Goal: Task Accomplishment & Management: Complete application form

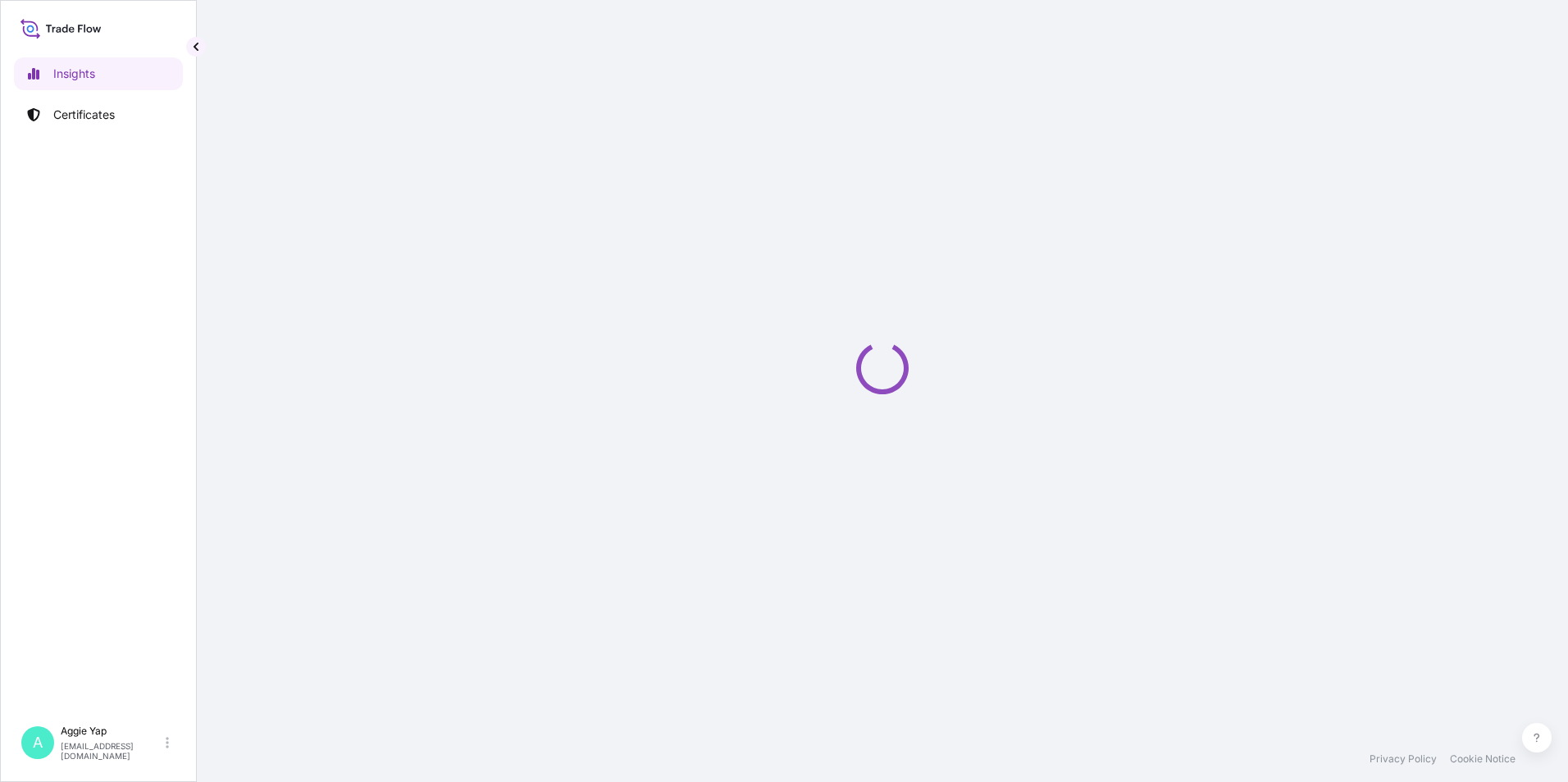
select select "2025"
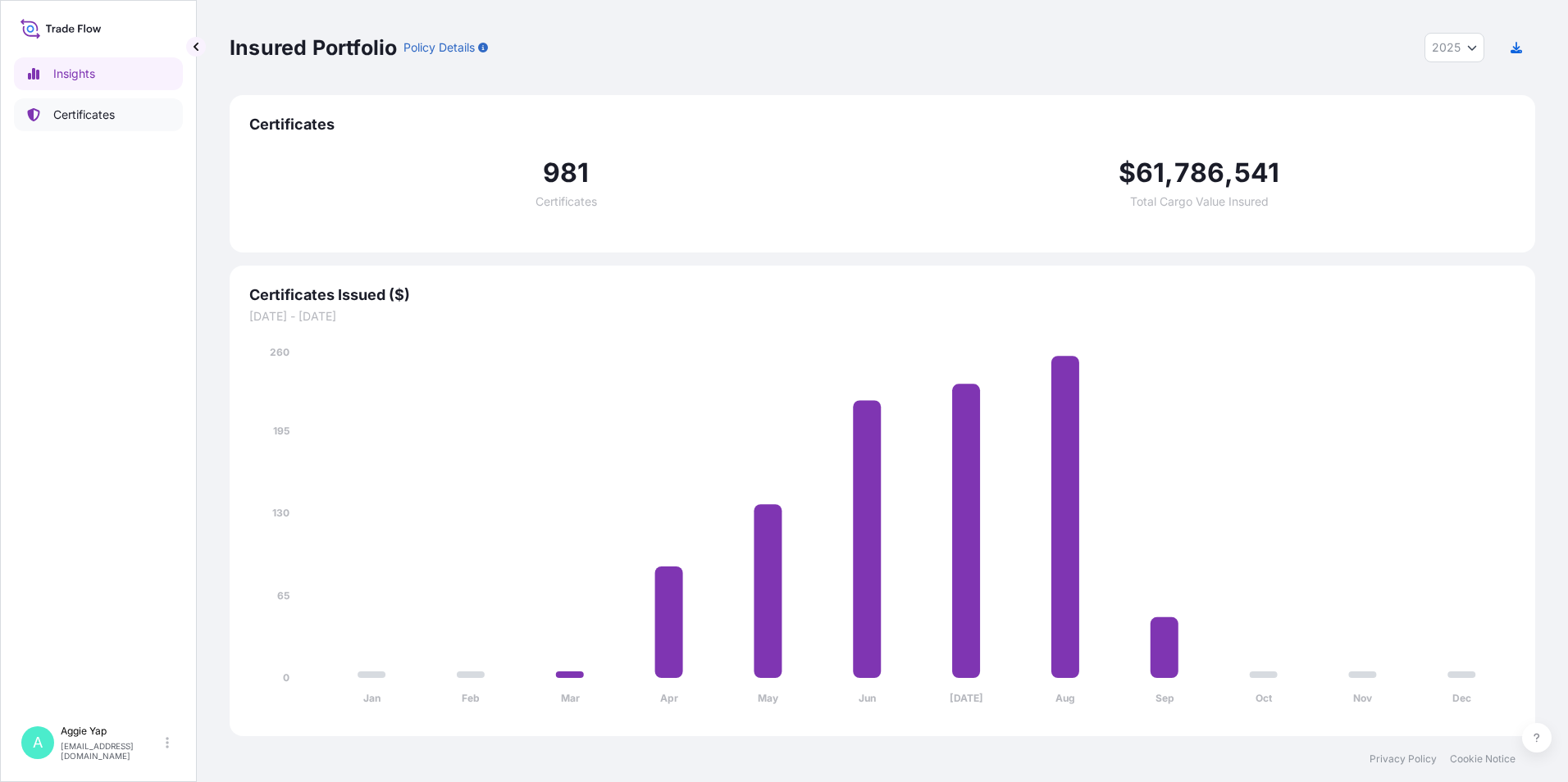
click at [99, 122] on p "Certificates" at bounding box center [84, 115] width 62 height 17
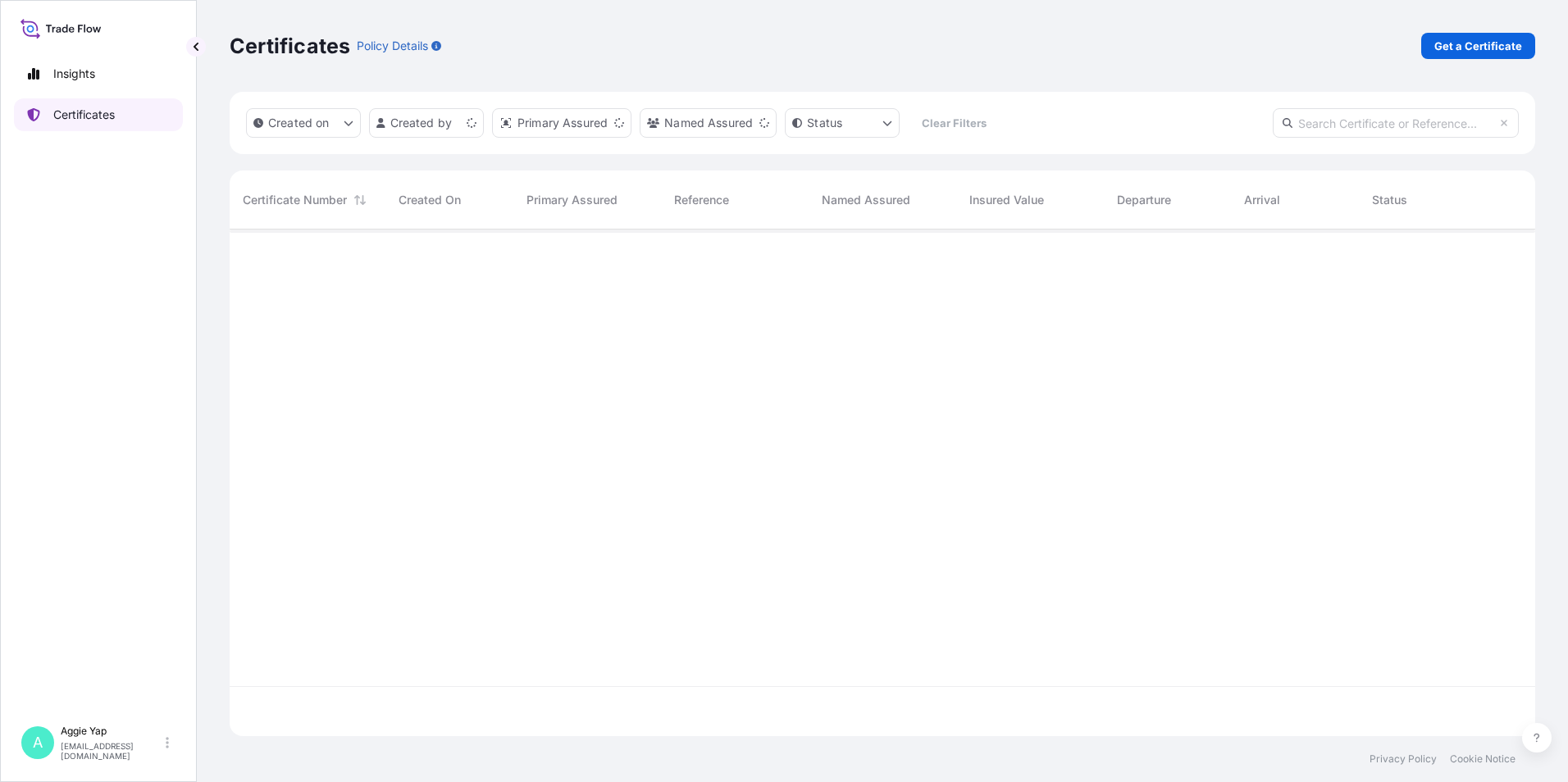
scroll to position [503, 1293]
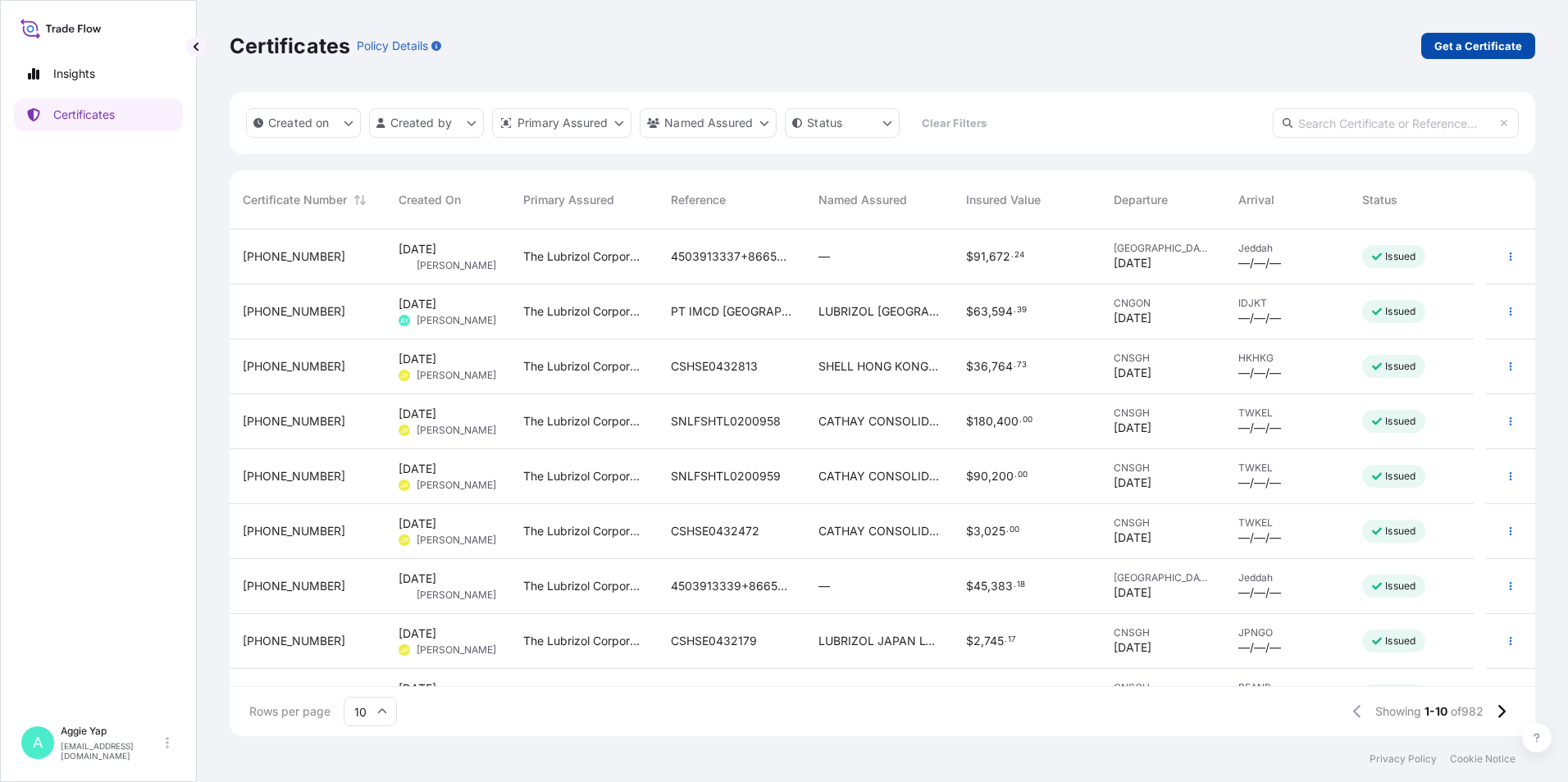
click at [1450, 53] on p "Get a Certificate" at bounding box center [1478, 46] width 88 height 17
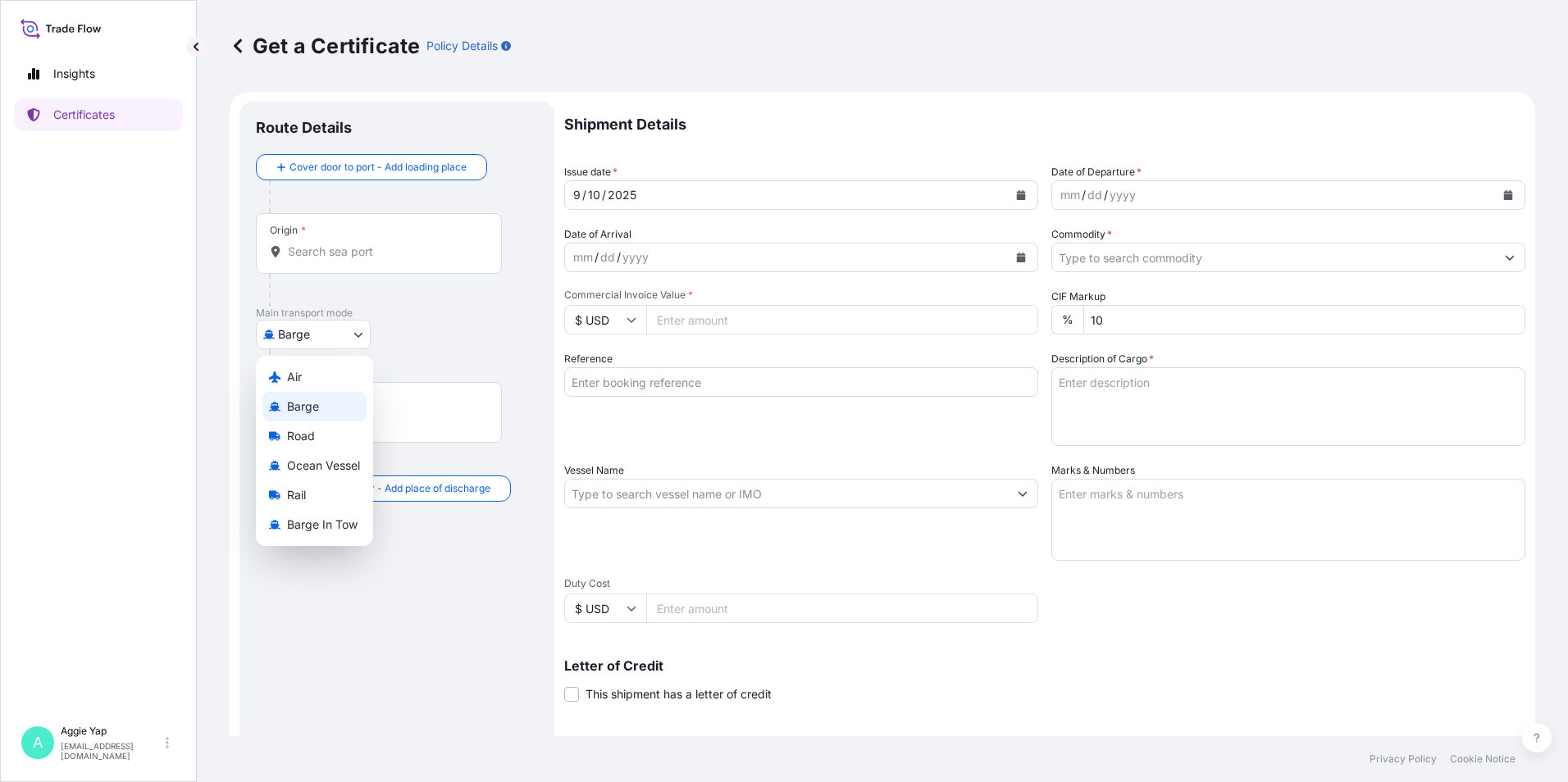
click at [298, 329] on body "Insights Certificates A [PERSON_NAME] [EMAIL_ADDRESS][DOMAIN_NAME] Get a Certif…" at bounding box center [784, 391] width 1568 height 782
click at [333, 465] on span "Ocean Vessel" at bounding box center [323, 465] width 73 height 17
select select "Ocean Vessel"
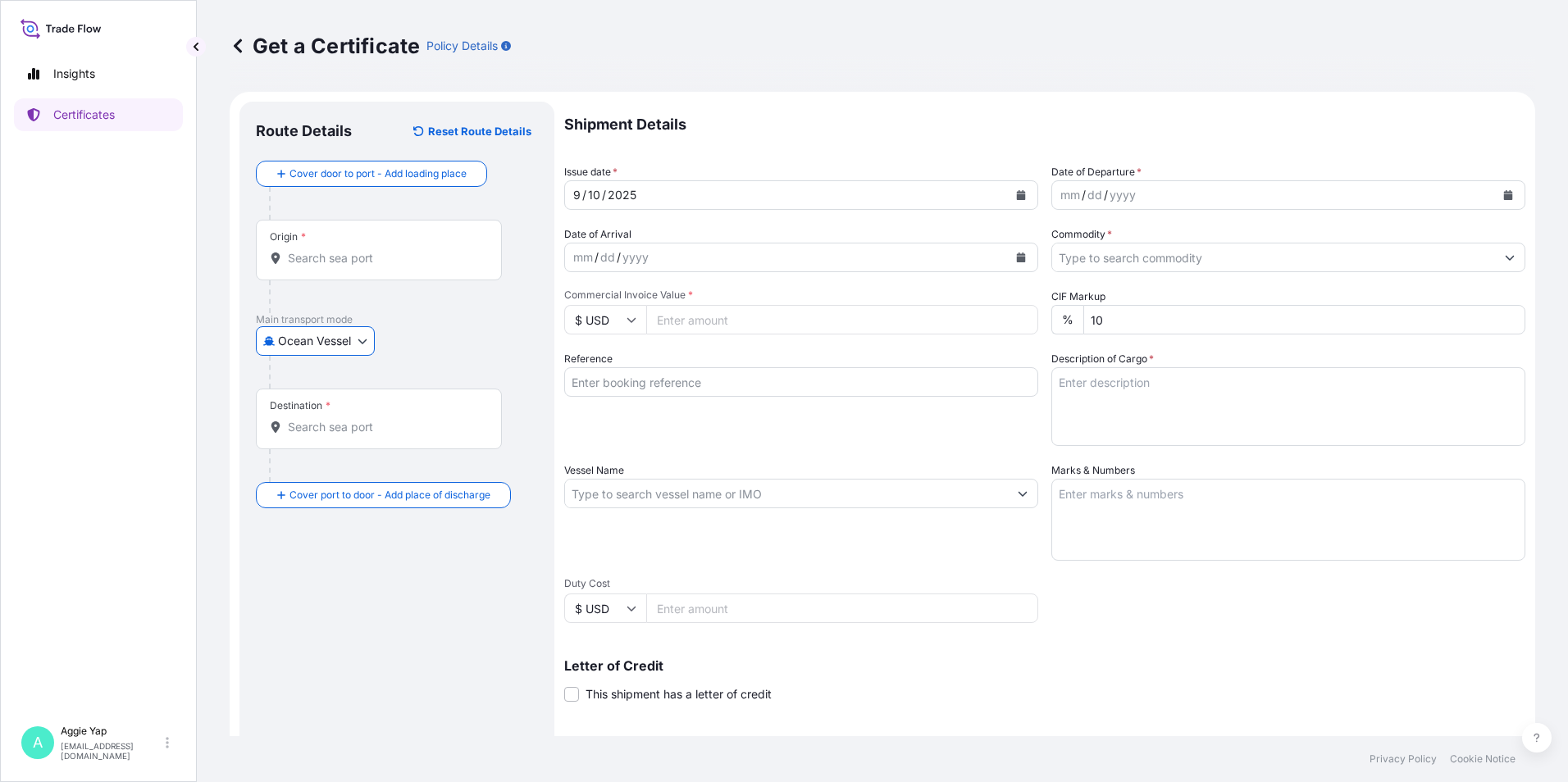
click at [454, 328] on div "Ocean Vessel Air Barge Road Ocean Vessel Rail Barge in [GEOGRAPHIC_DATA]" at bounding box center [397, 340] width 283 height 29
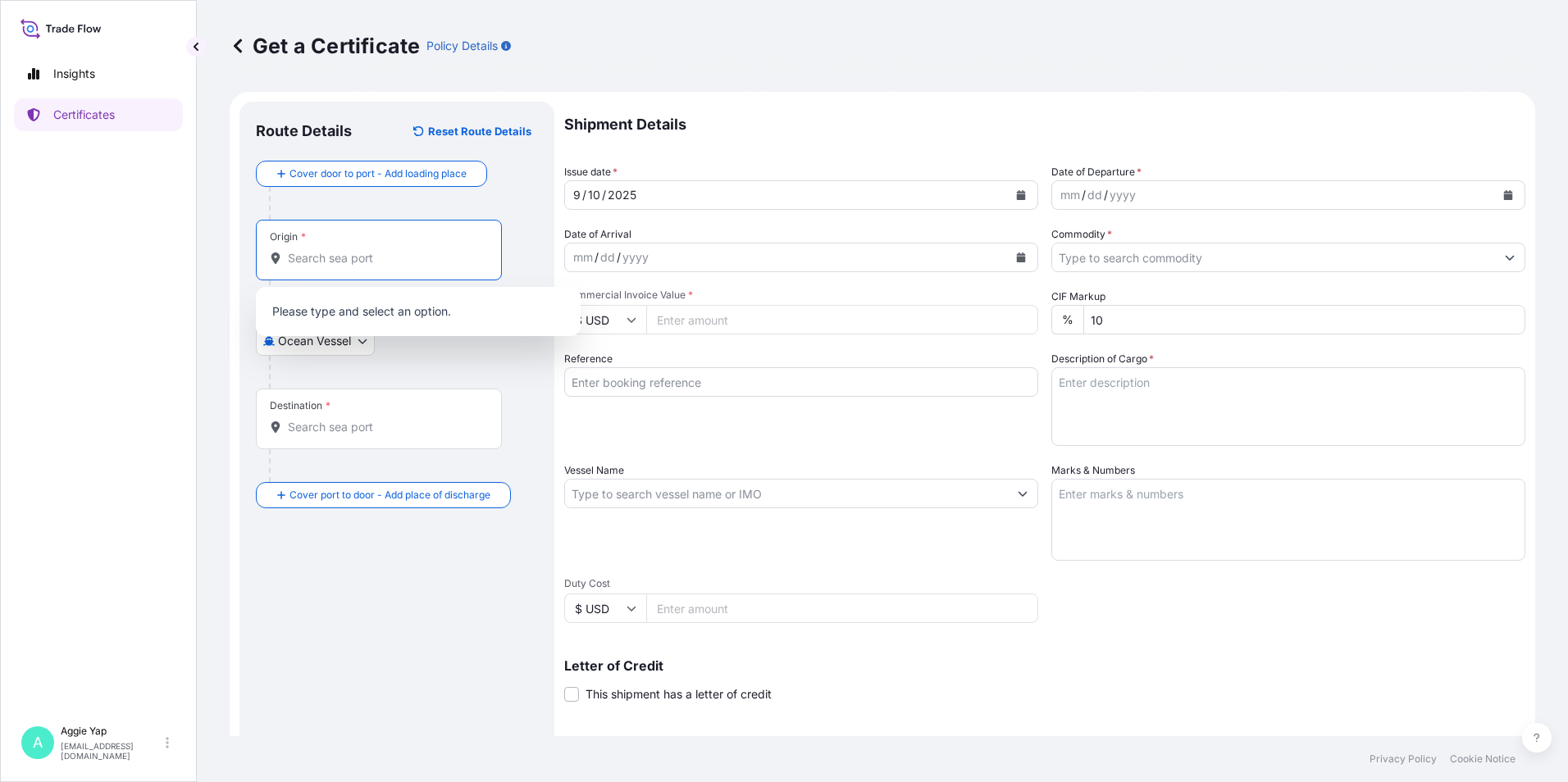
click at [396, 260] on input "Origin *" at bounding box center [384, 258] width 194 height 17
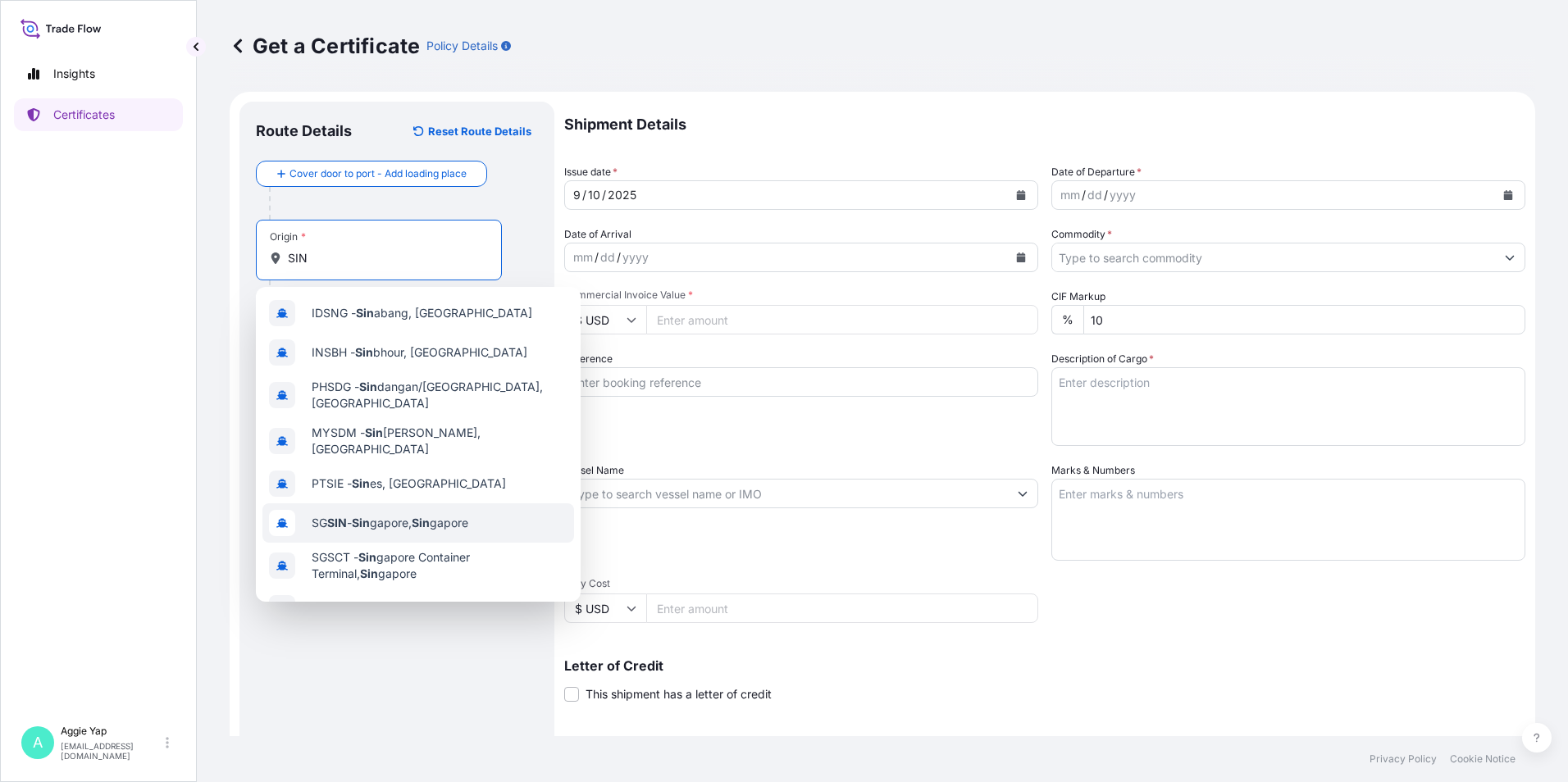
click at [414, 518] on div "SG SIN - Sin gapore, Sin gapore" at bounding box center [418, 522] width 312 height 39
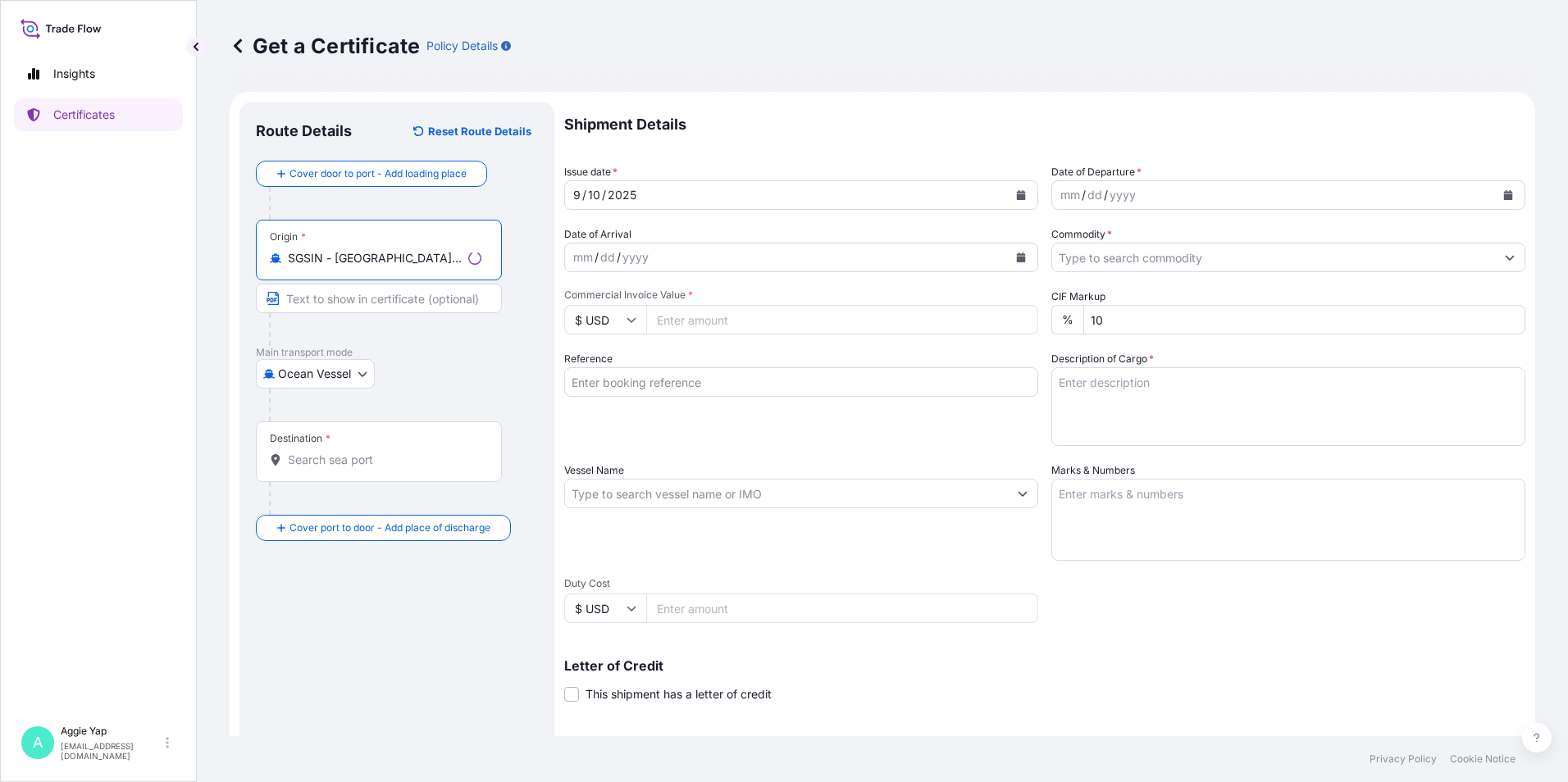
type input "SGSIN - [GEOGRAPHIC_DATA], [GEOGRAPHIC_DATA]"
click at [359, 456] on input "Destination *" at bounding box center [384, 460] width 194 height 17
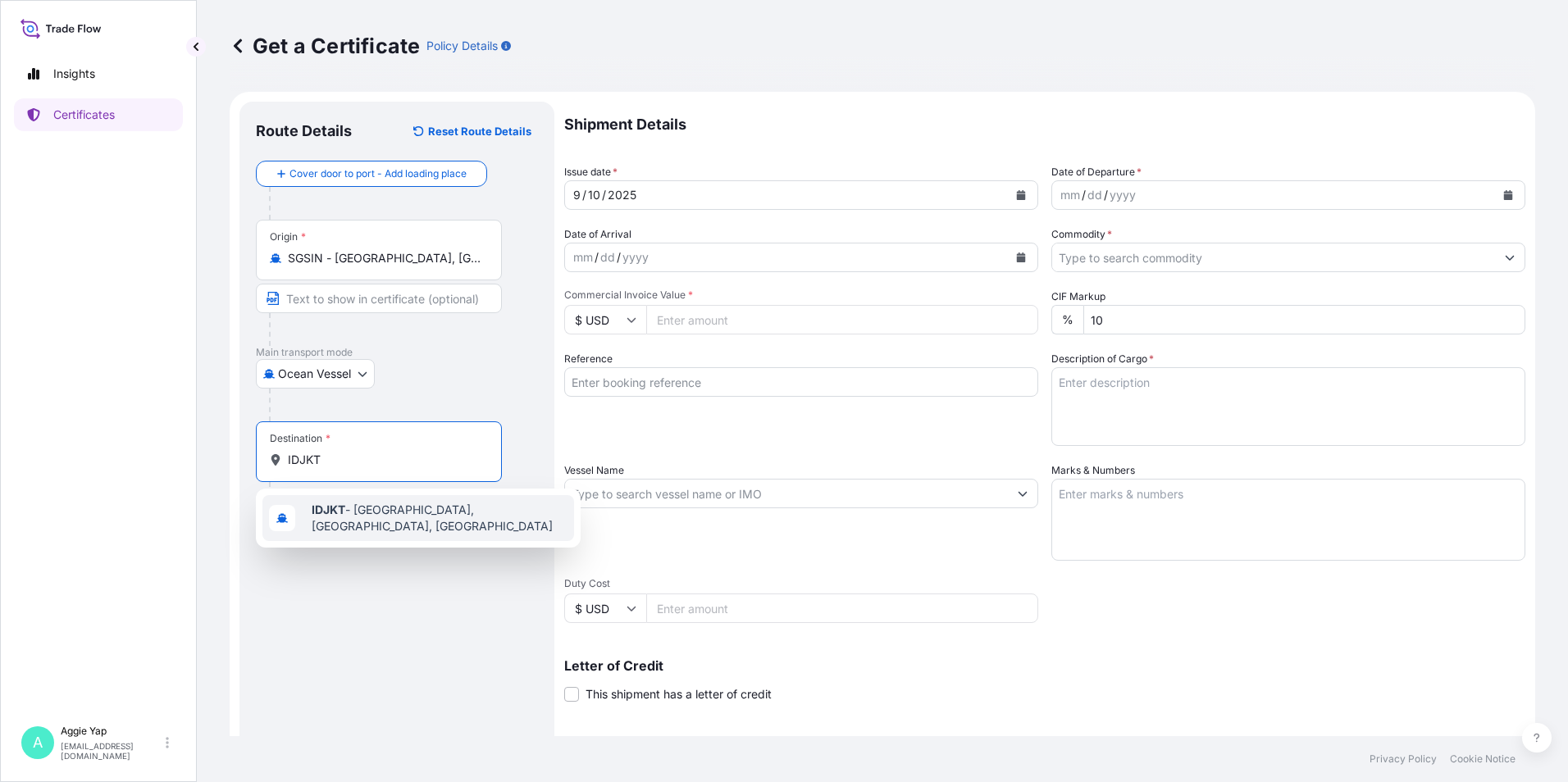
click at [359, 519] on span "IDJKT - [GEOGRAPHIC_DATA], [GEOGRAPHIC_DATA], [GEOGRAPHIC_DATA]" at bounding box center [440, 517] width 256 height 33
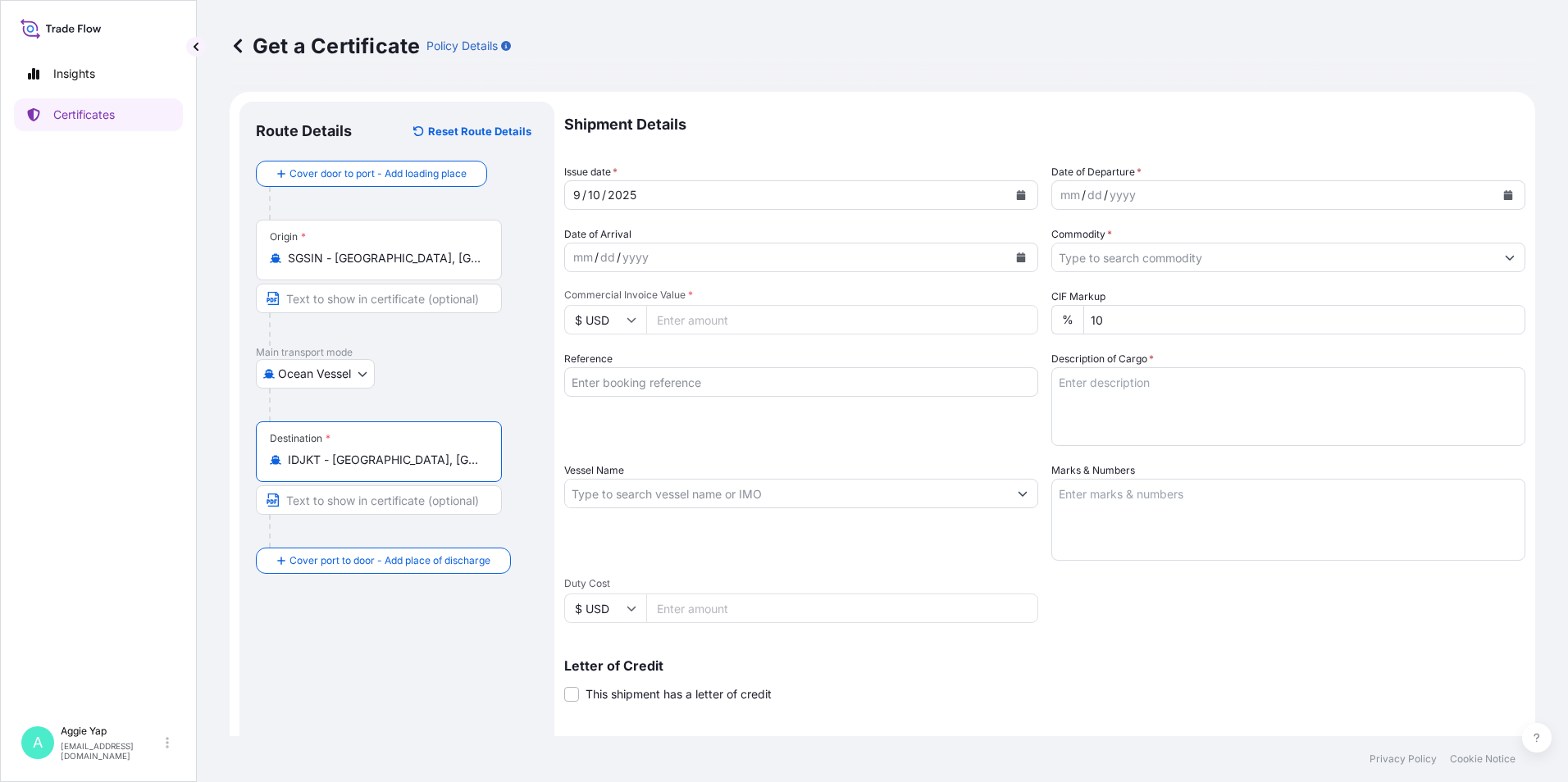
type input "IDJKT - [GEOGRAPHIC_DATA], [GEOGRAPHIC_DATA], [GEOGRAPHIC_DATA]"
click at [1016, 192] on icon "Calendar" at bounding box center [1021, 196] width 10 height 10
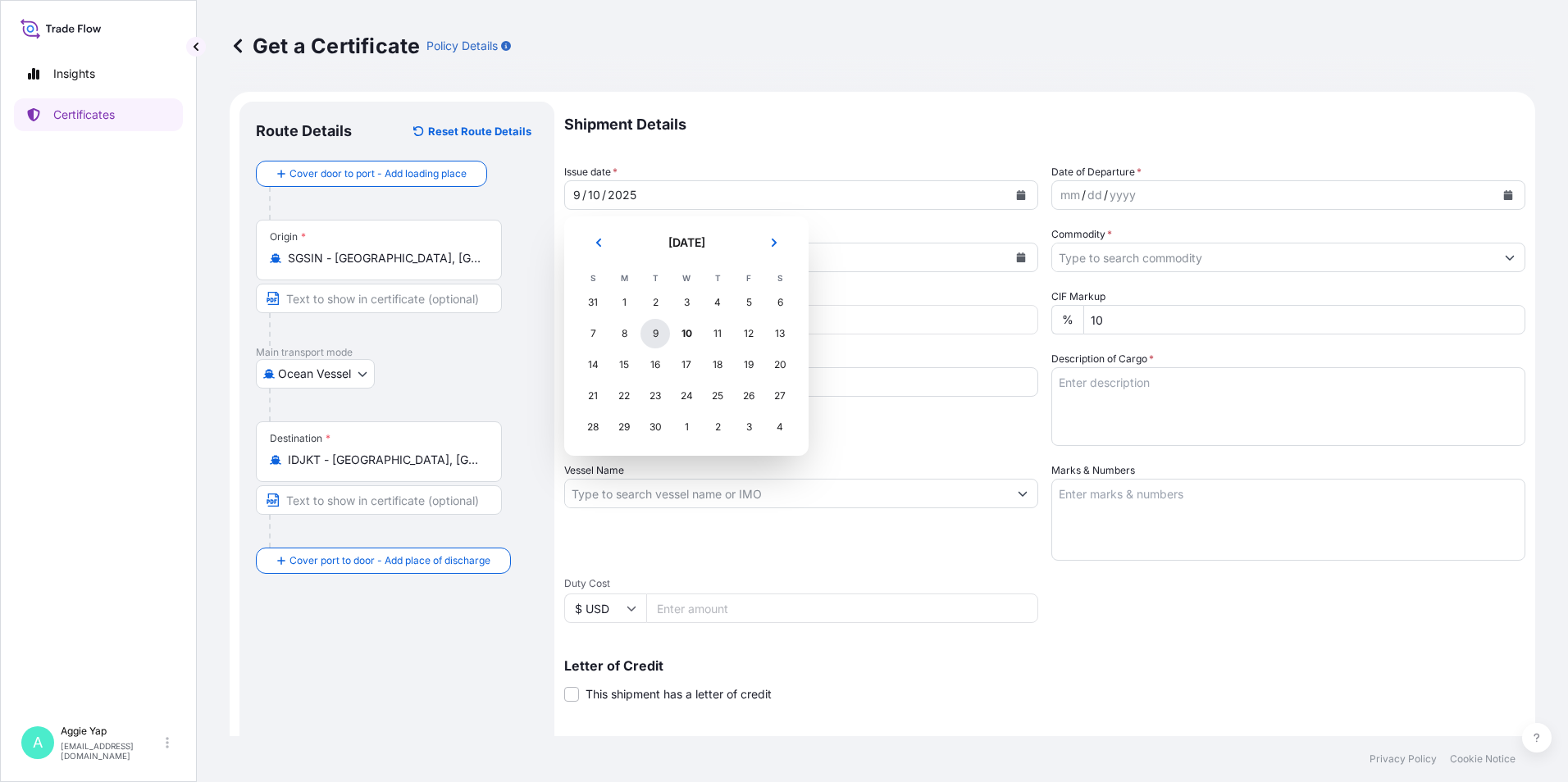
click at [649, 333] on div "9" at bounding box center [654, 333] width 29 height 29
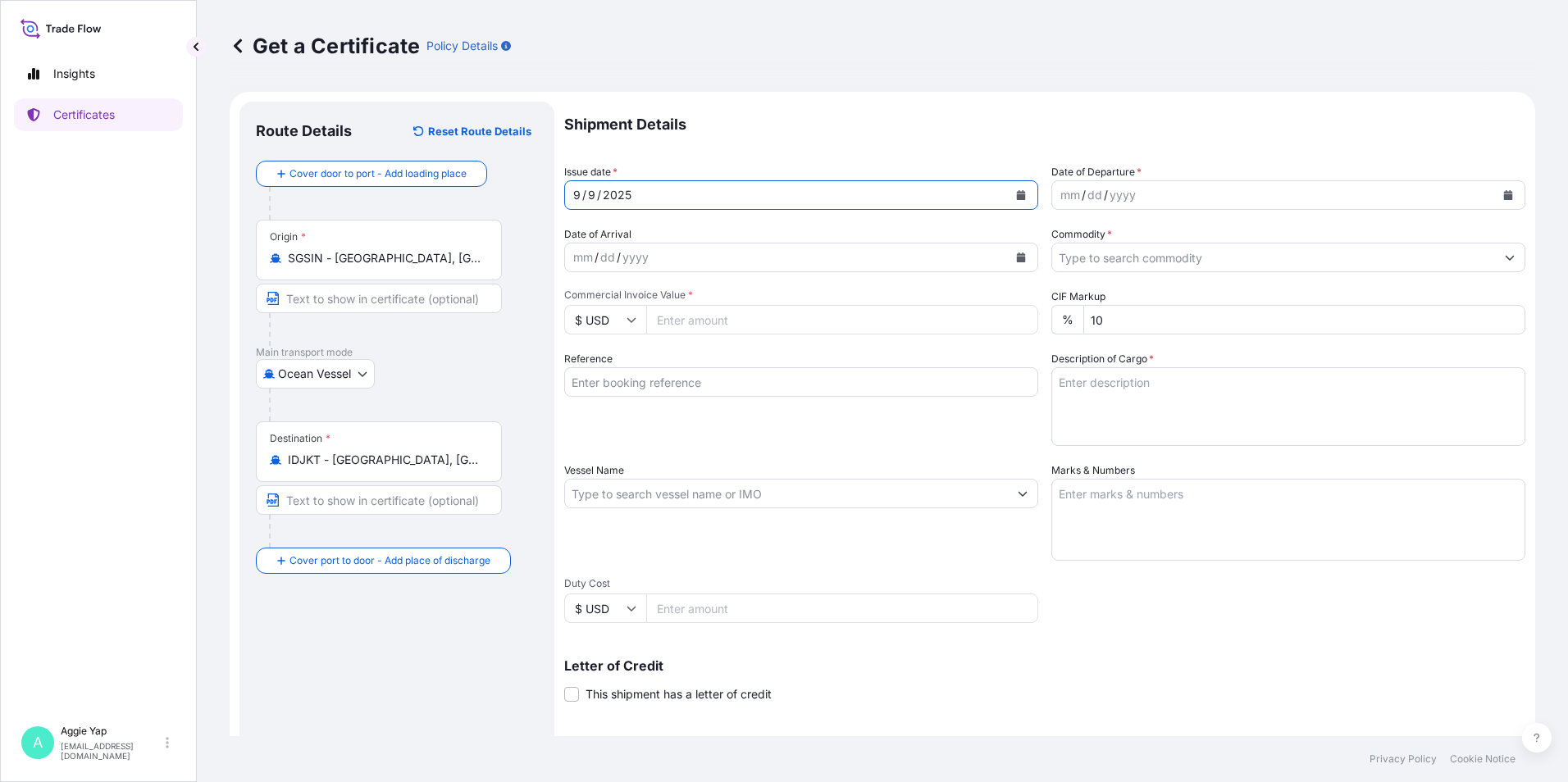
click at [1504, 196] on icon "Calendar" at bounding box center [1508, 196] width 9 height 10
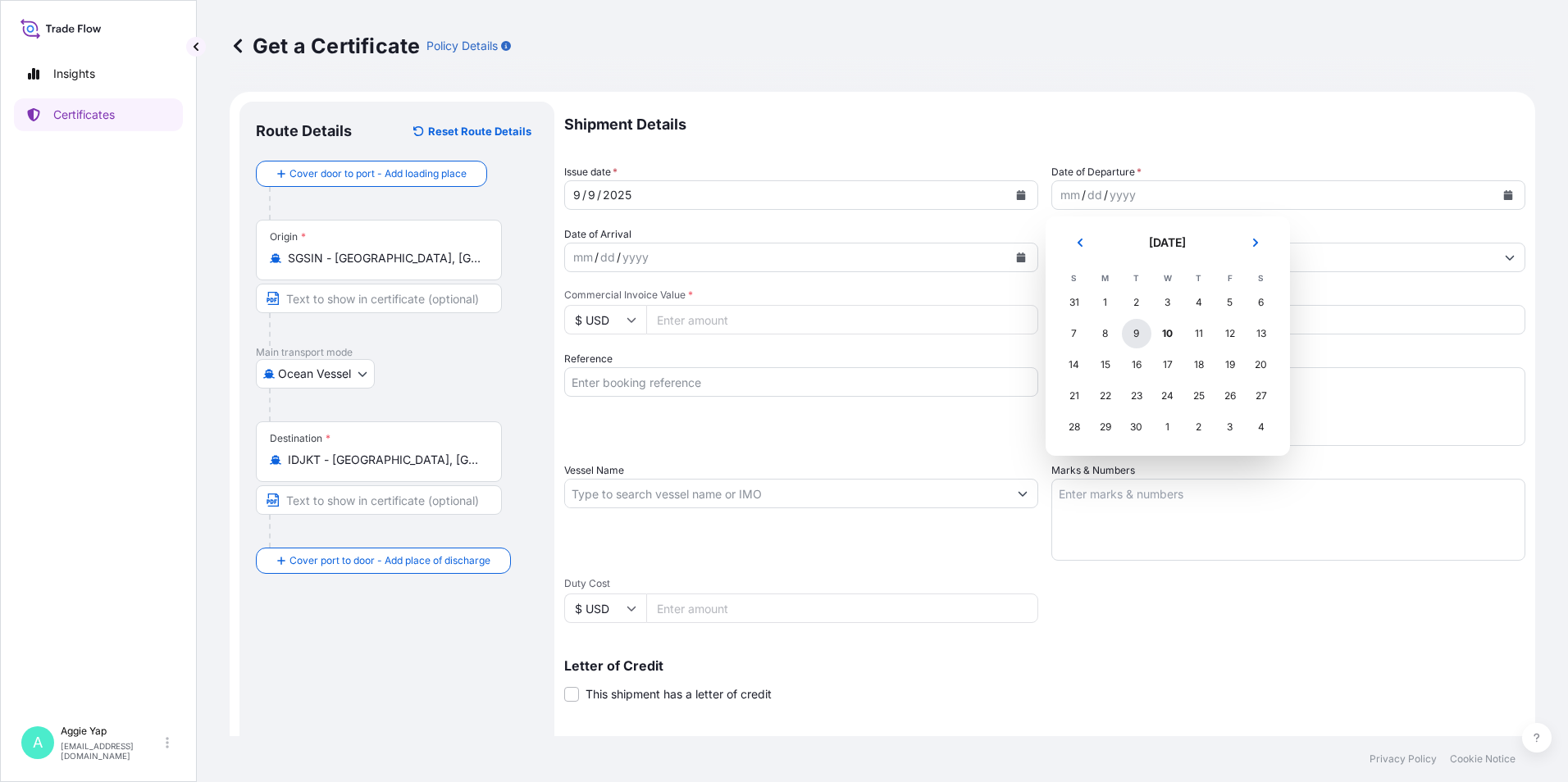
click at [1131, 330] on div "9" at bounding box center [1136, 333] width 29 height 29
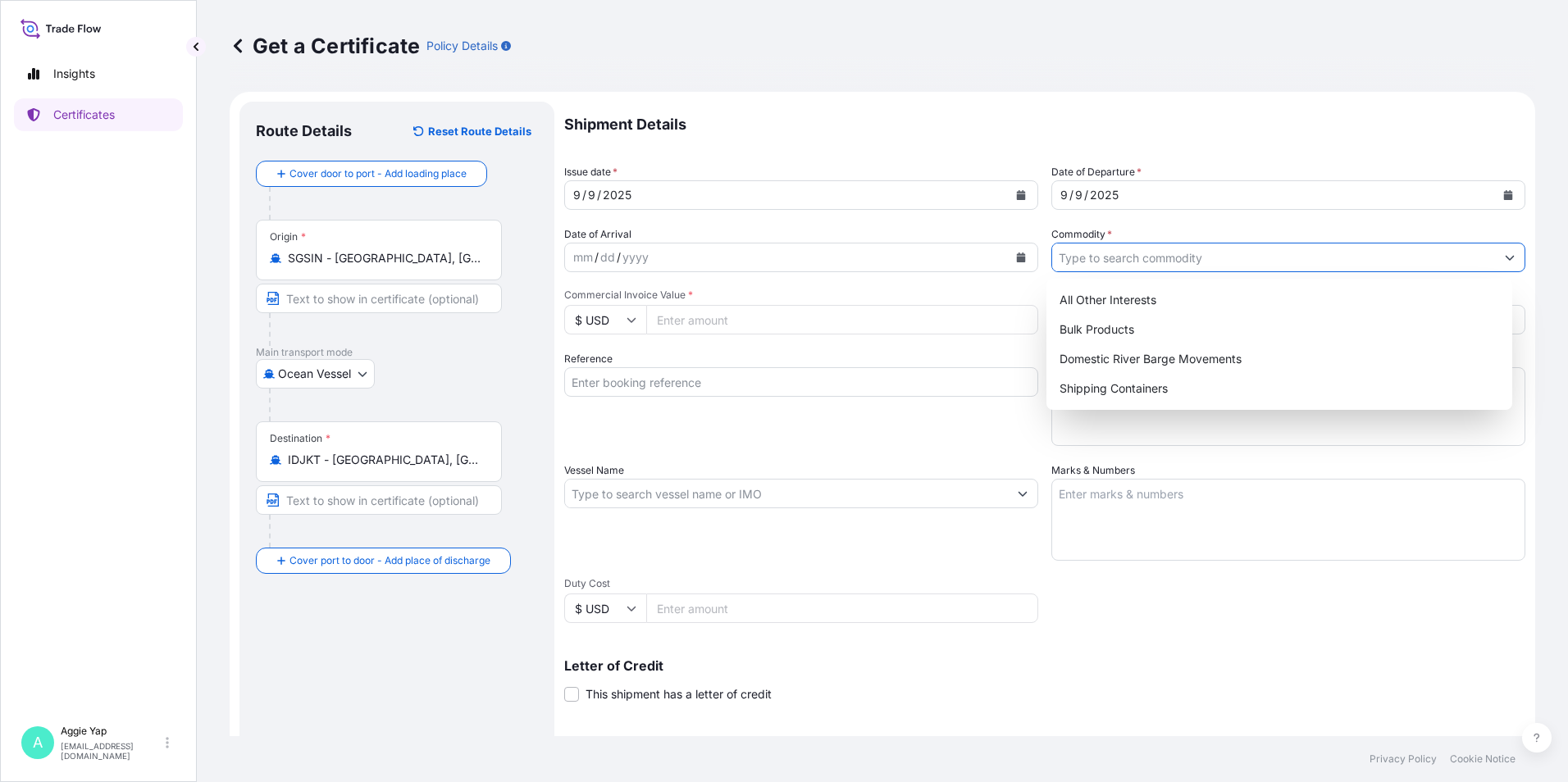
click at [1136, 266] on input "Commodity *" at bounding box center [1274, 256] width 443 height 29
click at [1101, 304] on div "All Other Interests" at bounding box center [1280, 299] width 454 height 29
type input "All Other Interests"
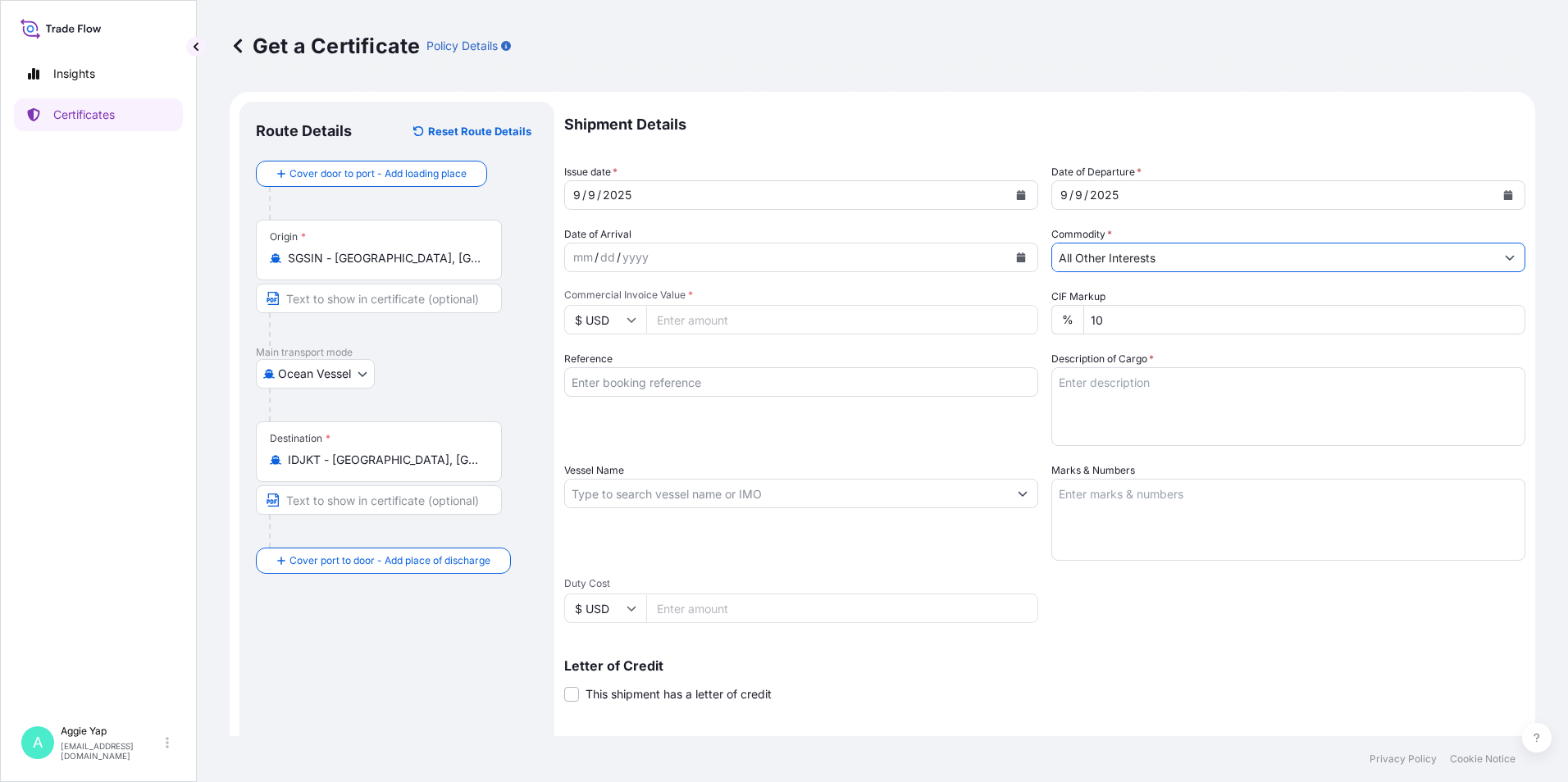
click at [828, 324] on input "Commercial Invoice Value *" at bounding box center [842, 319] width 392 height 29
type input "77320"
click at [731, 429] on div "Reference" at bounding box center [801, 399] width 474 height 95
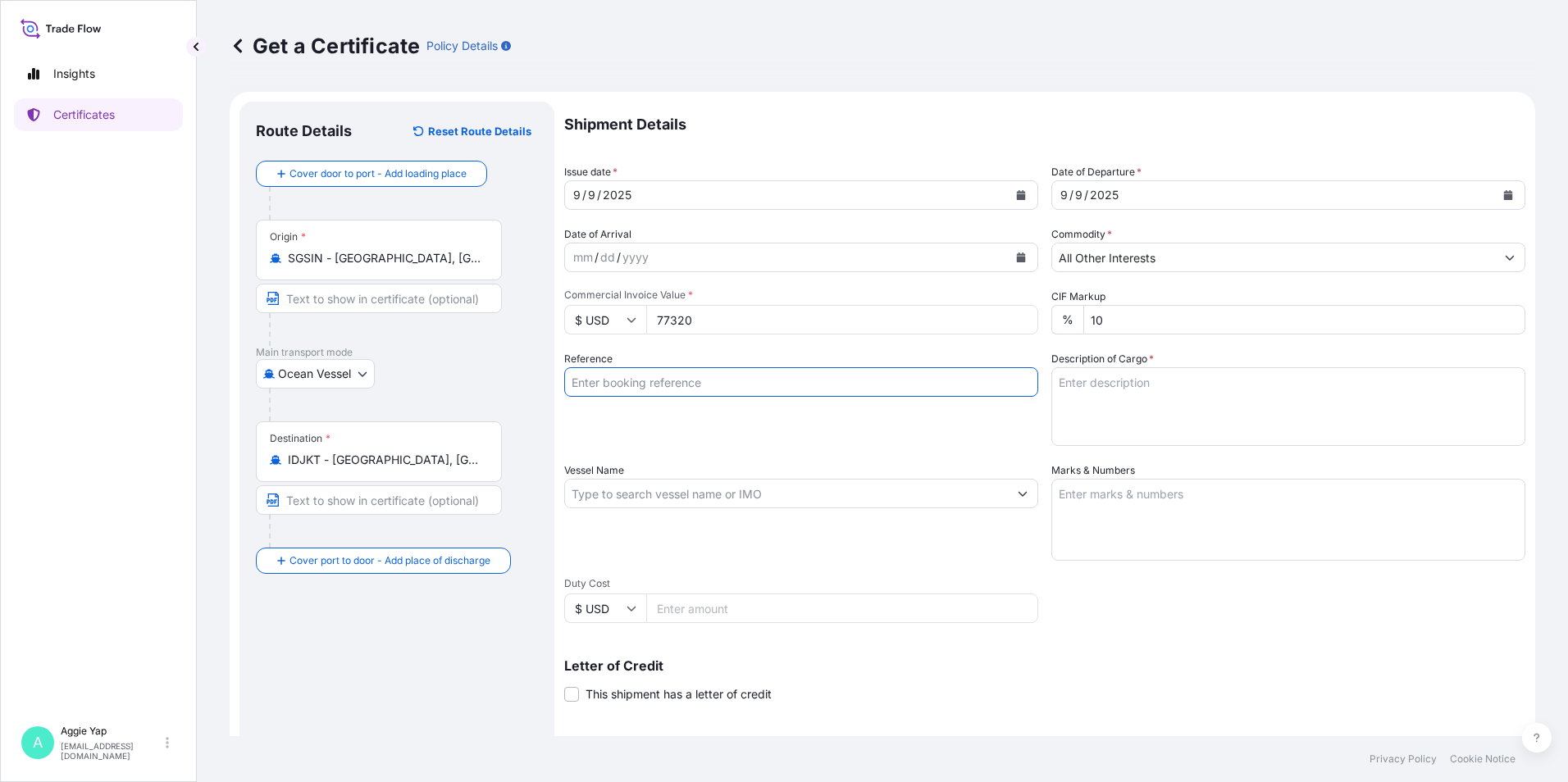
drag, startPoint x: 700, startPoint y: 380, endPoint x: 715, endPoint y: 378, distance: 15.1
click at [700, 380] on input "Reference" at bounding box center [801, 382] width 474 height 29
type input "PT JX NIPPON OIL & ENERGY LUBRICANTS [GEOGRAPHIC_DATA]"
click at [722, 499] on input "Vessel Name" at bounding box center [787, 493] width 443 height 29
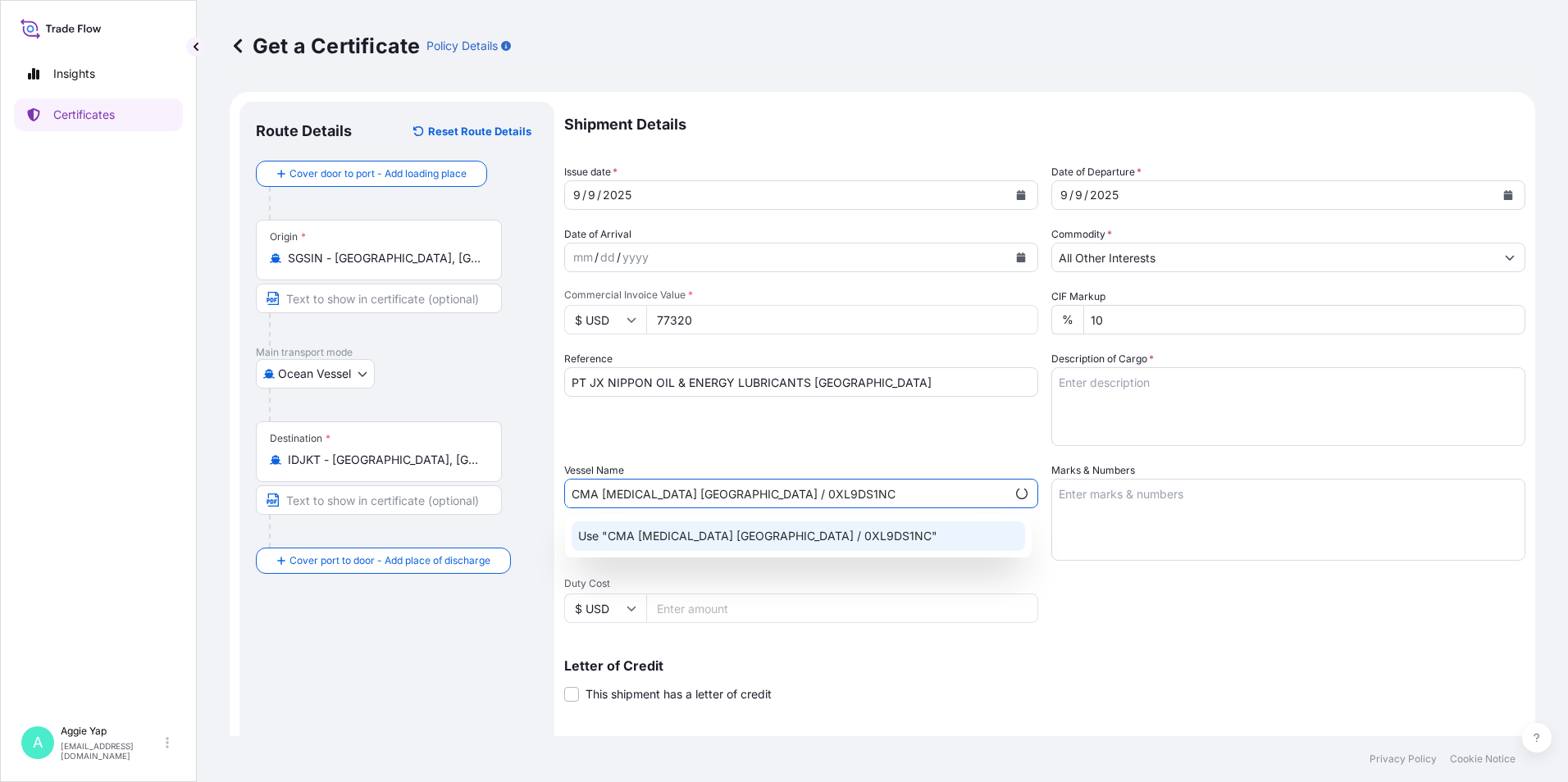
click at [839, 541] on div "Use "CMA [MEDICAL_DATA] [GEOGRAPHIC_DATA] / 0XL9DS1NC"" at bounding box center [798, 536] width 454 height 29
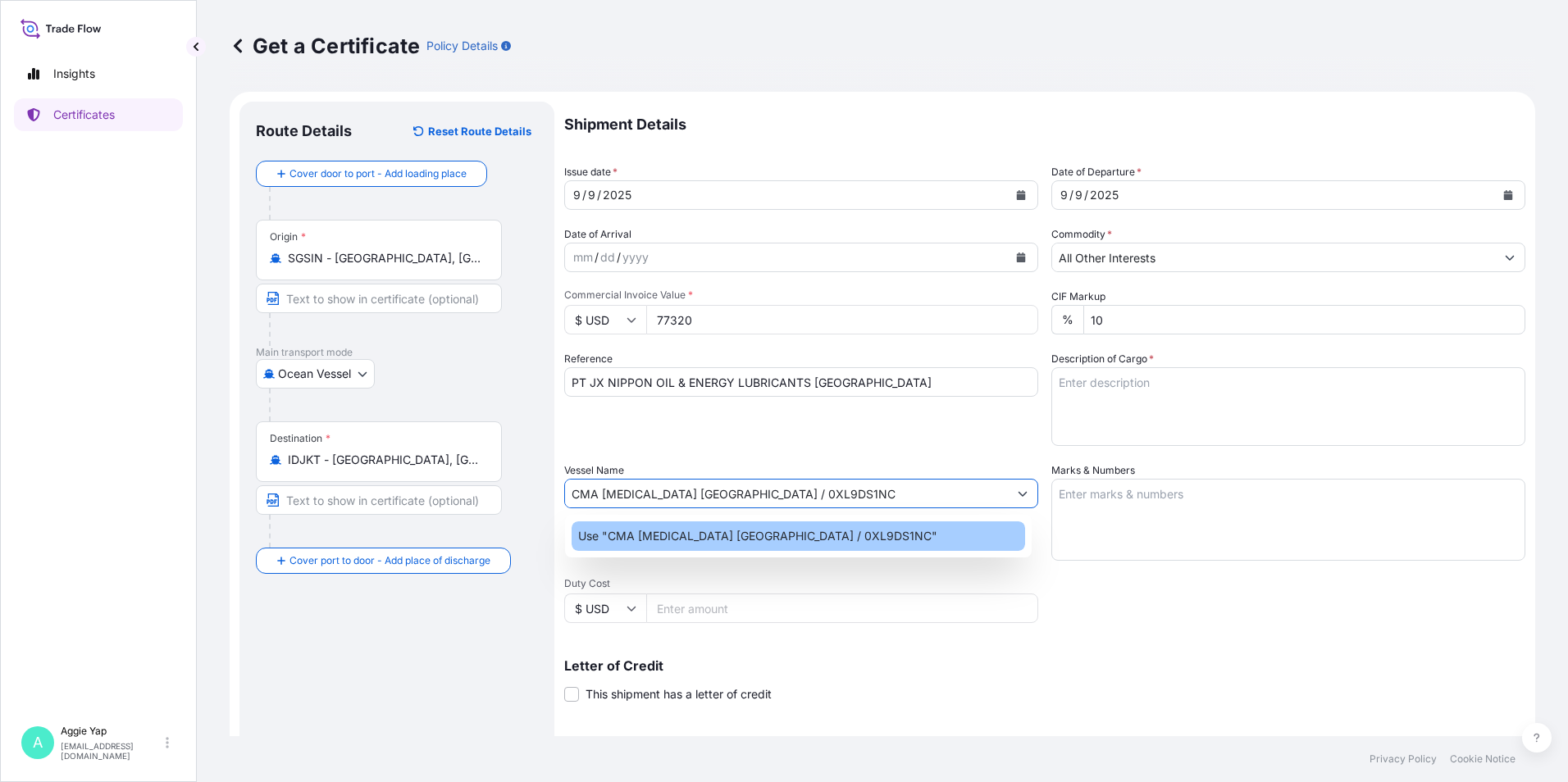
type input "CMA [MEDICAL_DATA] [GEOGRAPHIC_DATA] / 0XL9DS1NC"
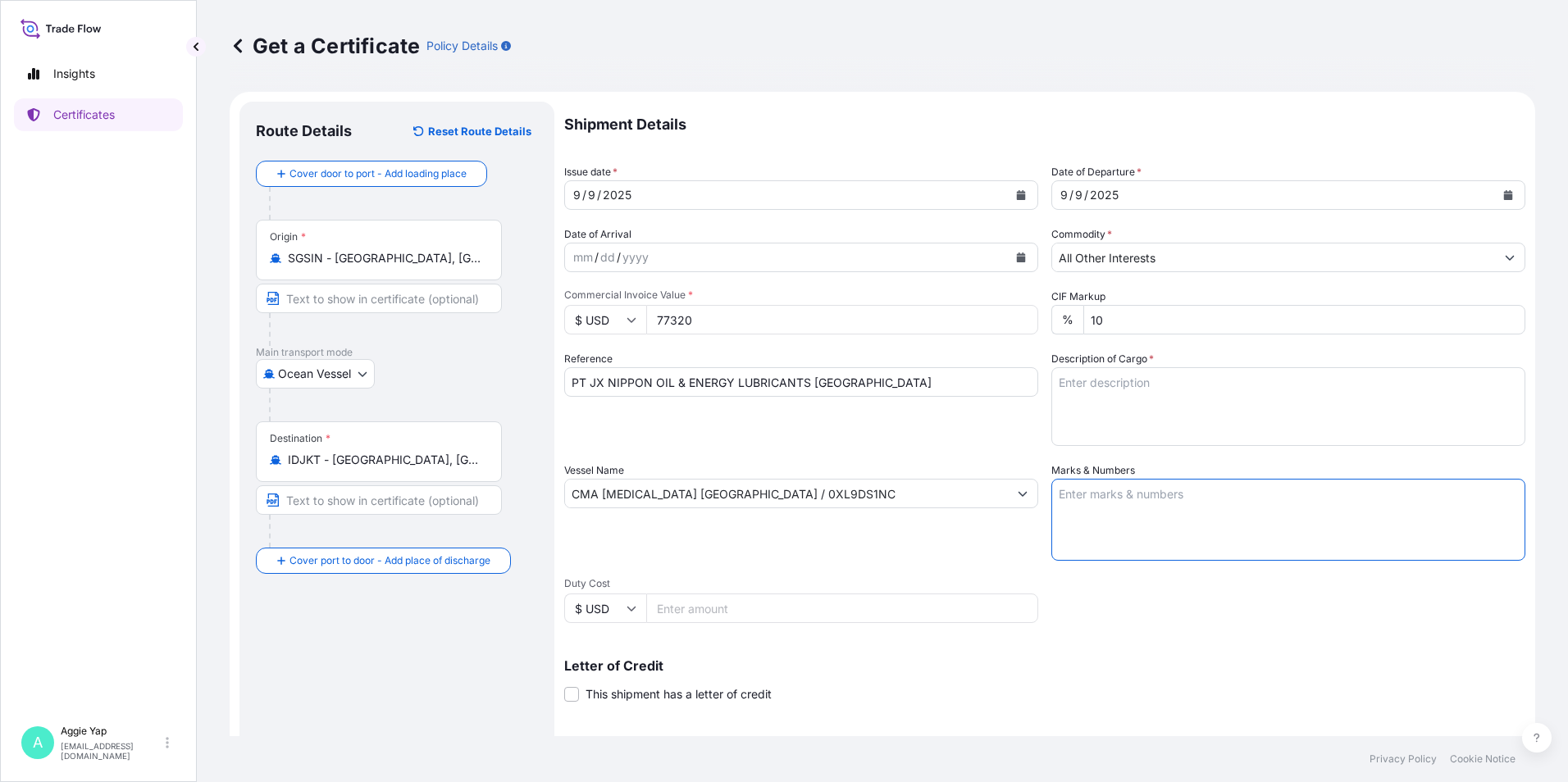
click at [1144, 509] on textarea "Marks & Numbers" at bounding box center [1288, 520] width 474 height 82
type textarea "AS PER BILL OF LADING"
click at [1130, 378] on textarea "Description of Cargo *" at bounding box center [1288, 407] width 474 height 79
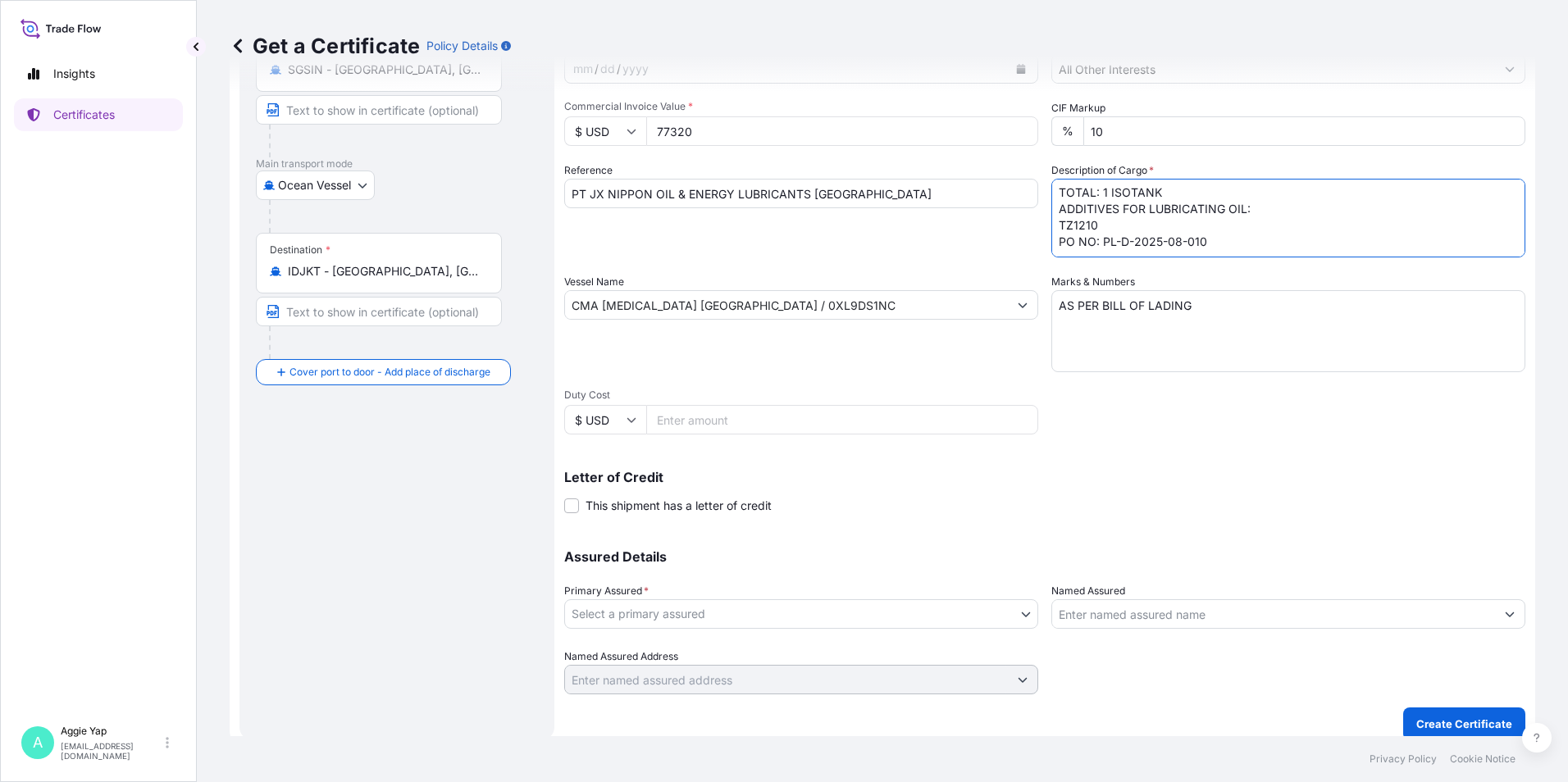
scroll to position [202, 0]
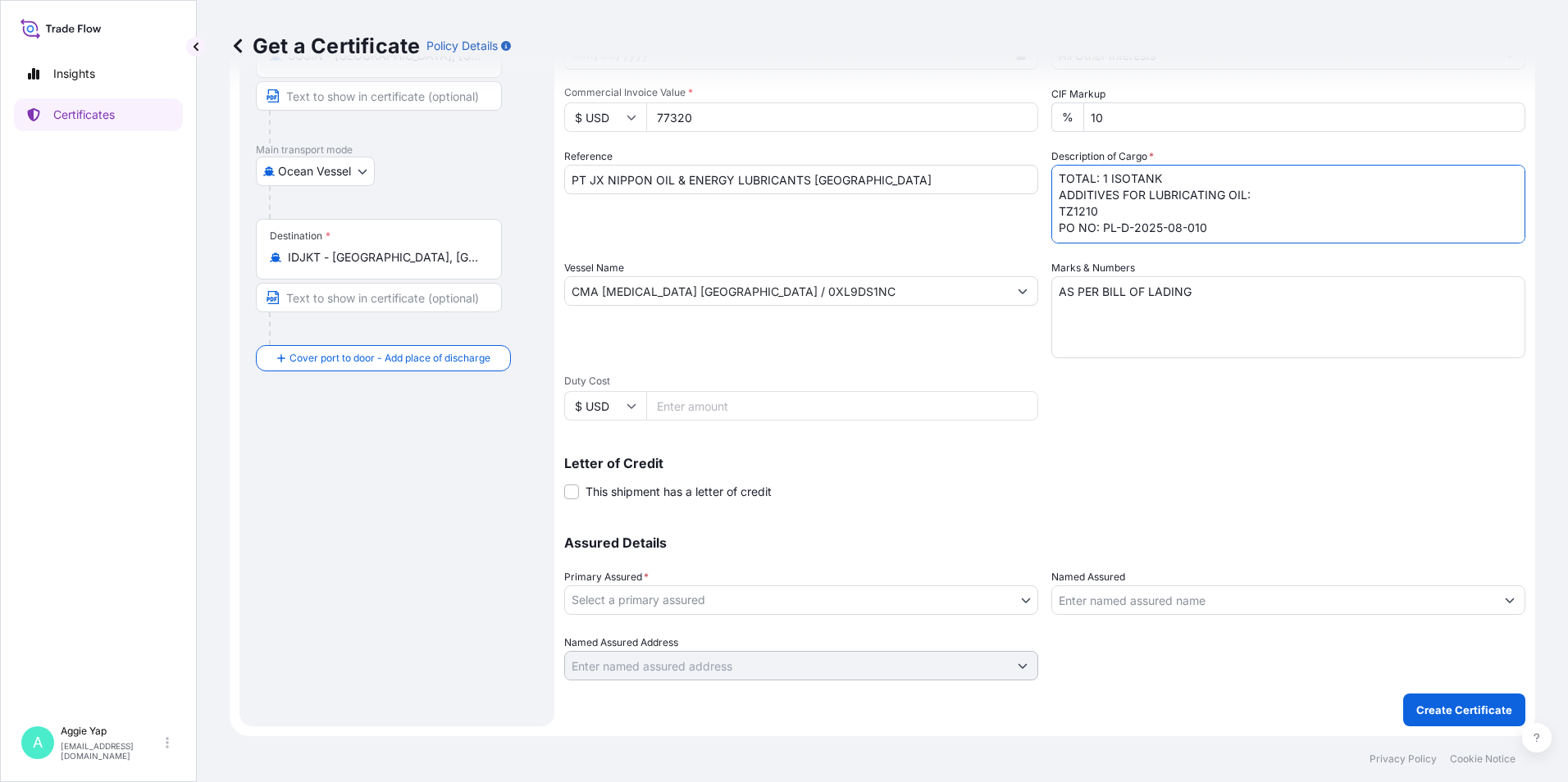
type textarea "TOTAL: 1 ISOTANK ADDITIVES FOR LUBRICATING OIL: TZ1210 PO NO: PL-D-2025-08-010"
click at [682, 597] on body "Insights Certificates A [PERSON_NAME] [EMAIL_ADDRESS][DOMAIN_NAME] Get a Certif…" at bounding box center [784, 391] width 1568 height 782
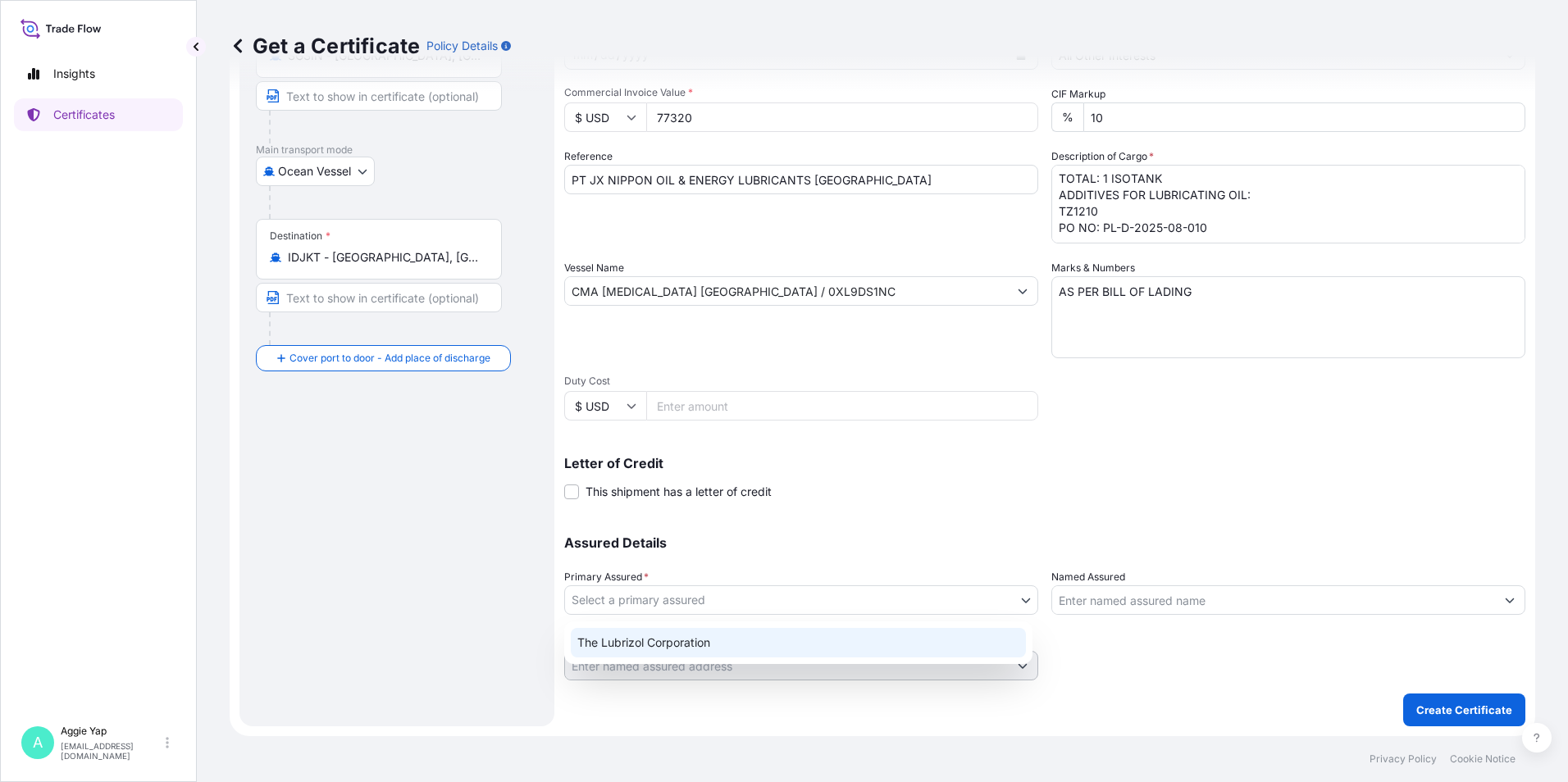
click at [671, 630] on div "The Lubrizol Corporation" at bounding box center [798, 642] width 456 height 29
select select "31566"
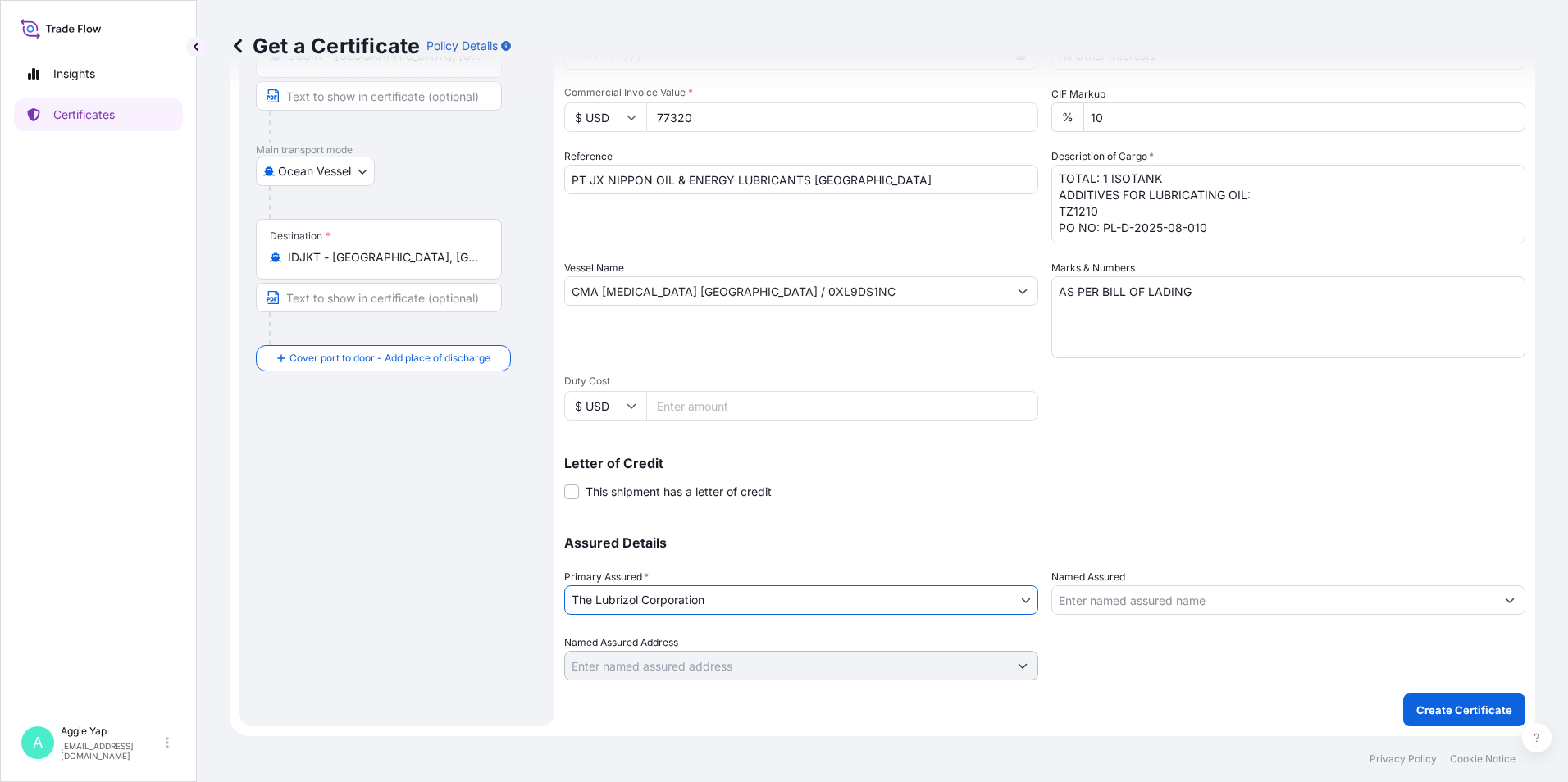
click at [1114, 601] on input "Named Assured" at bounding box center [1274, 600] width 443 height 29
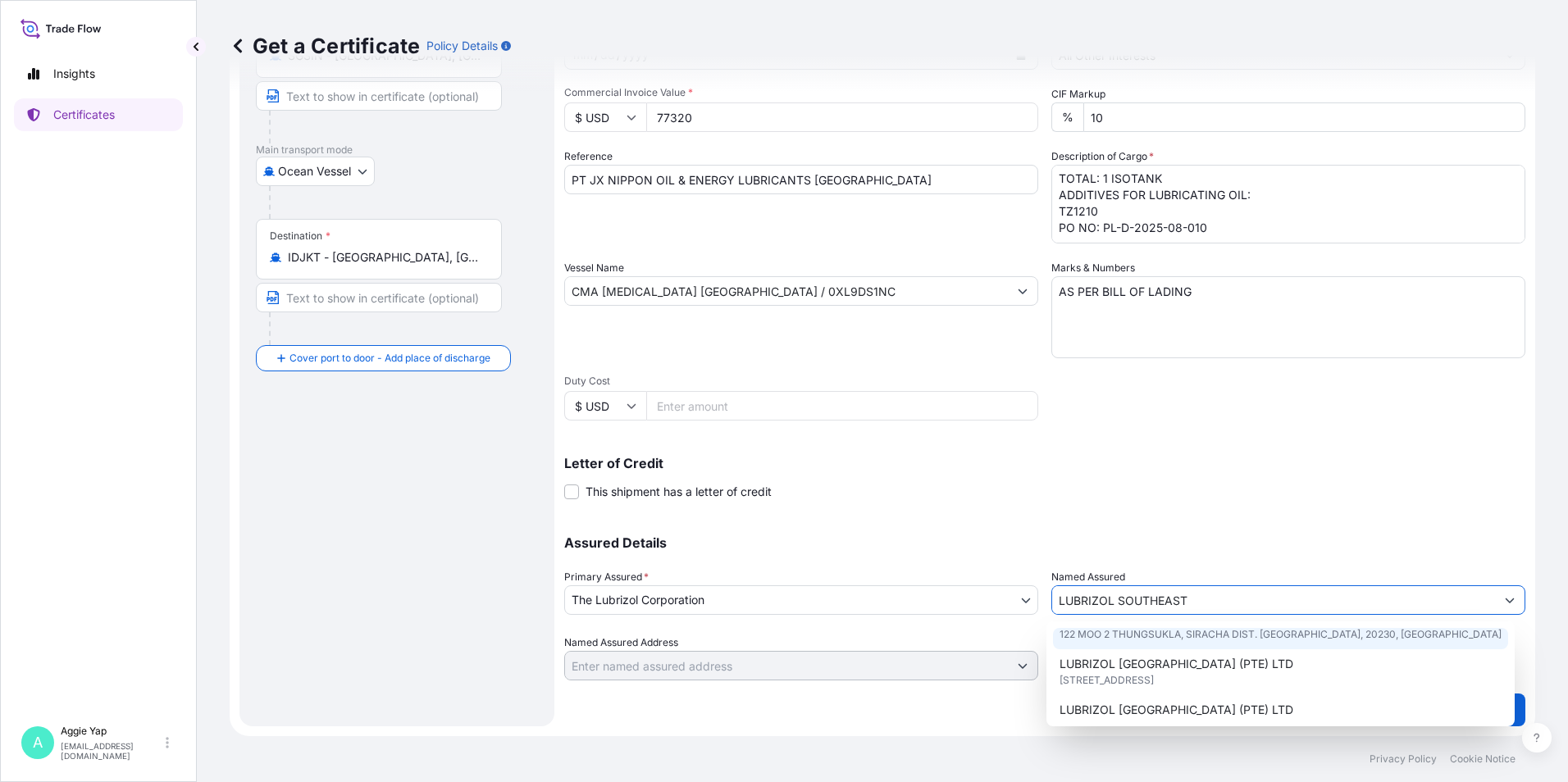
scroll to position [82, 0]
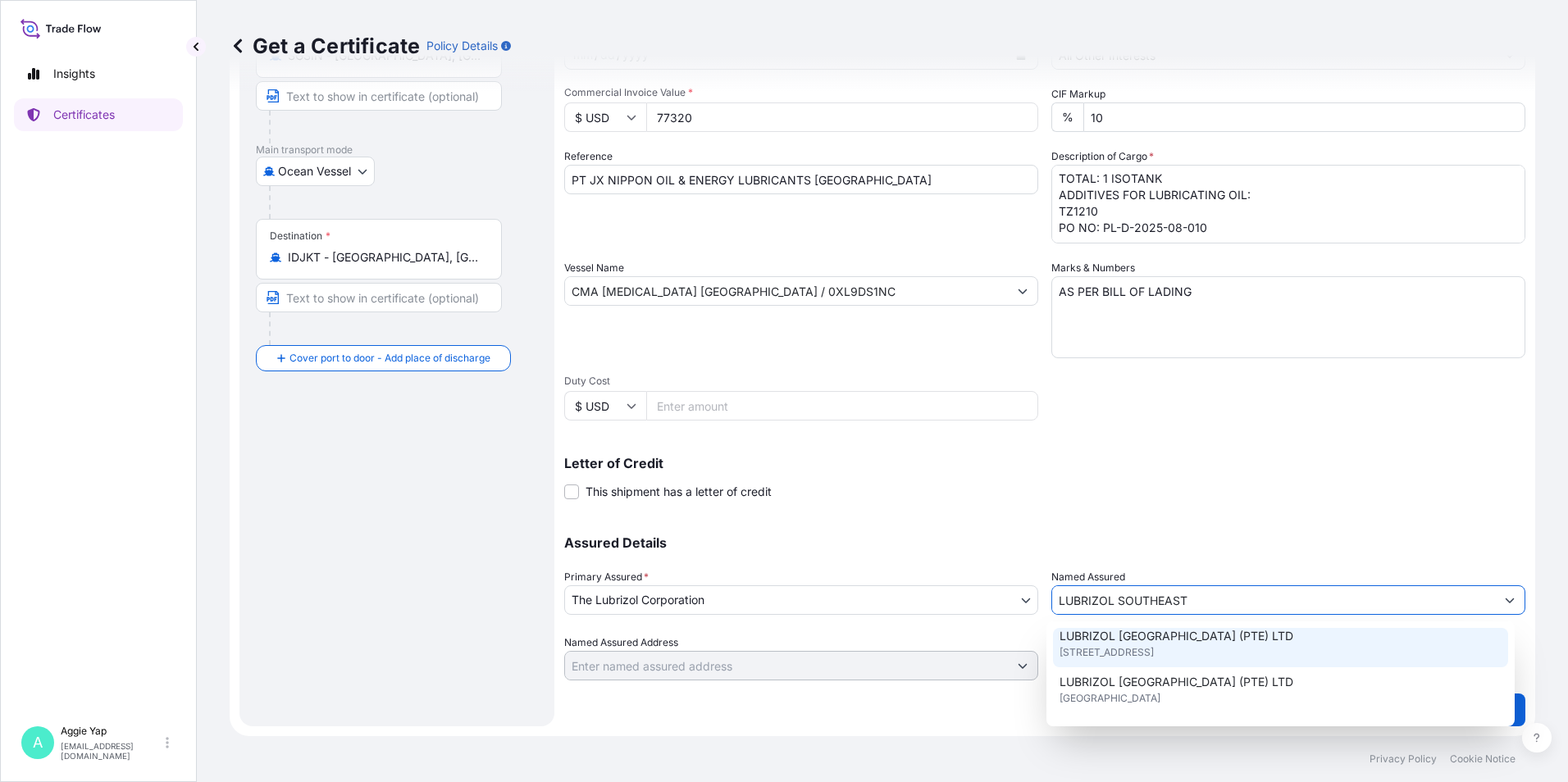
click at [1153, 652] on span "[STREET_ADDRESS]" at bounding box center [1107, 653] width 94 height 17
type input "LUBRIZOL [GEOGRAPHIC_DATA] (PTE) LTD"
type input "[STREET_ADDRESS]"
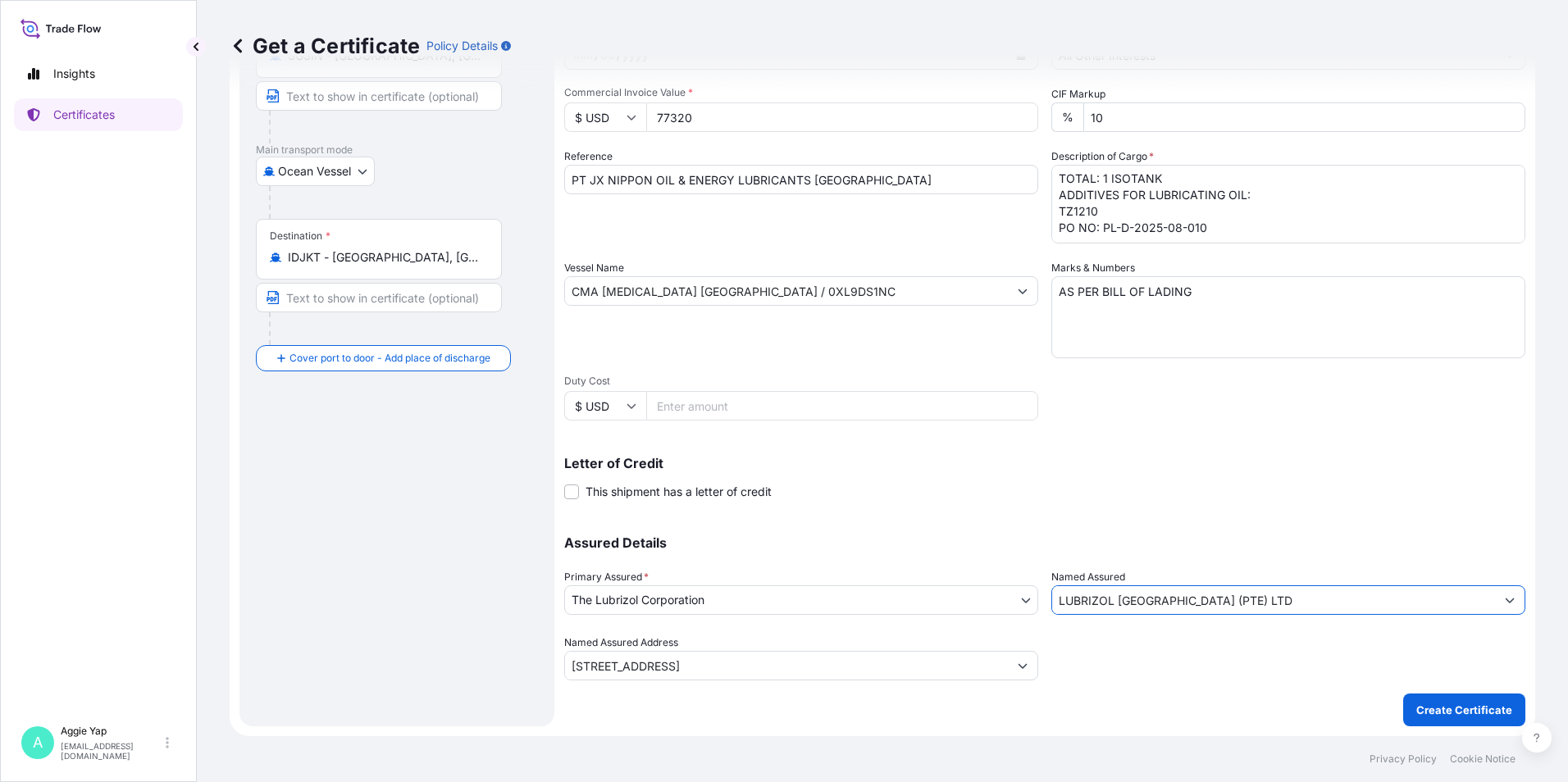
type input "LUBRIZOL [GEOGRAPHIC_DATA] (PTE) LTD"
click at [1214, 501] on div "Shipment Details Issue date * [DATE] Date of Departure * [DATE] Date of Arrival…" at bounding box center [1045, 289] width 961 height 781
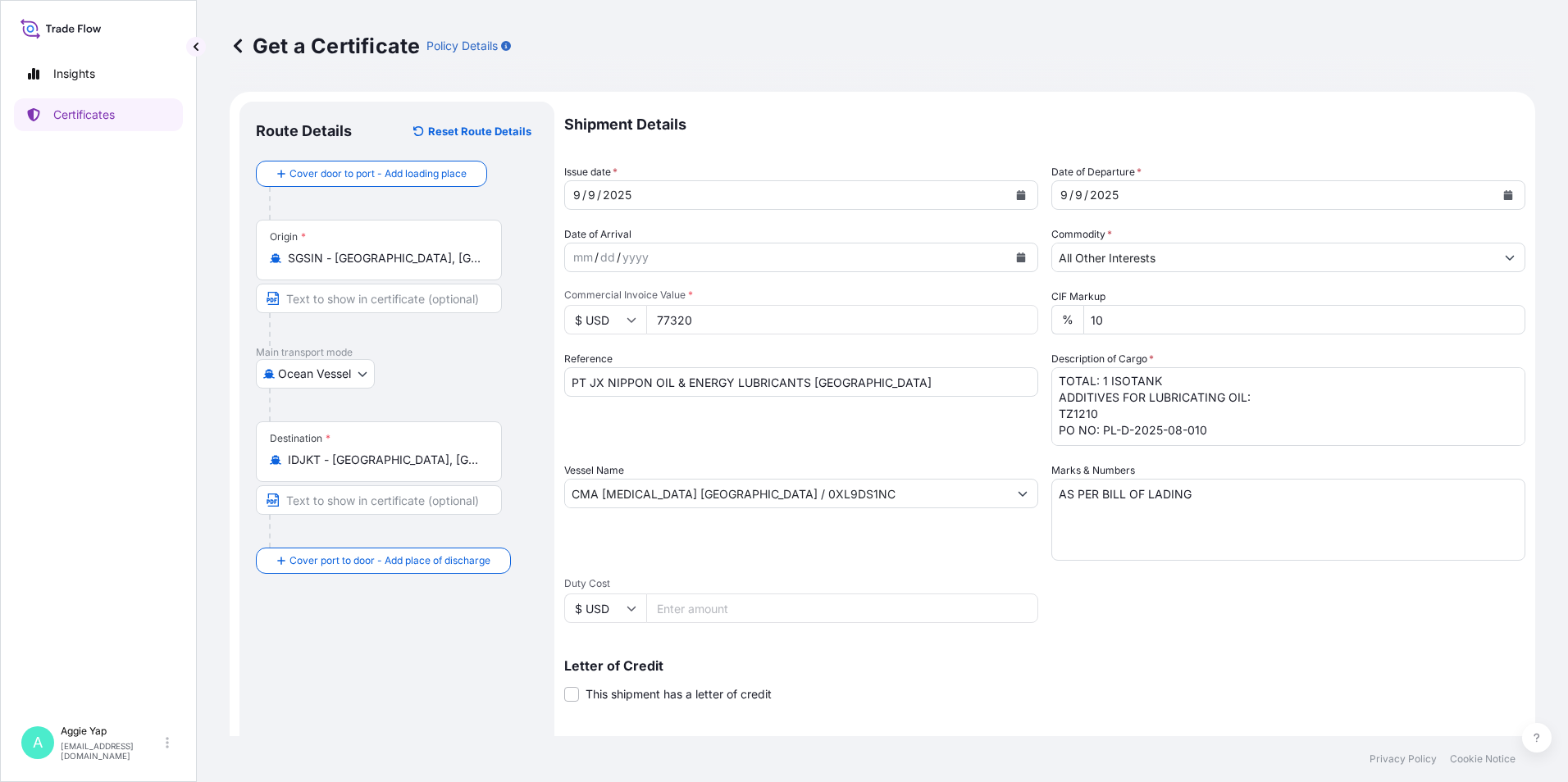
scroll to position [202, 0]
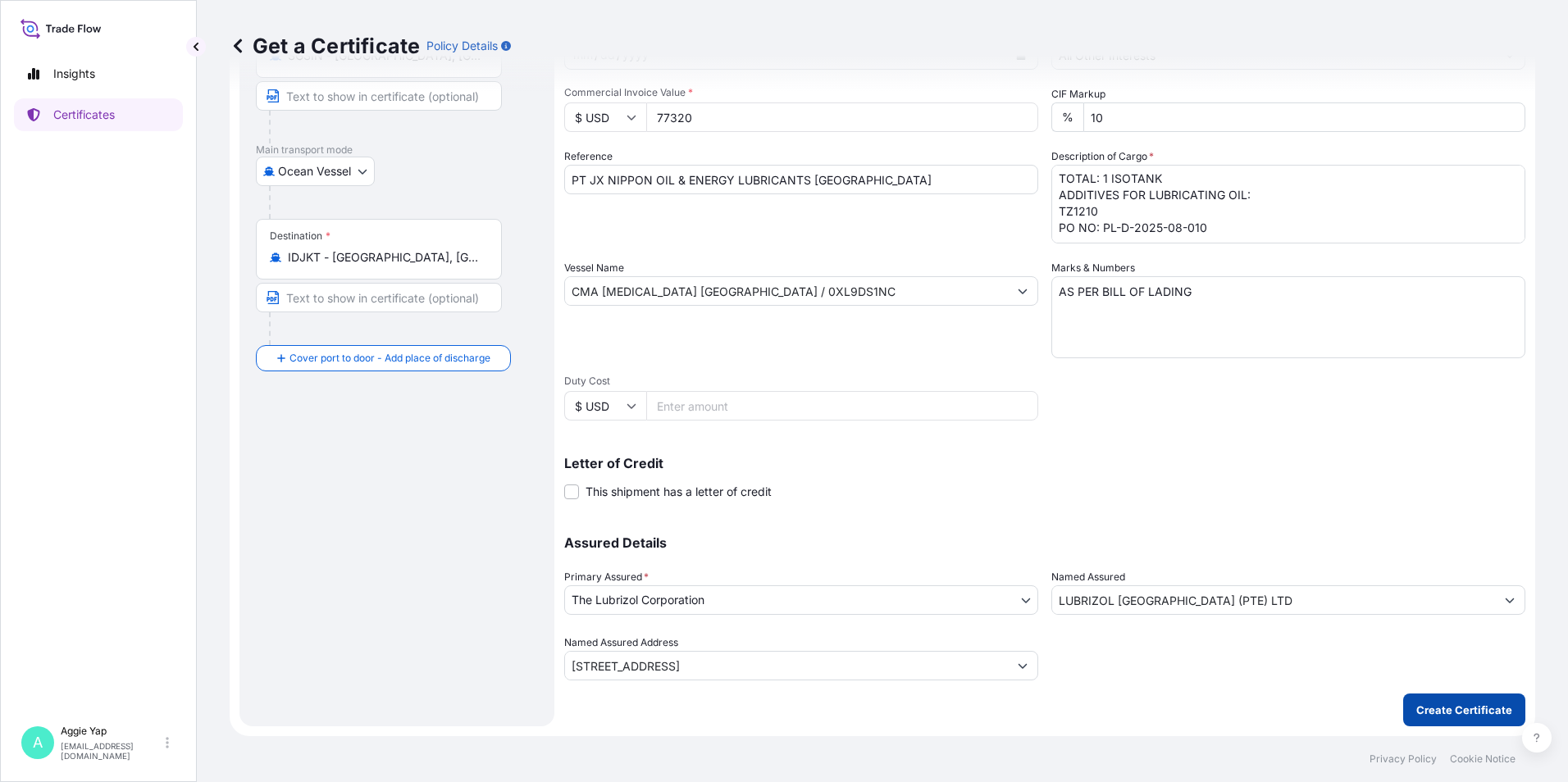
click at [1423, 707] on p "Create Certificate" at bounding box center [1464, 710] width 96 height 17
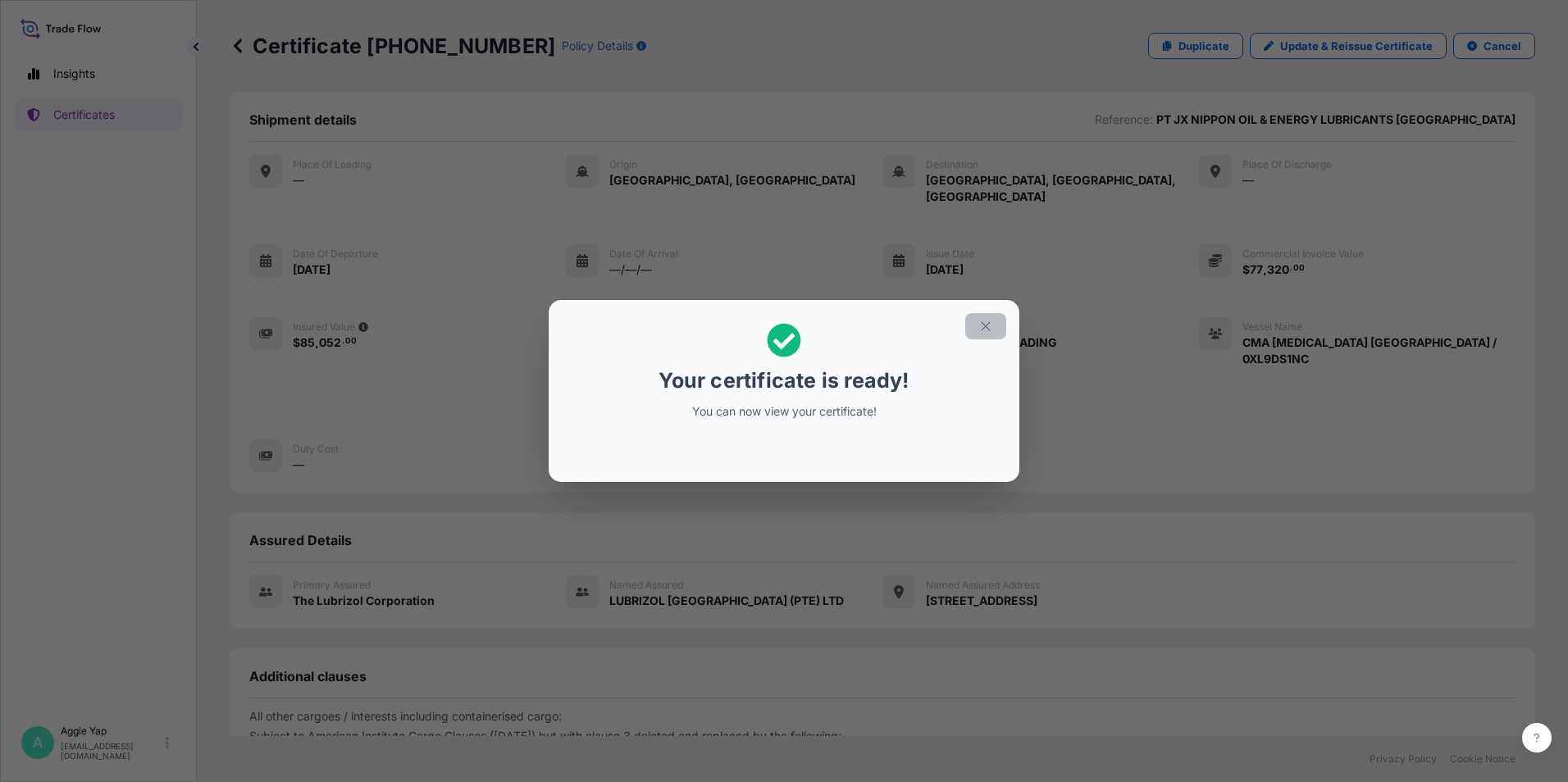
click at [985, 327] on icon "button" at bounding box center [986, 327] width 15 height 15
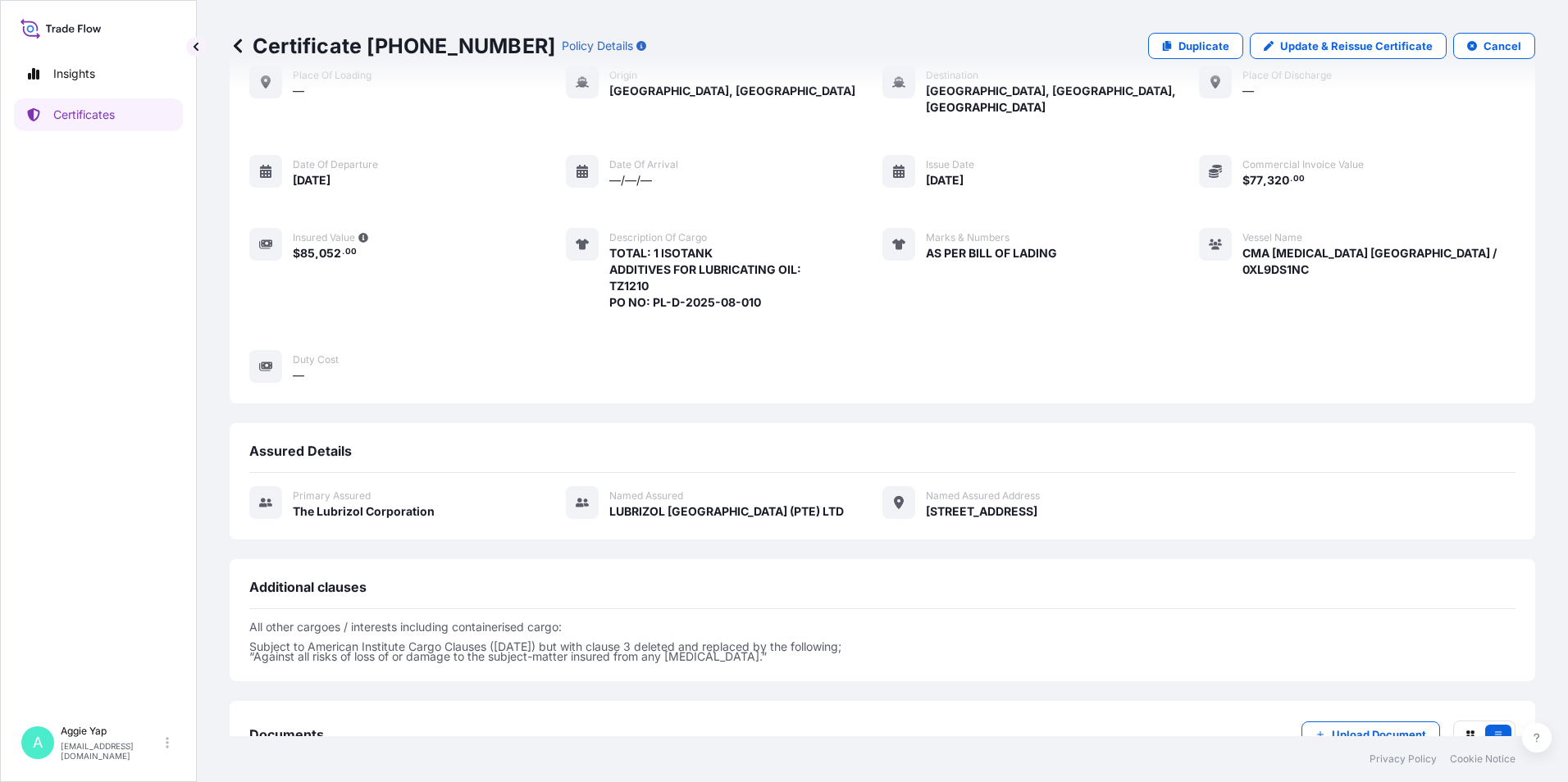
scroll to position [191, 0]
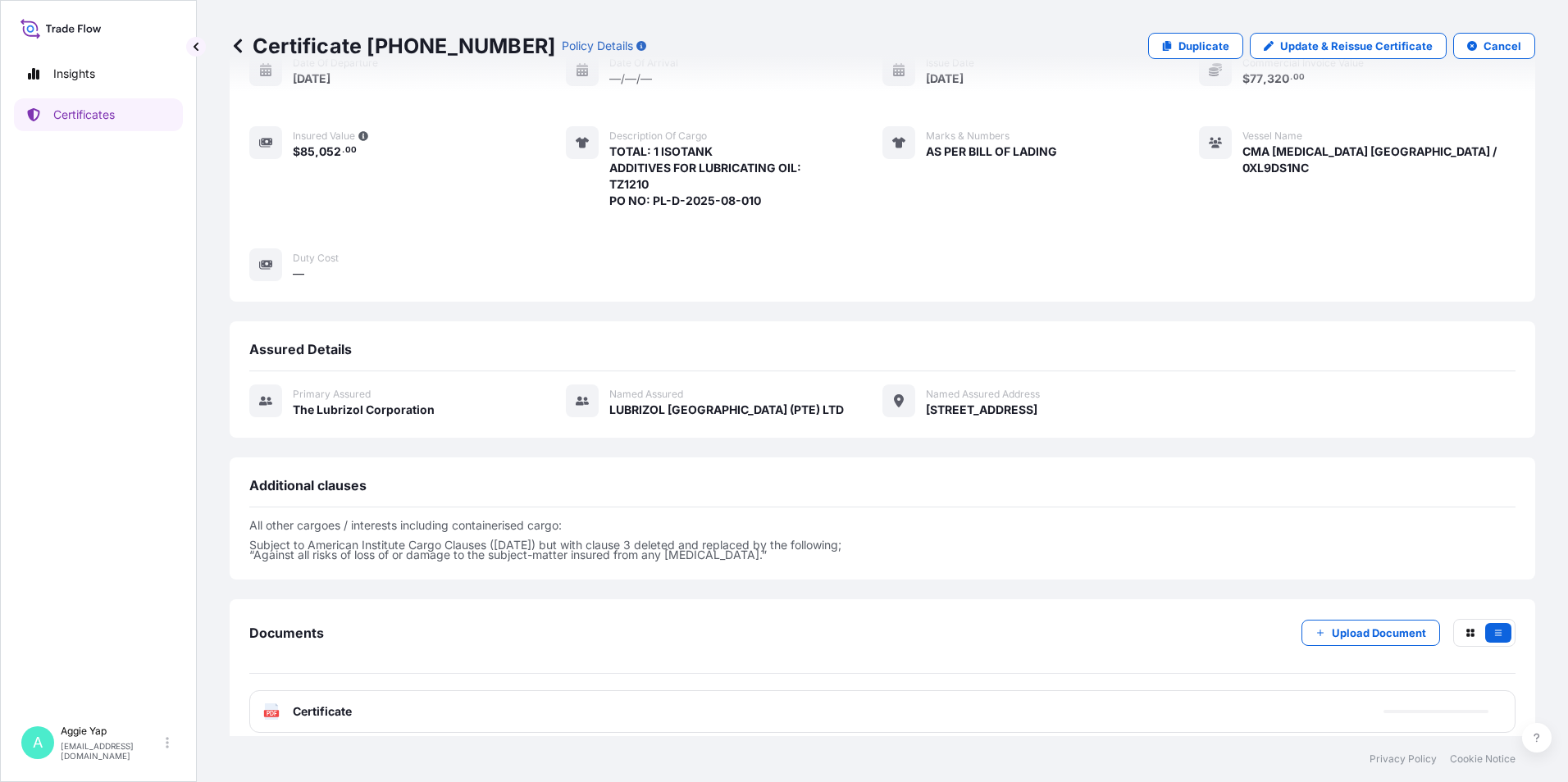
click at [481, 702] on div "PDF Certificate" at bounding box center [882, 711] width 1266 height 43
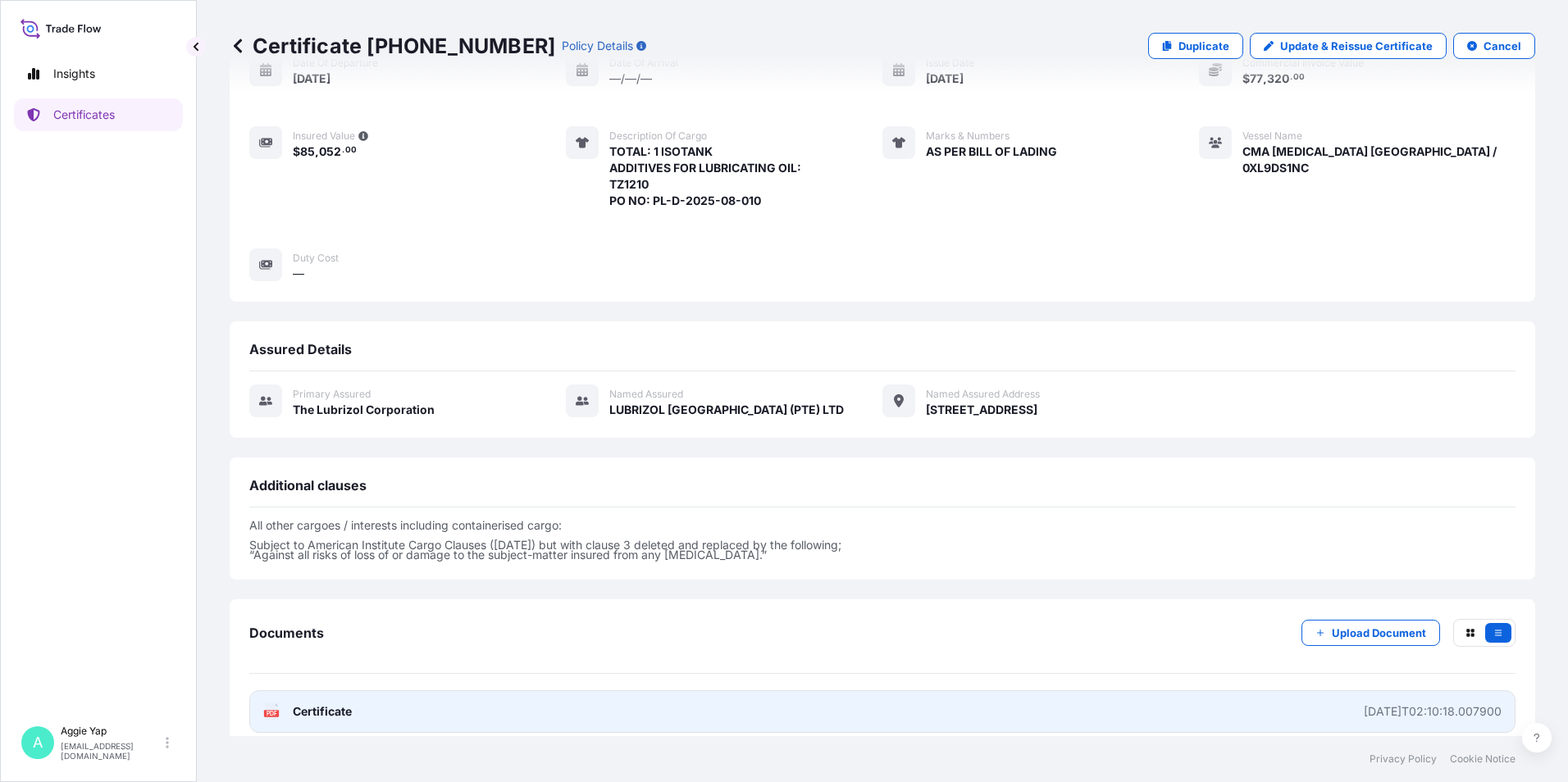
click at [507, 690] on link "PDF Certificate [DATE]T02:10:18.007900" at bounding box center [882, 711] width 1266 height 43
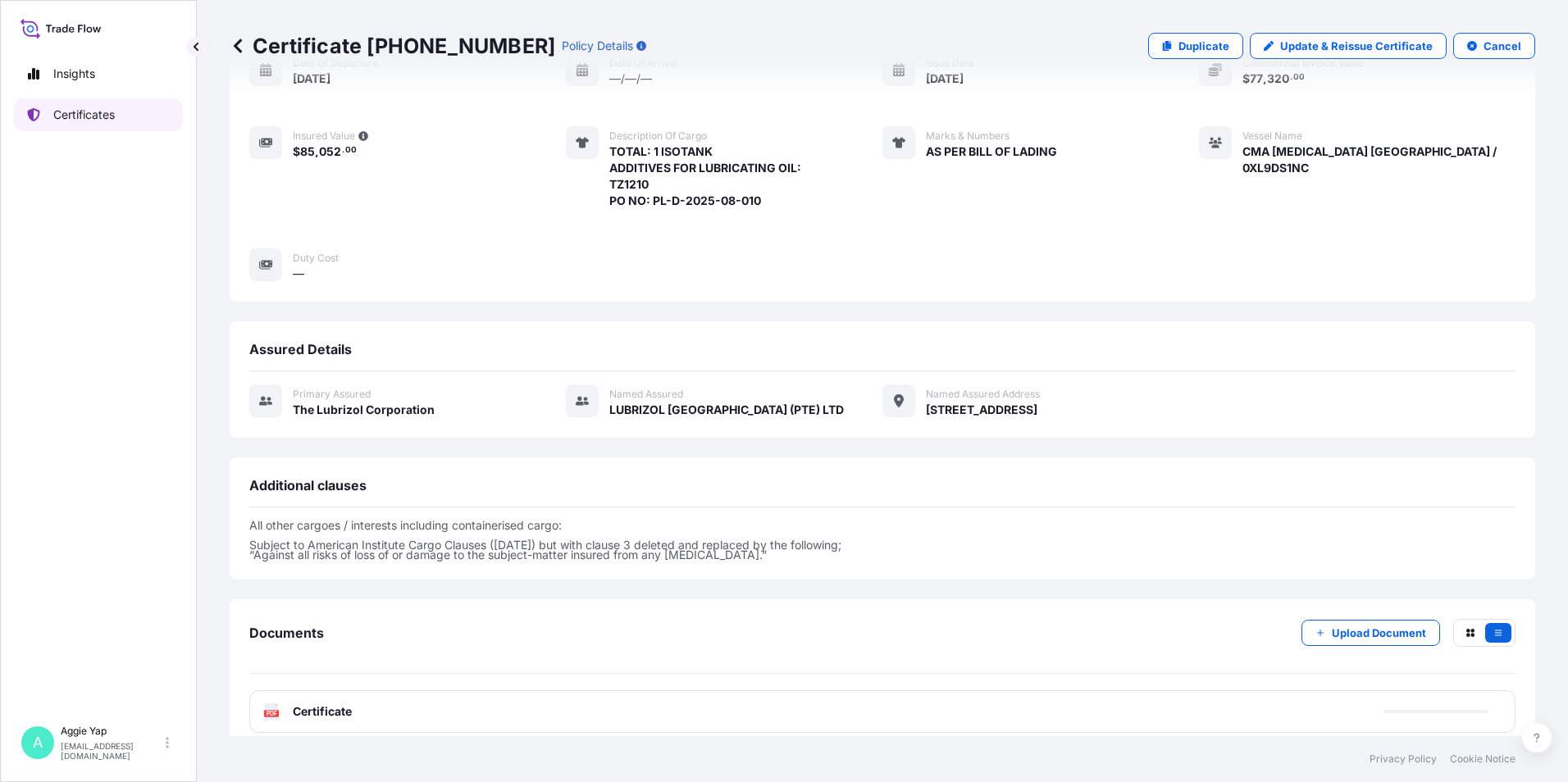
click at [95, 125] on link "Certificates" at bounding box center [99, 114] width 169 height 33
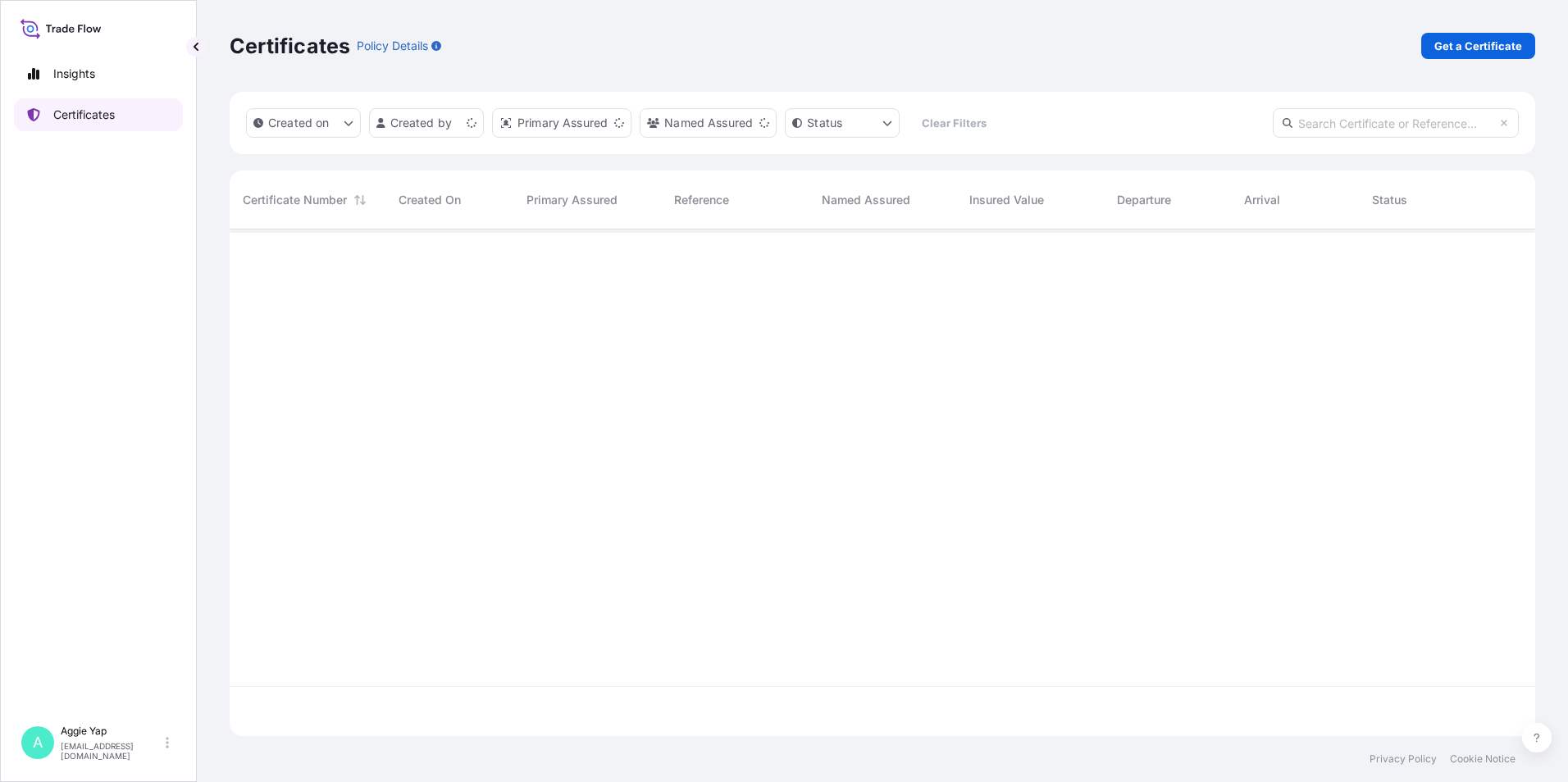
scroll to position [503, 1293]
click at [1450, 44] on p "Get a Certificate" at bounding box center [1478, 46] width 88 height 17
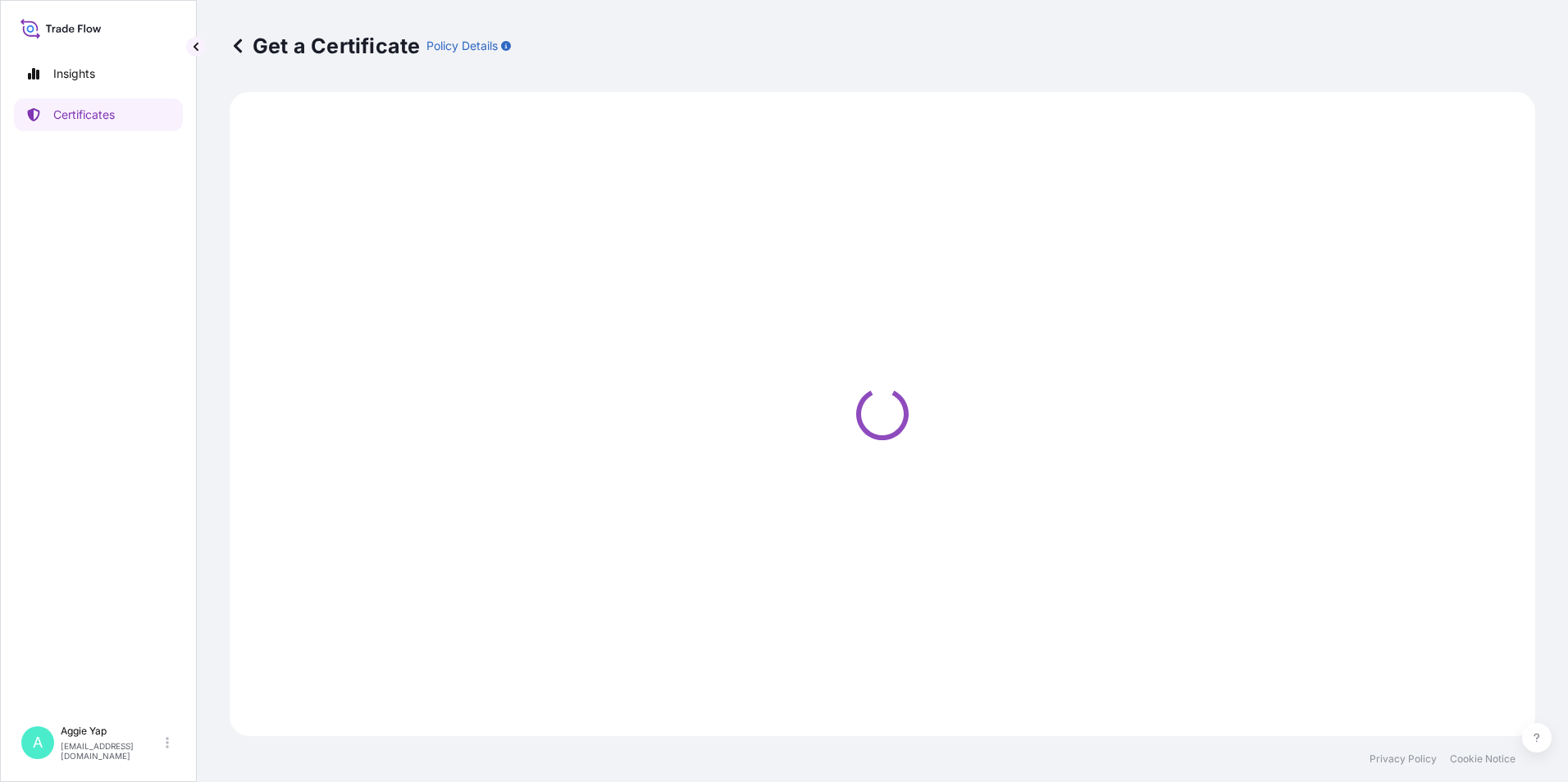
select select "Barge"
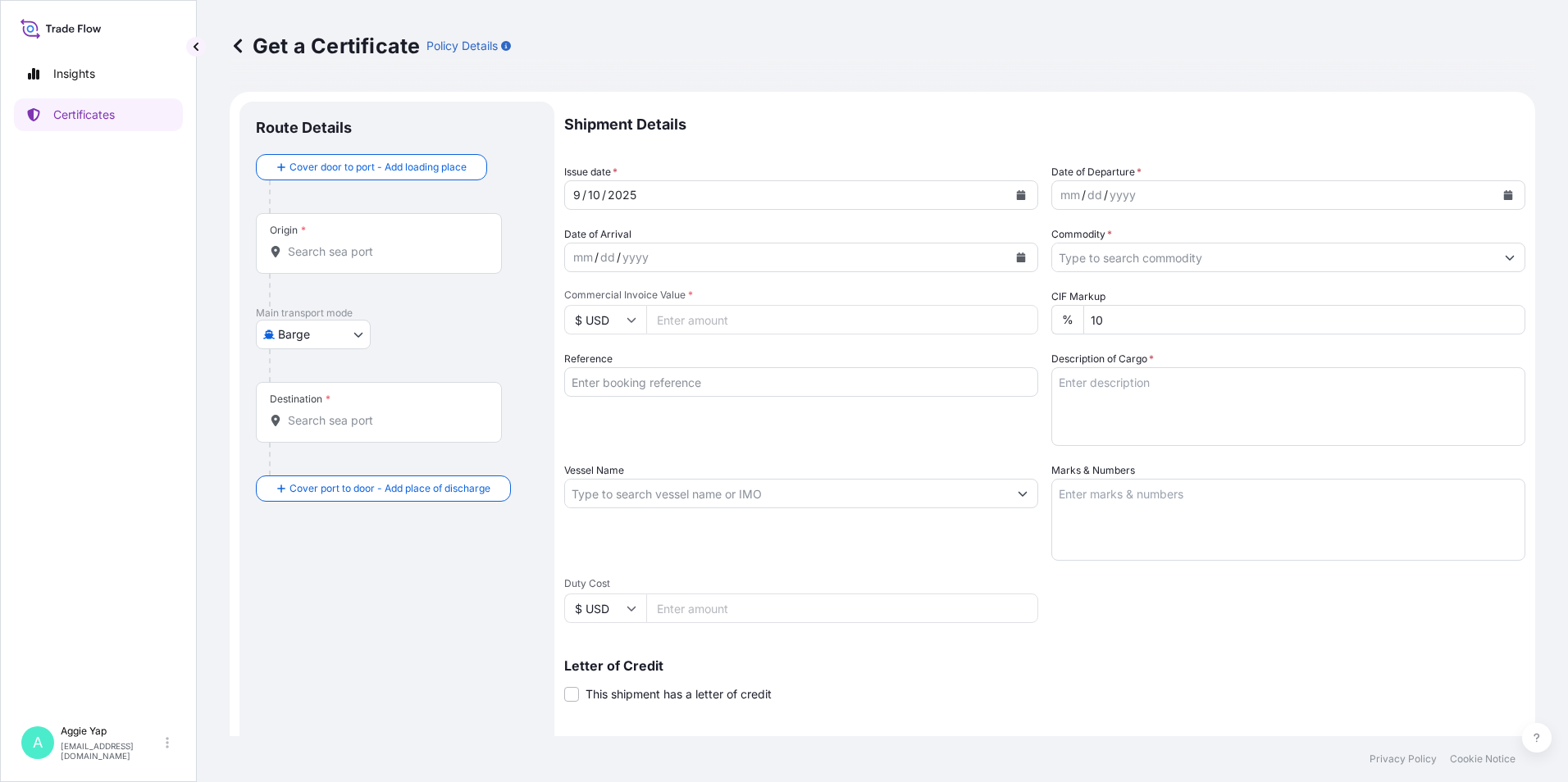
drag, startPoint x: 334, startPoint y: 269, endPoint x: 352, endPoint y: 255, distance: 22.8
click at [338, 266] on div "Origin *" at bounding box center [379, 243] width 246 height 61
click at [338, 260] on input "Origin *" at bounding box center [384, 251] width 194 height 17
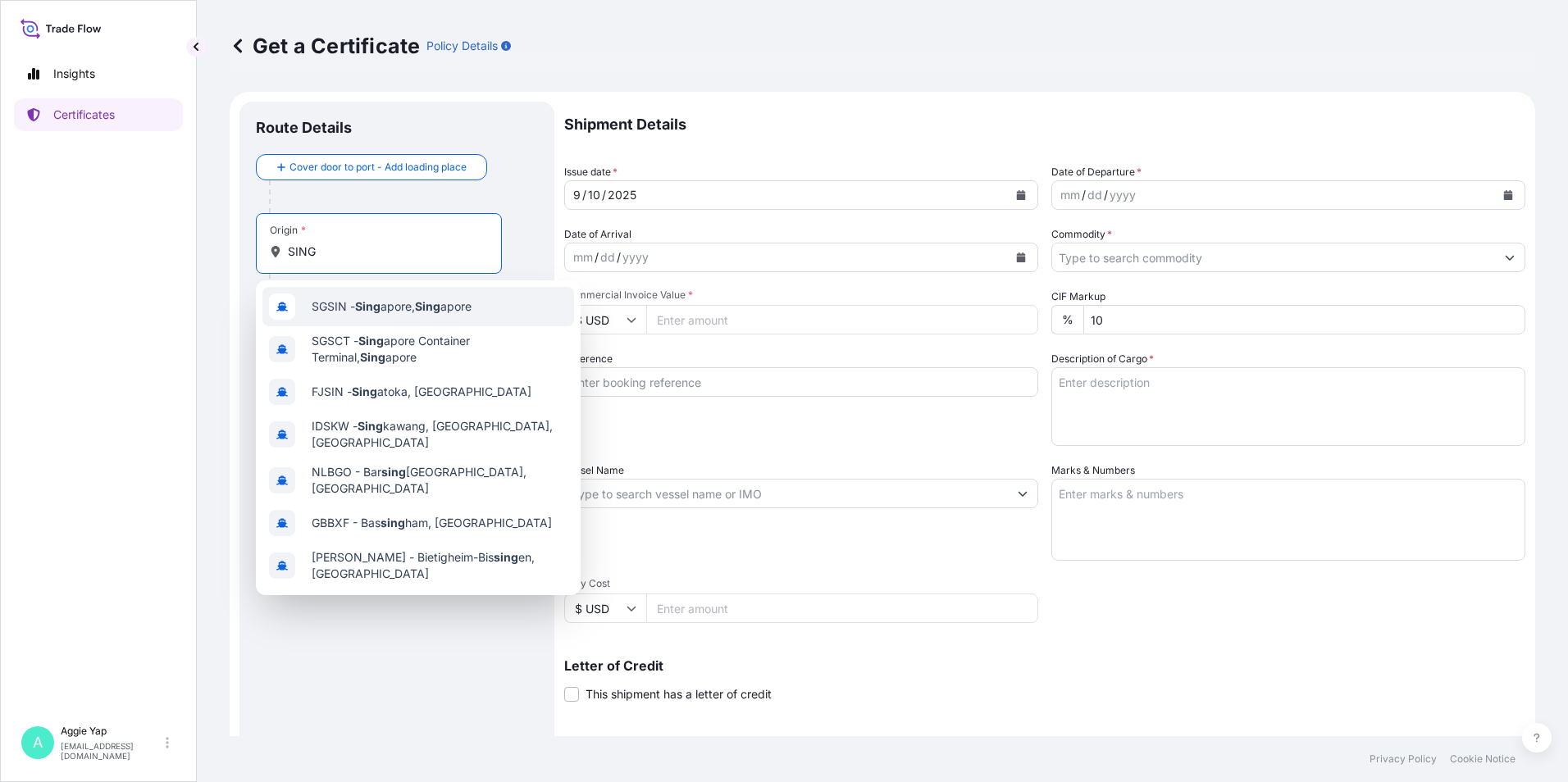
click at [395, 317] on div "SGSIN - Sing apore, Sing apore" at bounding box center [418, 306] width 312 height 39
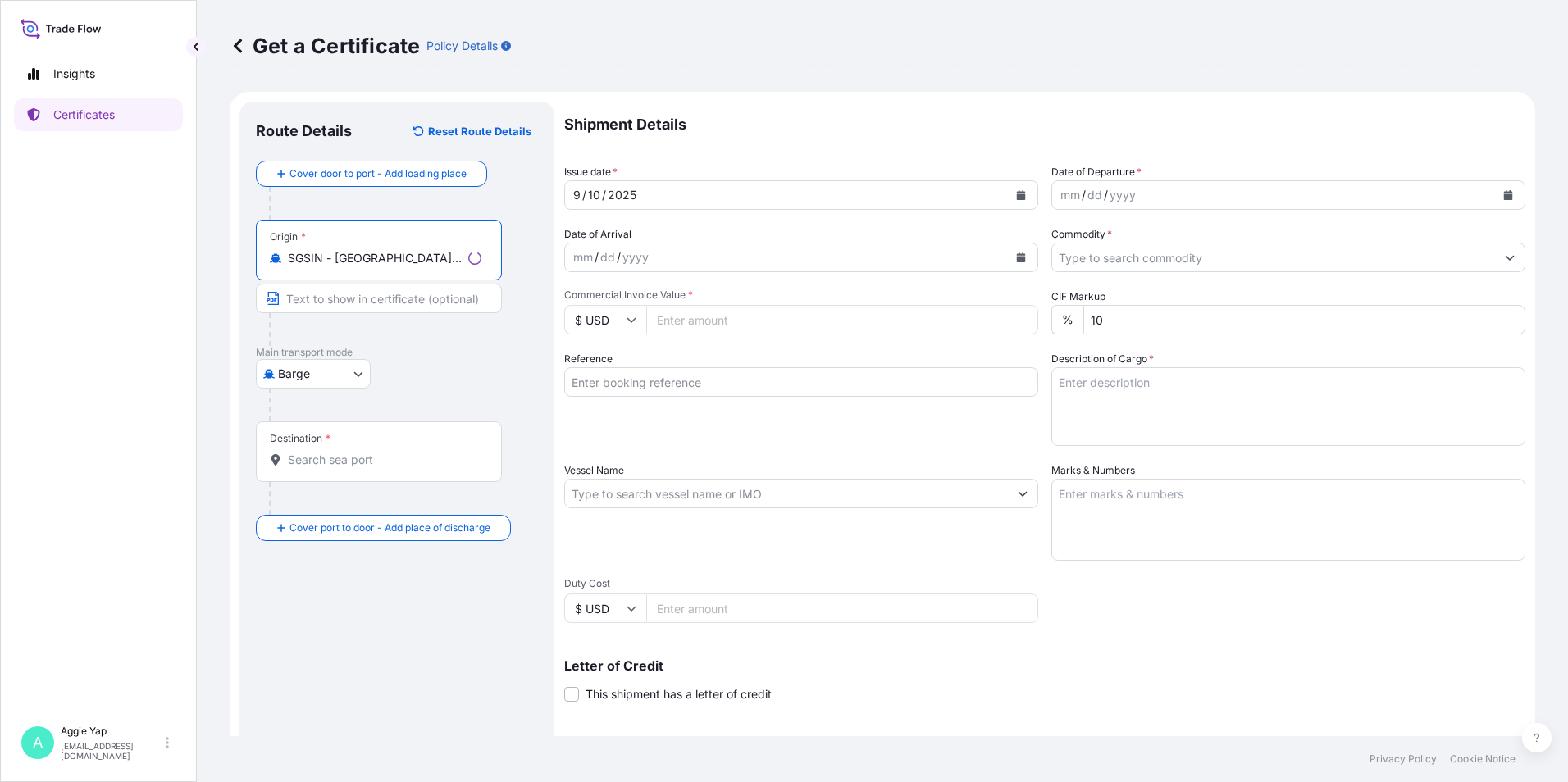
type input "SGSIN - [GEOGRAPHIC_DATA], [GEOGRAPHIC_DATA]"
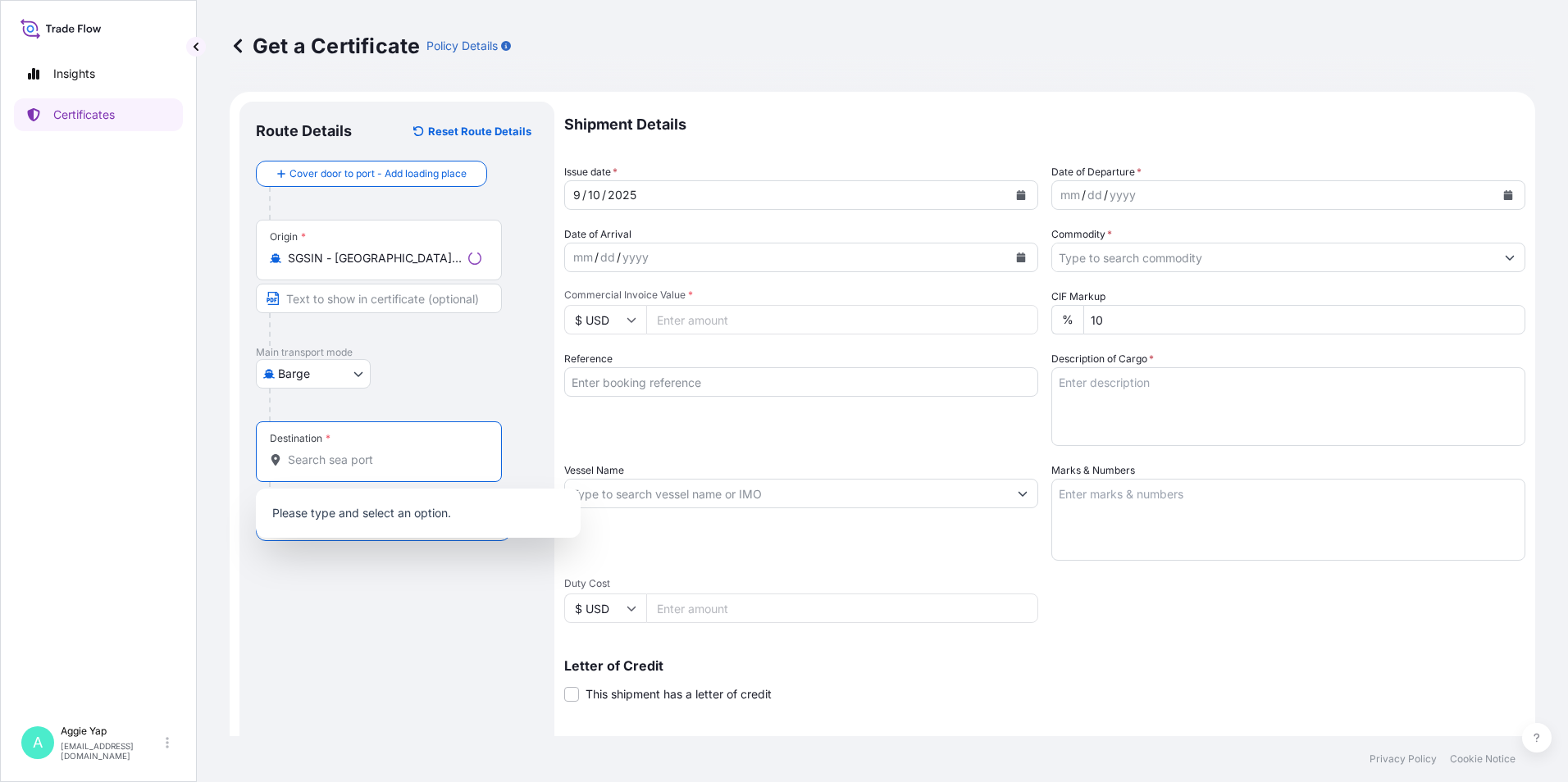
click at [333, 454] on input "Destination *" at bounding box center [384, 460] width 194 height 17
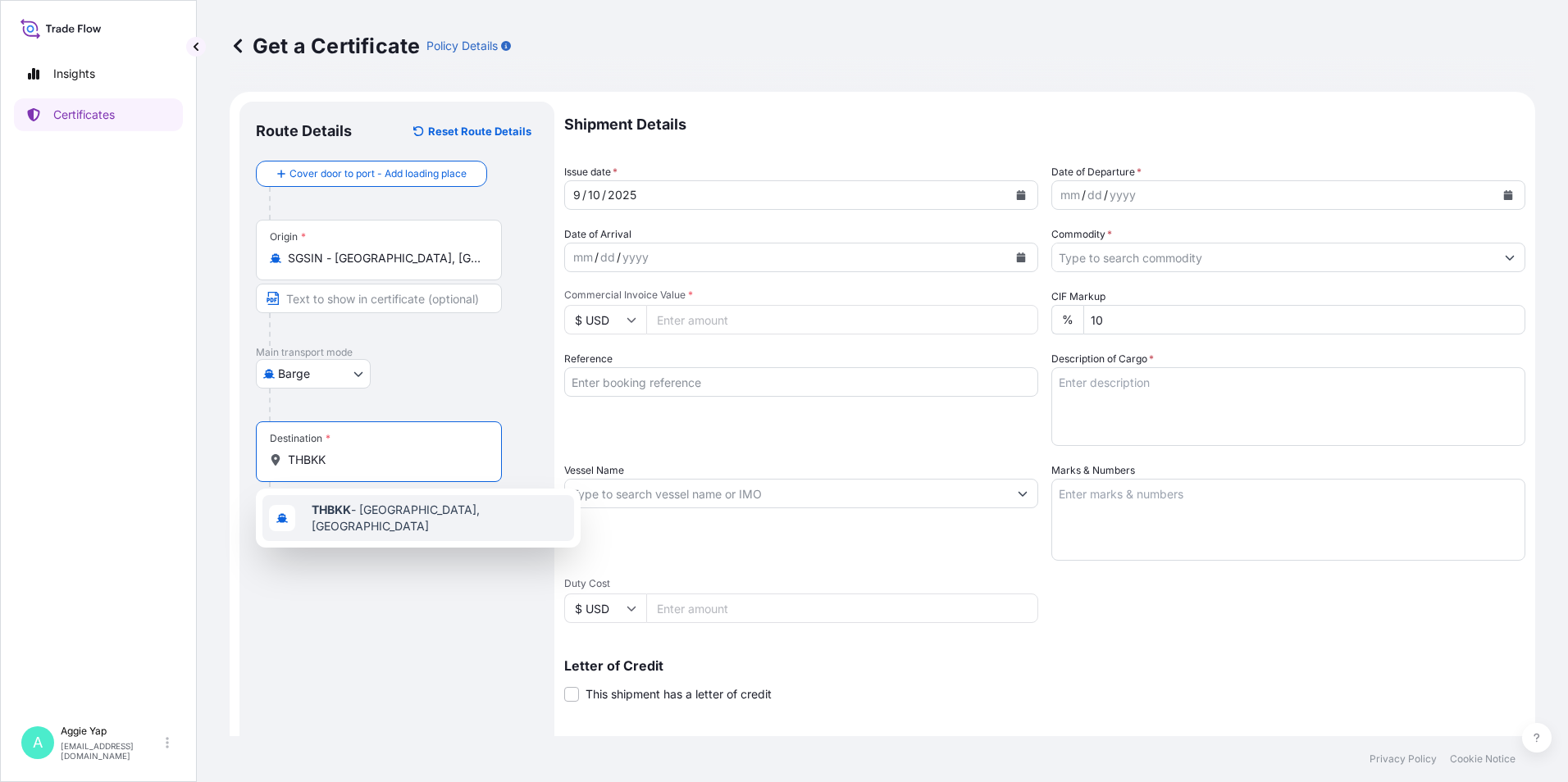
click at [420, 520] on span "THBKK - [GEOGRAPHIC_DATA], [GEOGRAPHIC_DATA]" at bounding box center [440, 517] width 256 height 33
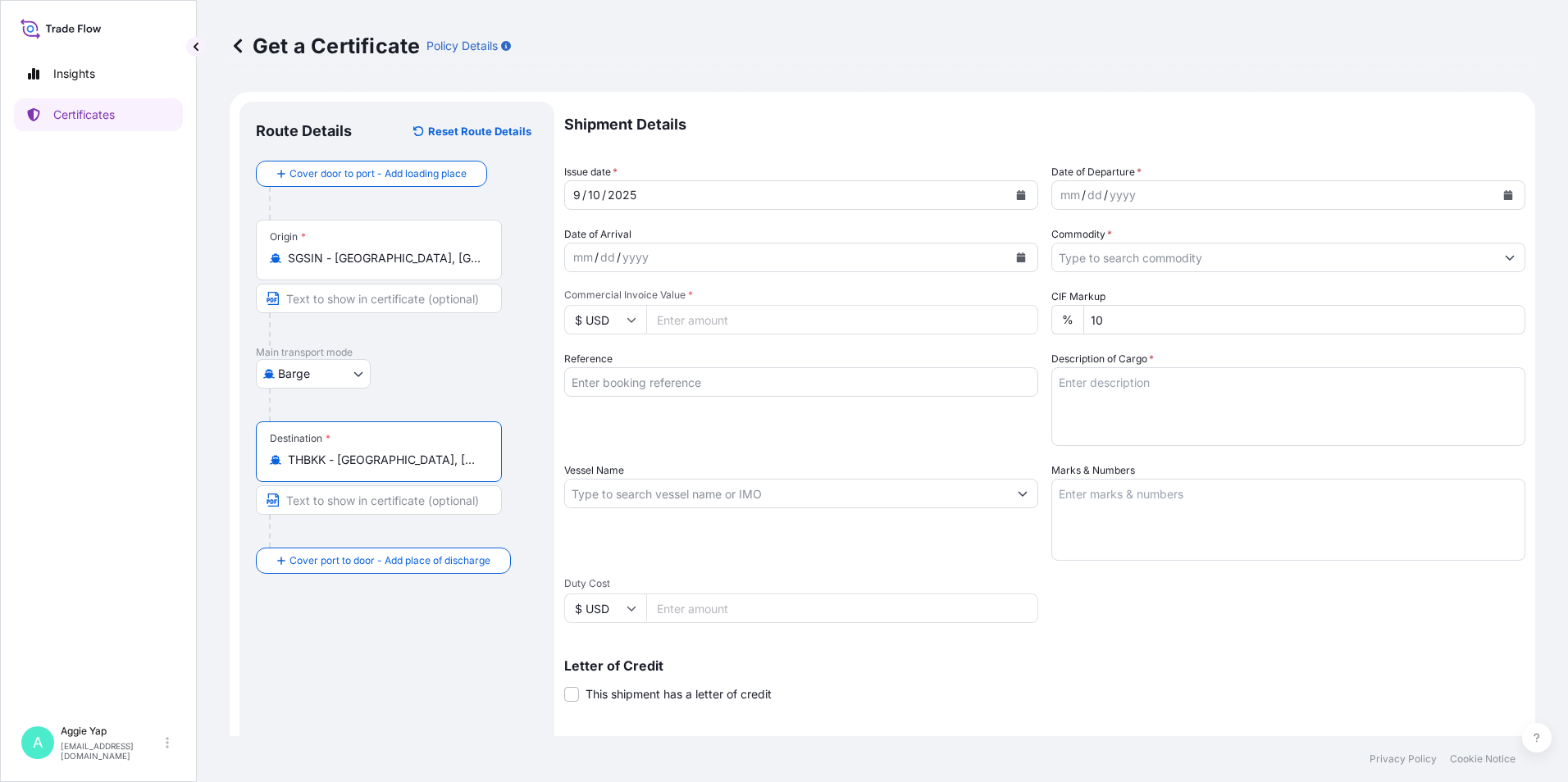
type input "THBKK - [GEOGRAPHIC_DATA], [GEOGRAPHIC_DATA]"
click at [1022, 193] on button "Calendar" at bounding box center [1021, 195] width 26 height 26
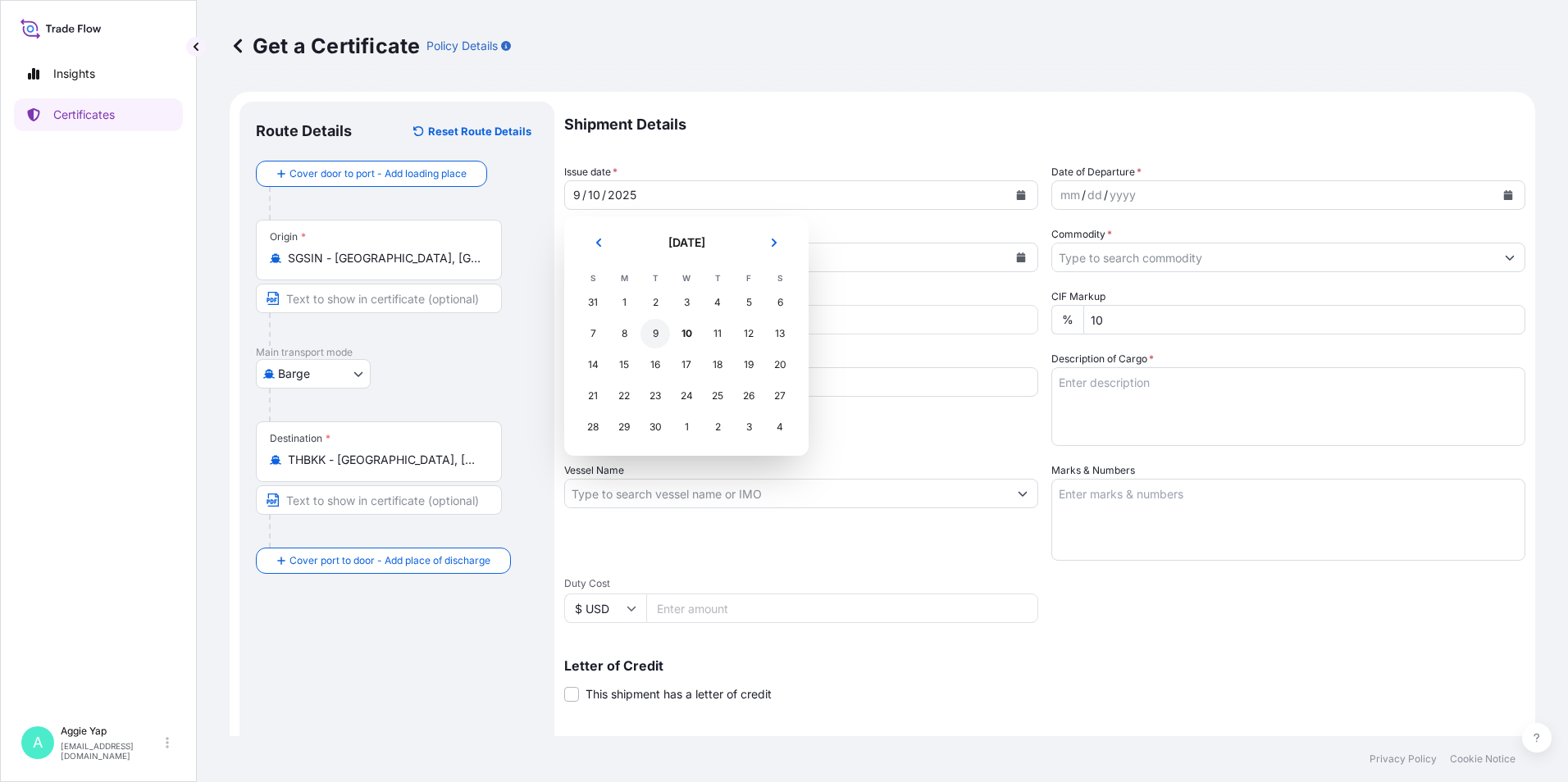
click at [659, 336] on div "9" at bounding box center [654, 333] width 29 height 29
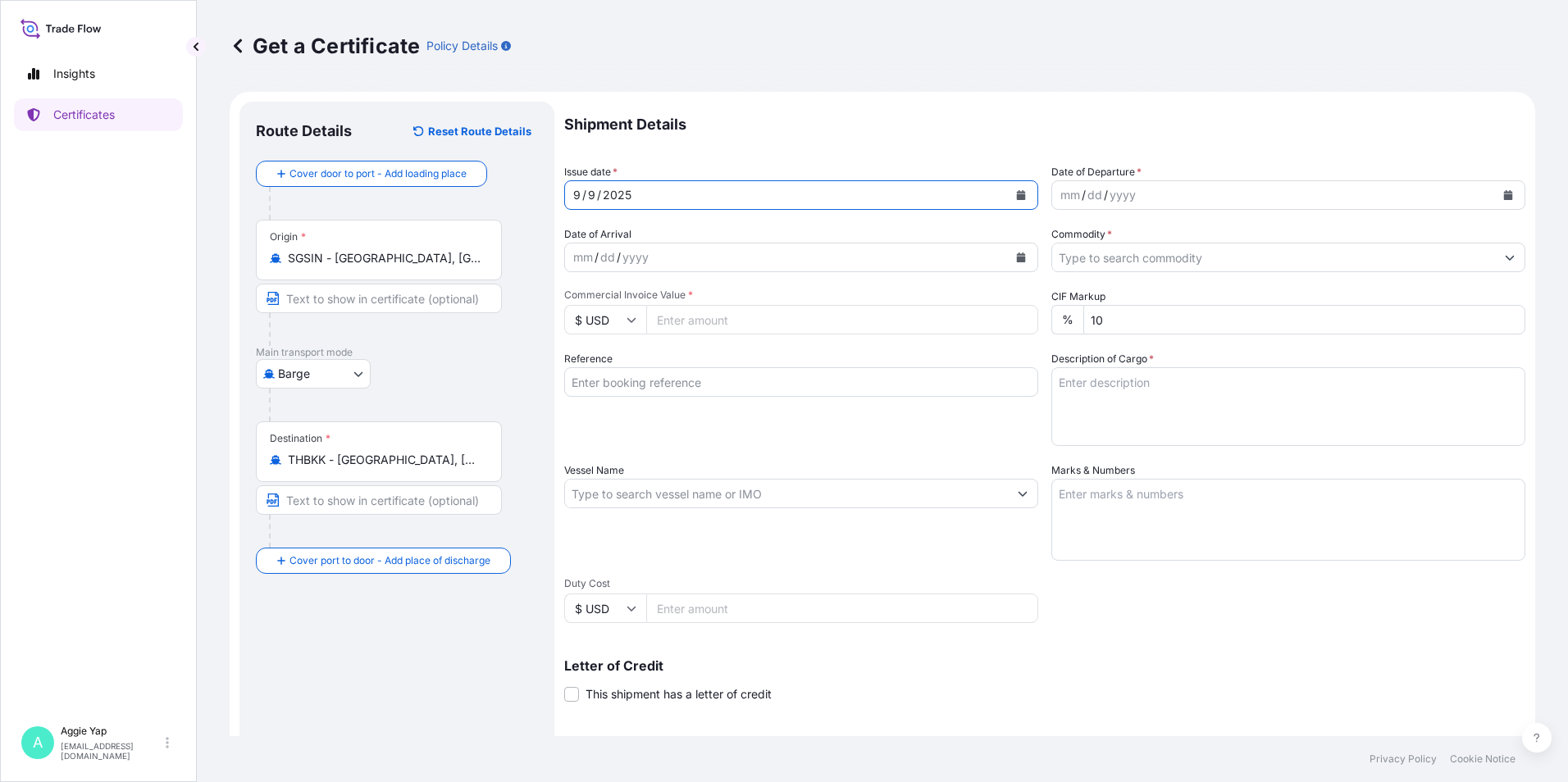
click at [1504, 197] on icon "Calendar" at bounding box center [1508, 196] width 9 height 10
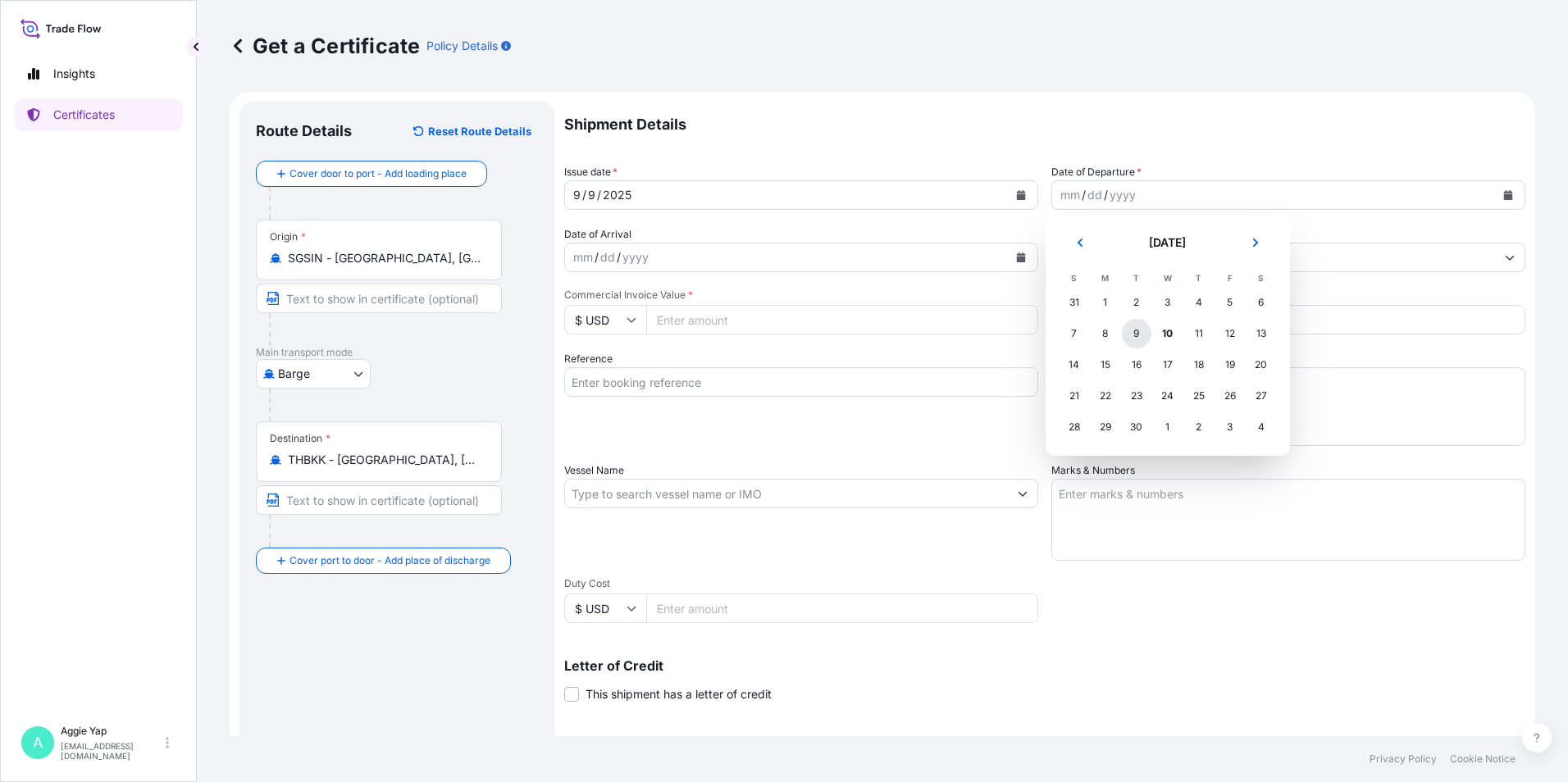
click at [1139, 341] on div "9" at bounding box center [1136, 333] width 29 height 29
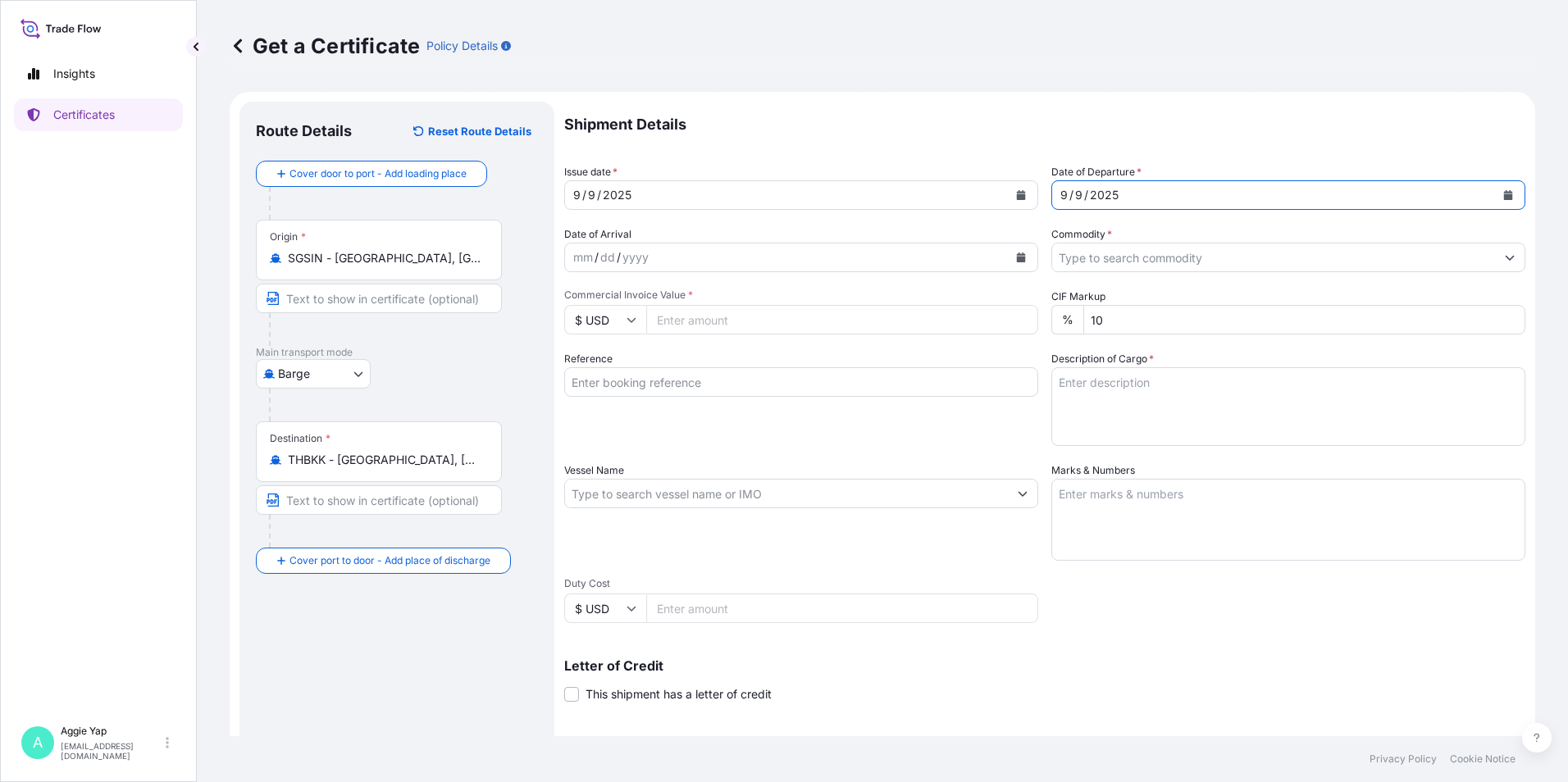
click at [1111, 257] on input "Commodity *" at bounding box center [1274, 256] width 443 height 29
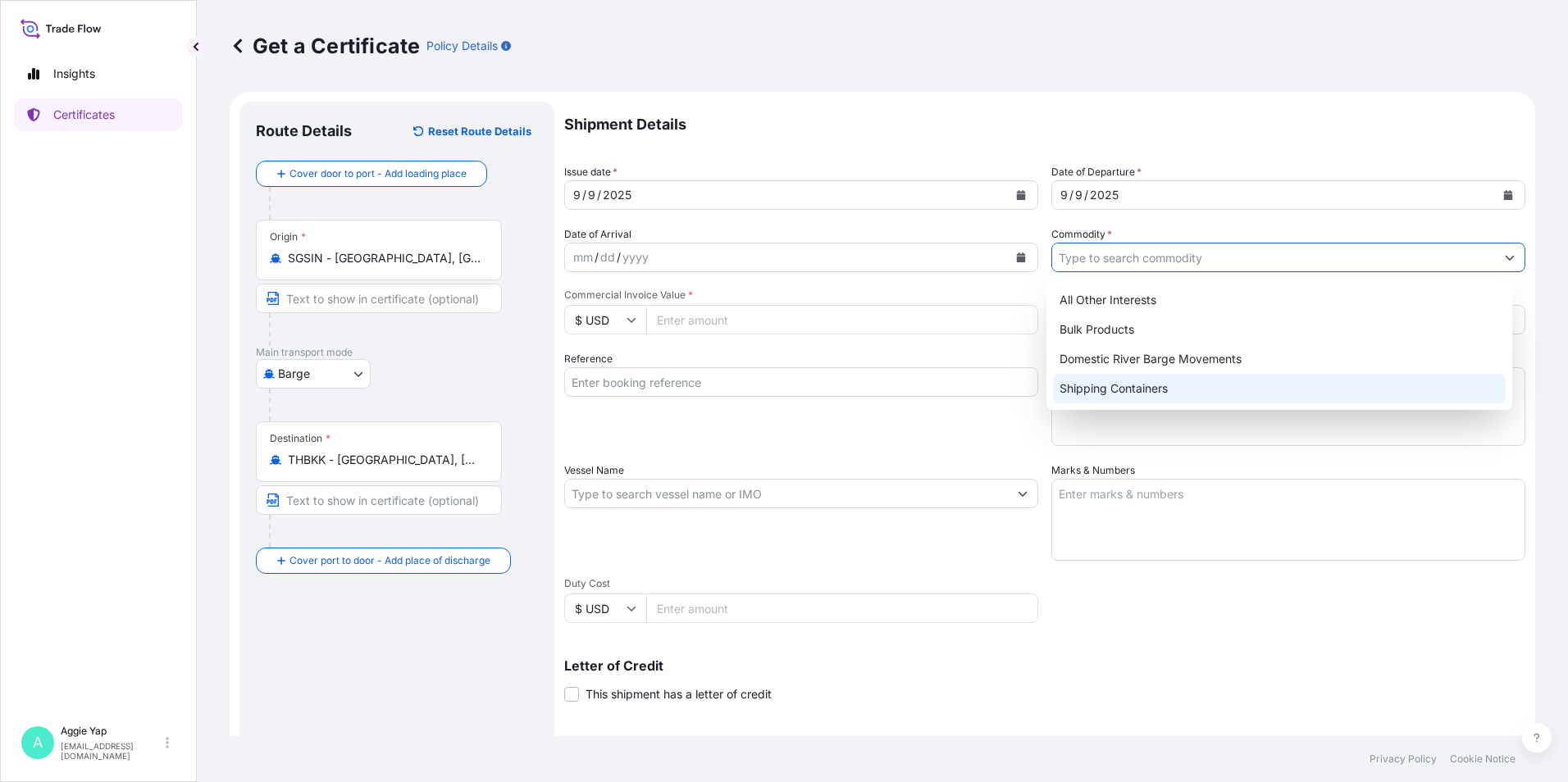
click at [1137, 378] on div "Shipping Containers" at bounding box center [1280, 388] width 454 height 29
type input "Shipping Containers"
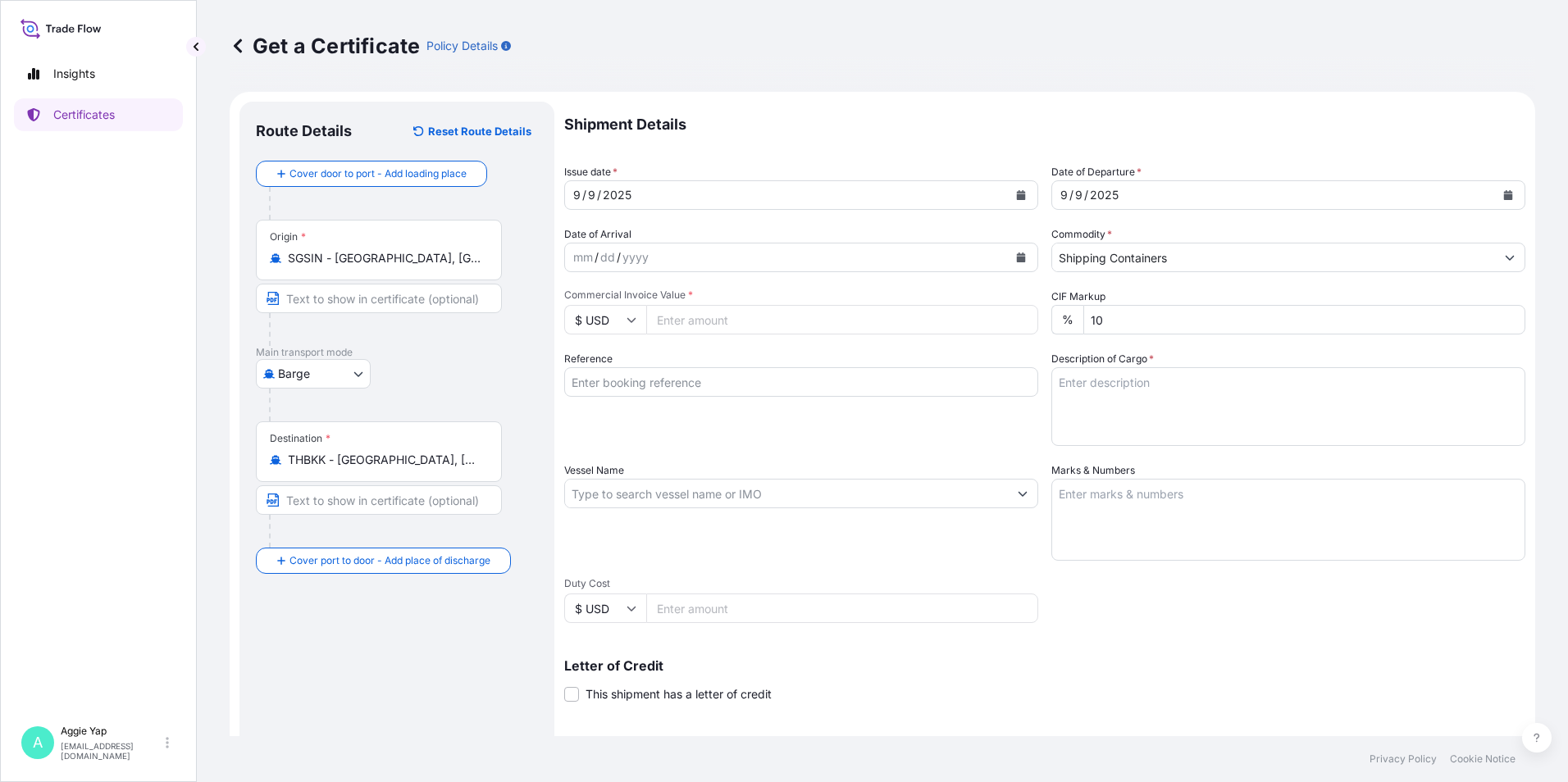
click at [792, 326] on input "Commercial Invoice Value *" at bounding box center [842, 319] width 392 height 29
type input "148249.83"
click at [752, 394] on input "Reference" at bounding box center [801, 382] width 474 height 29
type input "ENEOS (THAILAND) LTD"
click at [685, 499] on input "Vessel Name" at bounding box center [787, 493] width 443 height 29
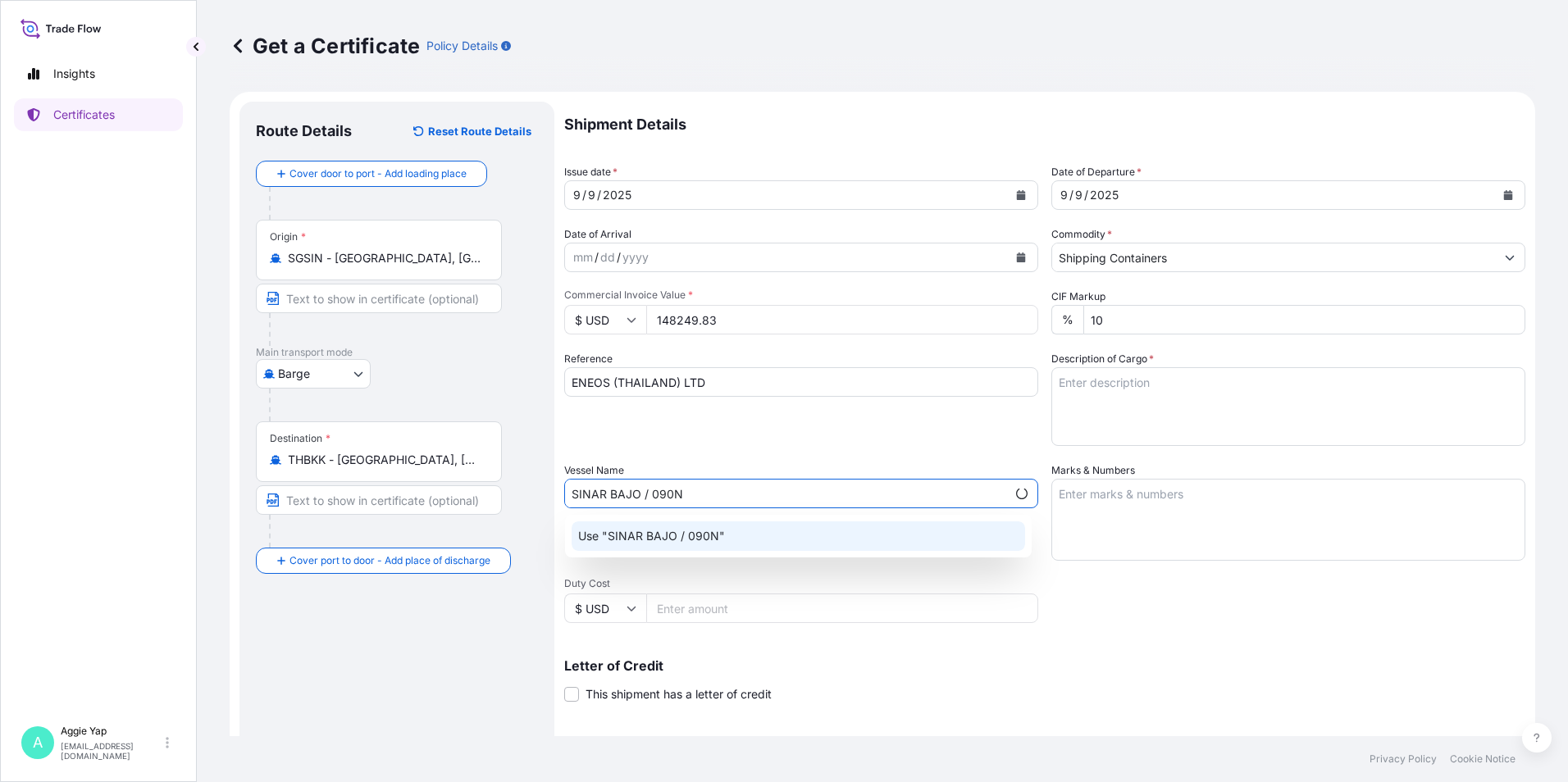
click at [668, 526] on div "Use "SINAR BAJO / 090N"" at bounding box center [798, 536] width 454 height 29
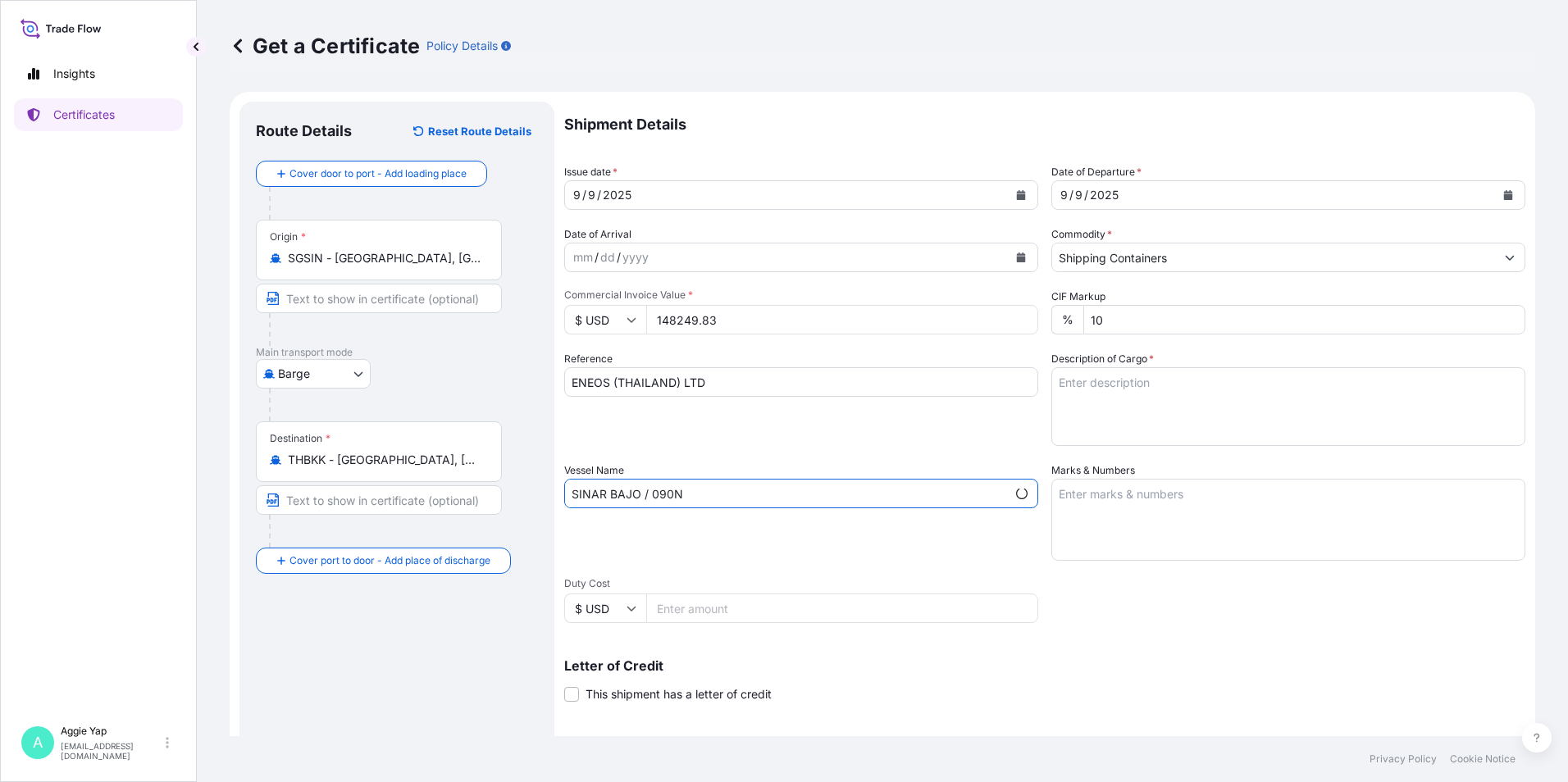
type input "SINAR BAJO / 090N"
click at [1104, 514] on textarea "Marks & Numbers" at bounding box center [1288, 520] width 474 height 82
type textarea "AS PER BILL OF LADING"
click at [979, 544] on div "Vessel Name SINAR BAJO / 090N" at bounding box center [801, 511] width 474 height 99
drag, startPoint x: 1169, startPoint y: 410, endPoint x: 1184, endPoint y: 383, distance: 30.9
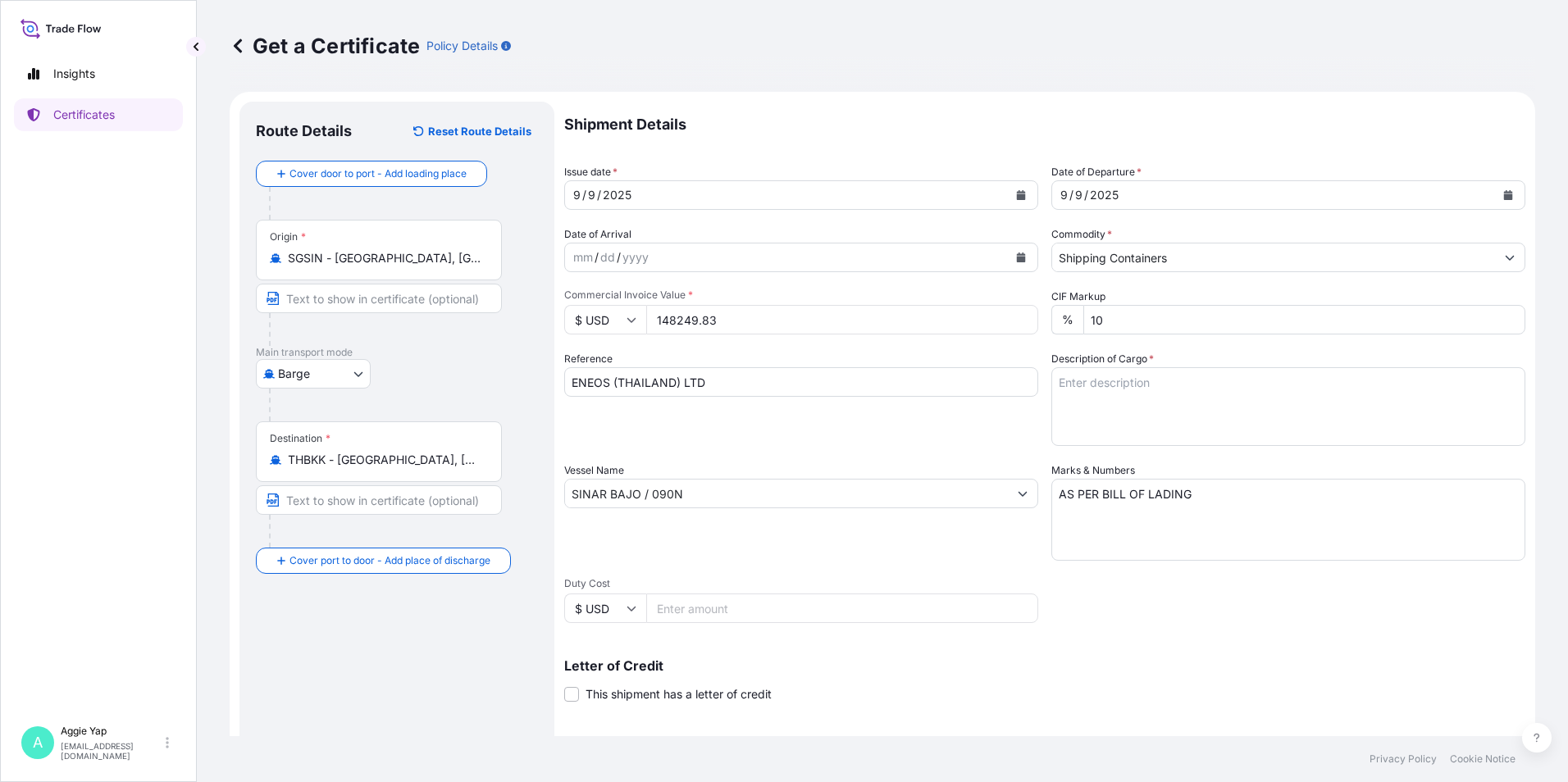
click at [1169, 410] on textarea "Description of Cargo *" at bounding box center [1288, 407] width 474 height 79
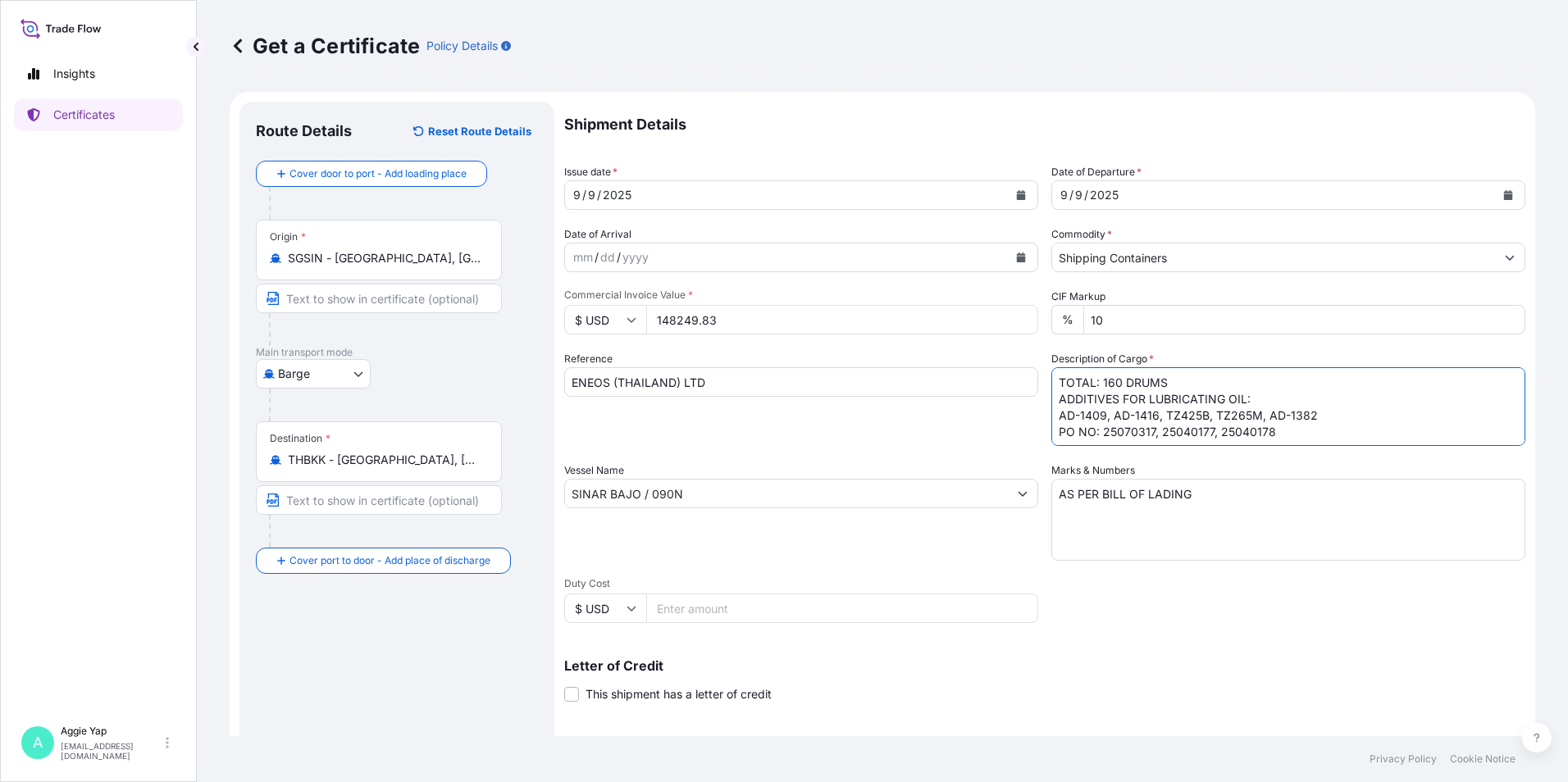
type textarea "TOTAL: 160 DRUMS ADDITIVES FOR LUBRICATING OIL: AD-1409, AD-1416, TZ425B, TZ265…"
click at [916, 451] on div "Shipment Details Issue date * [DATE] Date of Departure * [DATE] Date of Arrival…" at bounding box center [1045, 492] width 961 height 781
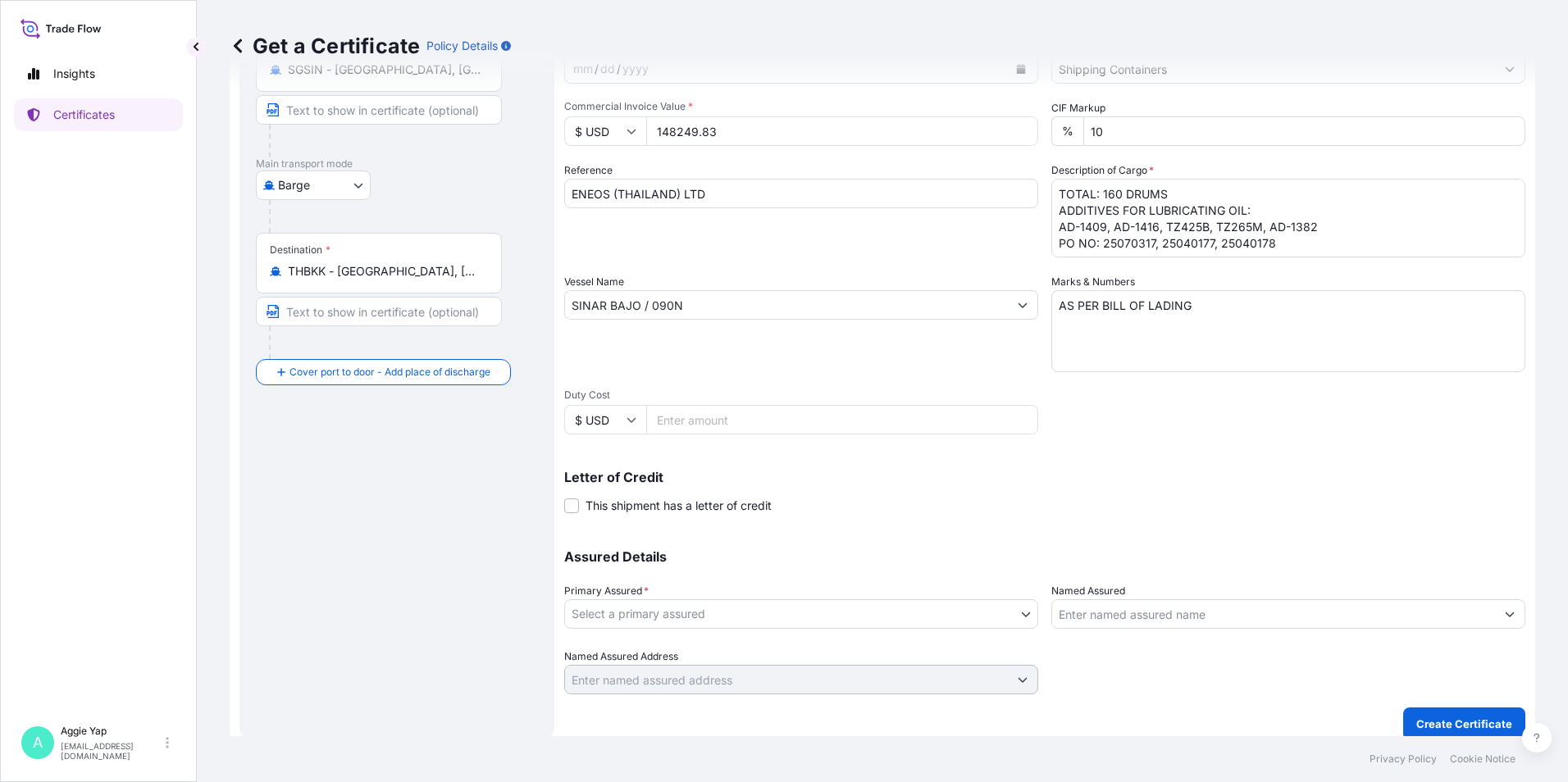
scroll to position [202, 0]
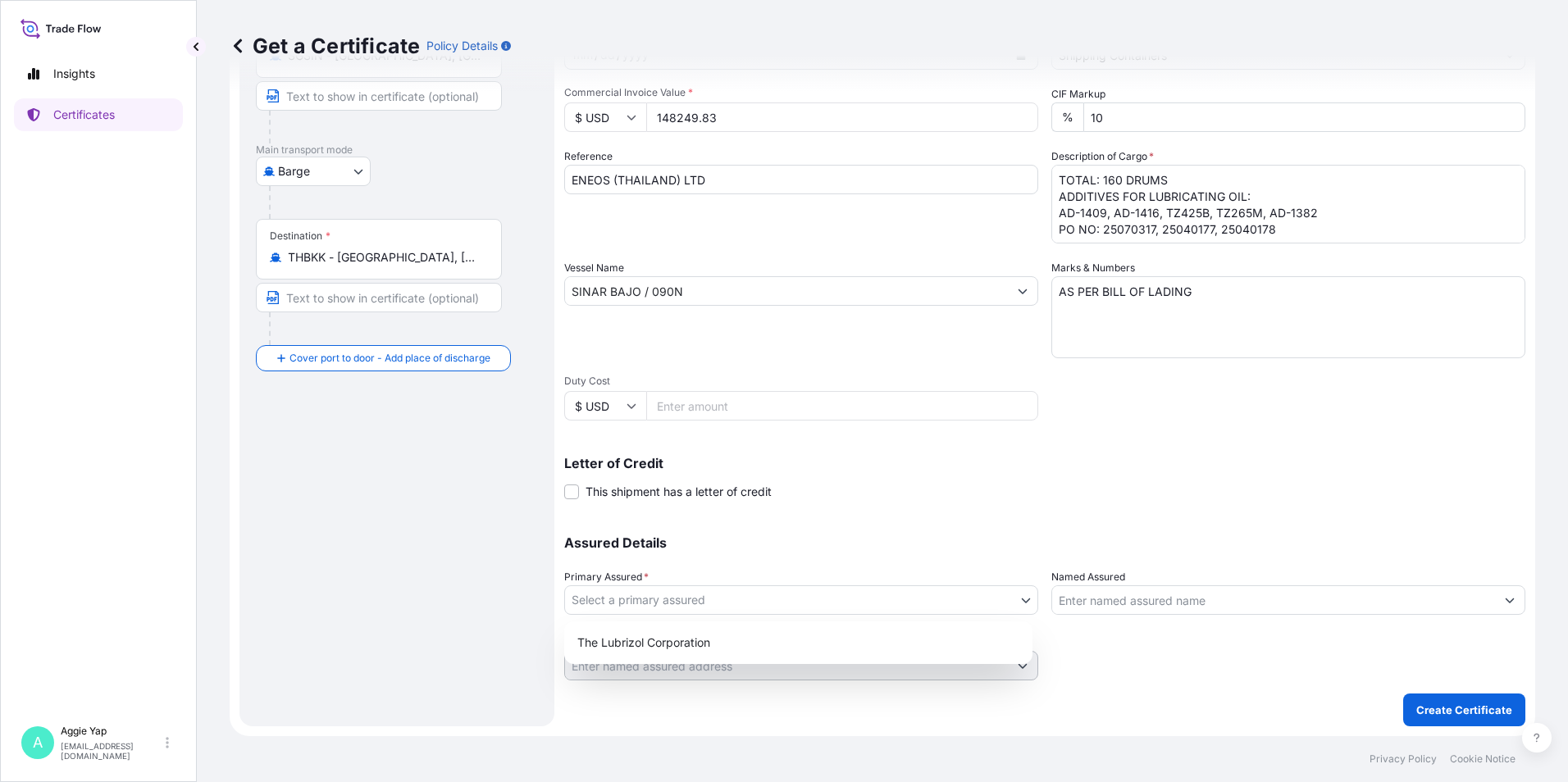
click at [667, 593] on body "Insights Certificates A [PERSON_NAME] [EMAIL_ADDRESS][DOMAIN_NAME] Get a Certif…" at bounding box center [784, 391] width 1568 height 782
click at [669, 645] on div "The Lubrizol Corporation" at bounding box center [798, 642] width 456 height 29
select select "31566"
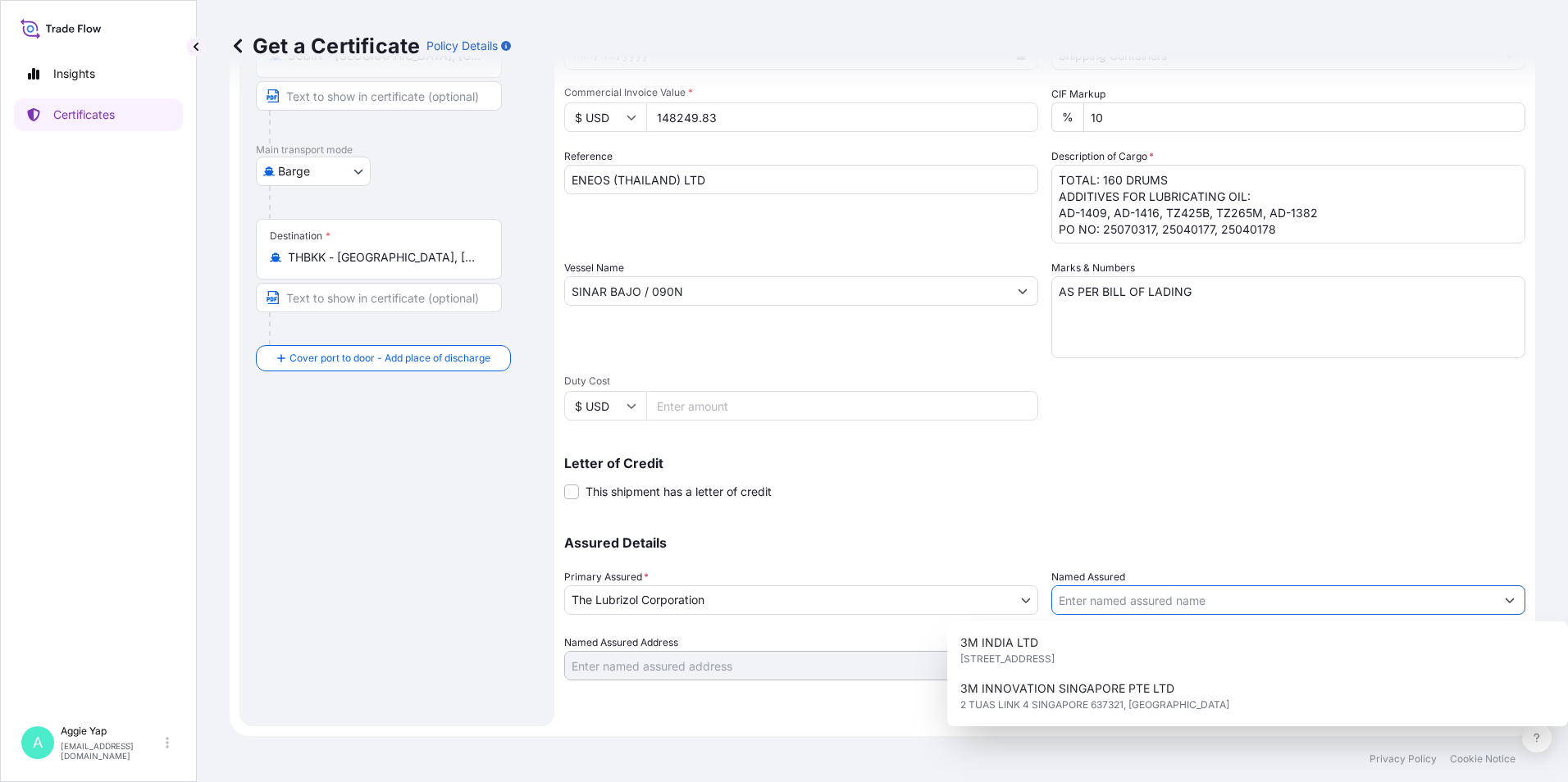
click at [1089, 596] on input "Named Assured" at bounding box center [1274, 600] width 443 height 29
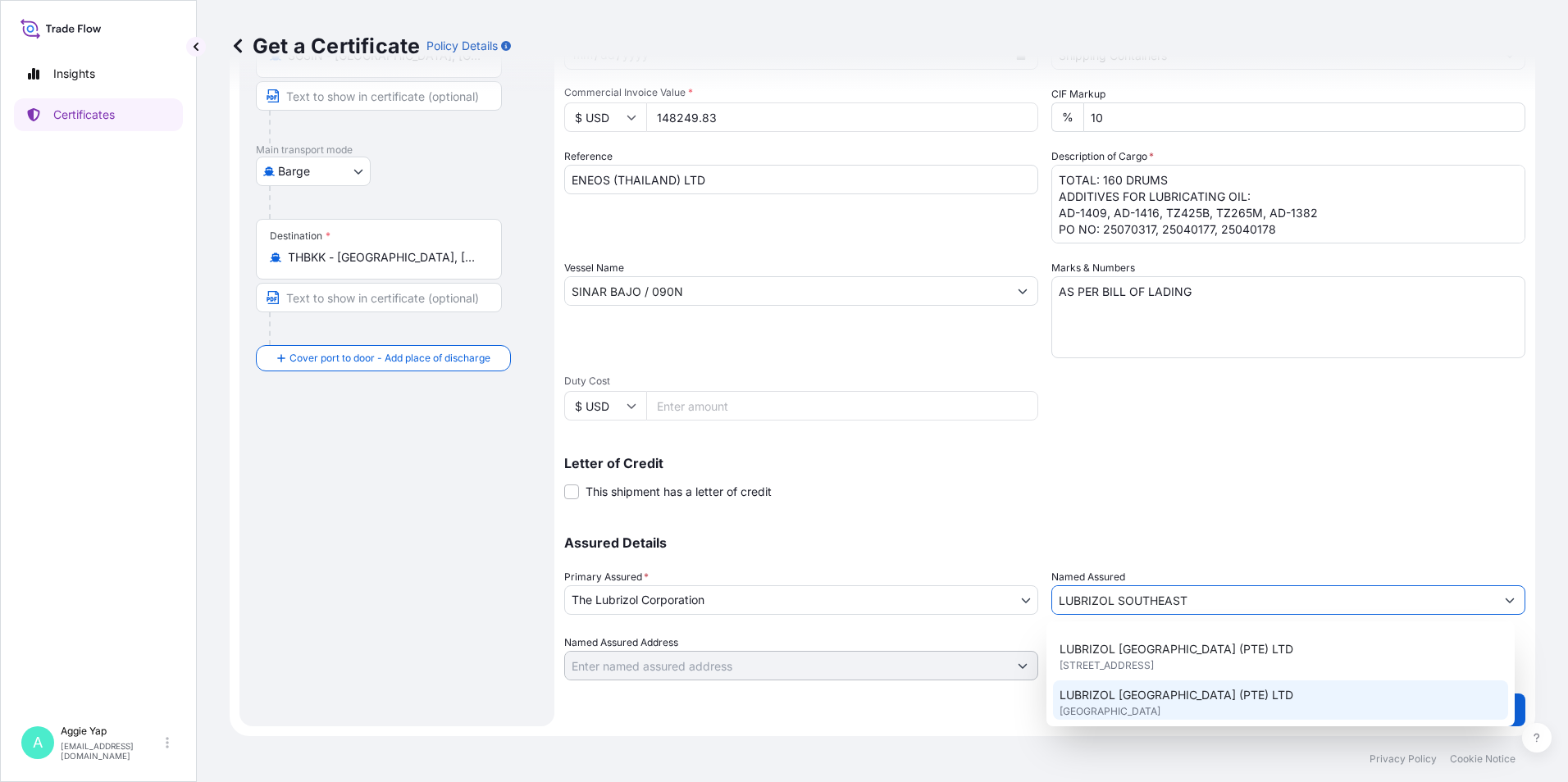
scroll to position [164, 0]
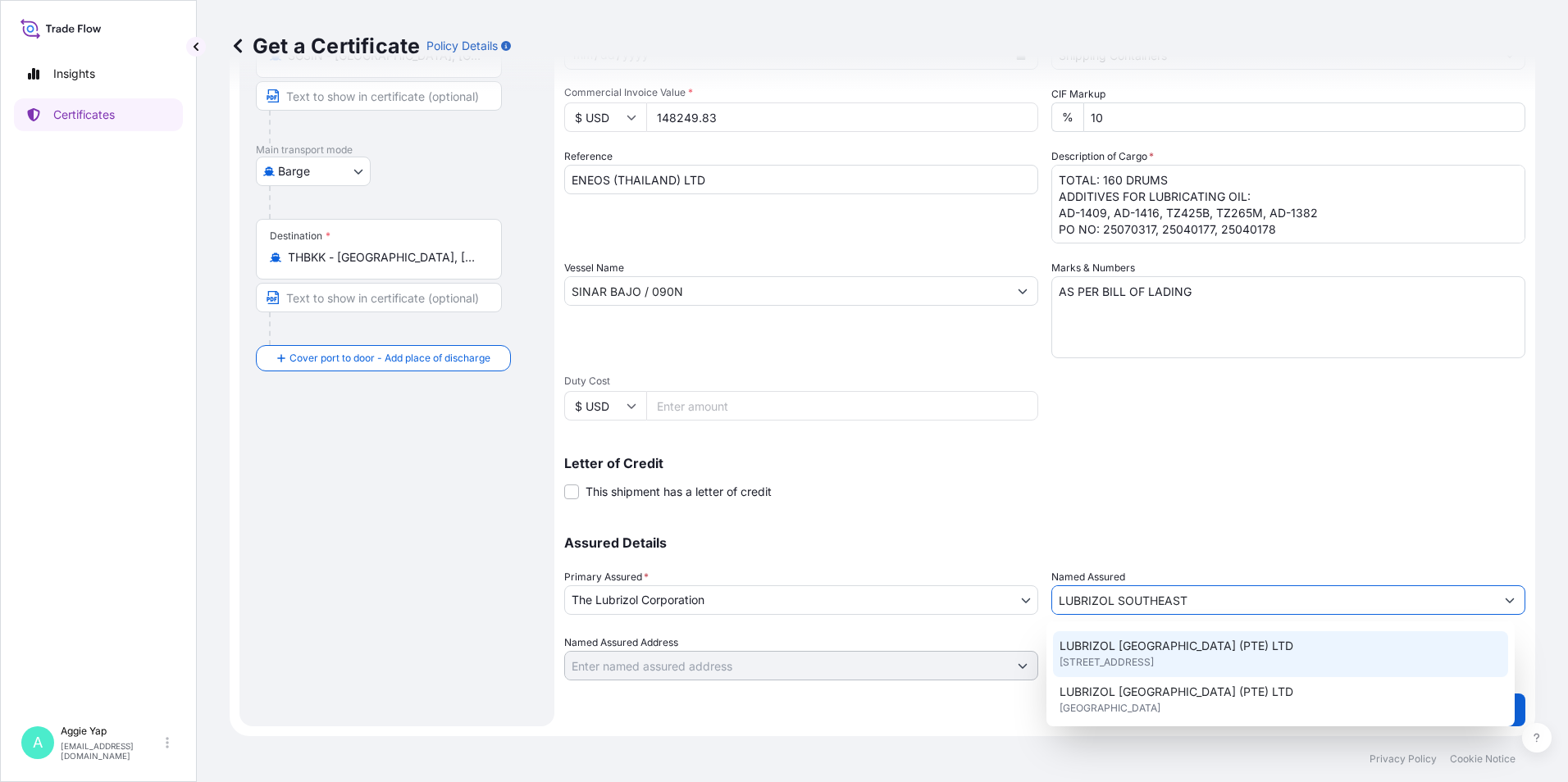
click at [1129, 652] on span "LUBRIZOL [GEOGRAPHIC_DATA] (PTE) LTD" at bounding box center [1177, 646] width 234 height 17
type input "LUBRIZOL [GEOGRAPHIC_DATA] (PTE) LTD"
type input "44 TANJONG PENJURU"
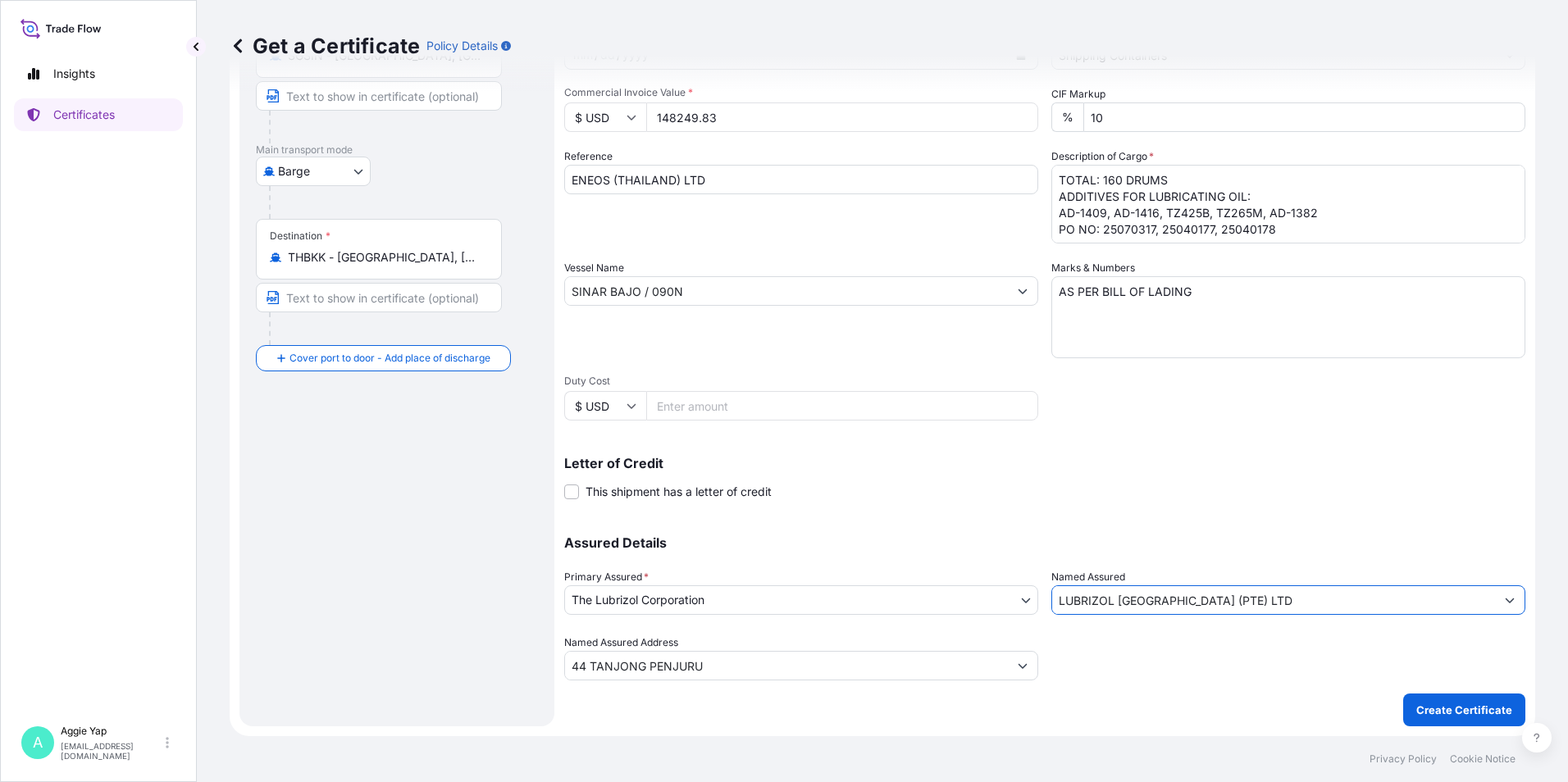
type input "LUBRIZOL [GEOGRAPHIC_DATA] (PTE) LTD"
drag, startPoint x: 900, startPoint y: 461, endPoint x: 917, endPoint y: 477, distance: 23.3
click at [904, 460] on p "Letter of Credit" at bounding box center [1045, 463] width 961 height 13
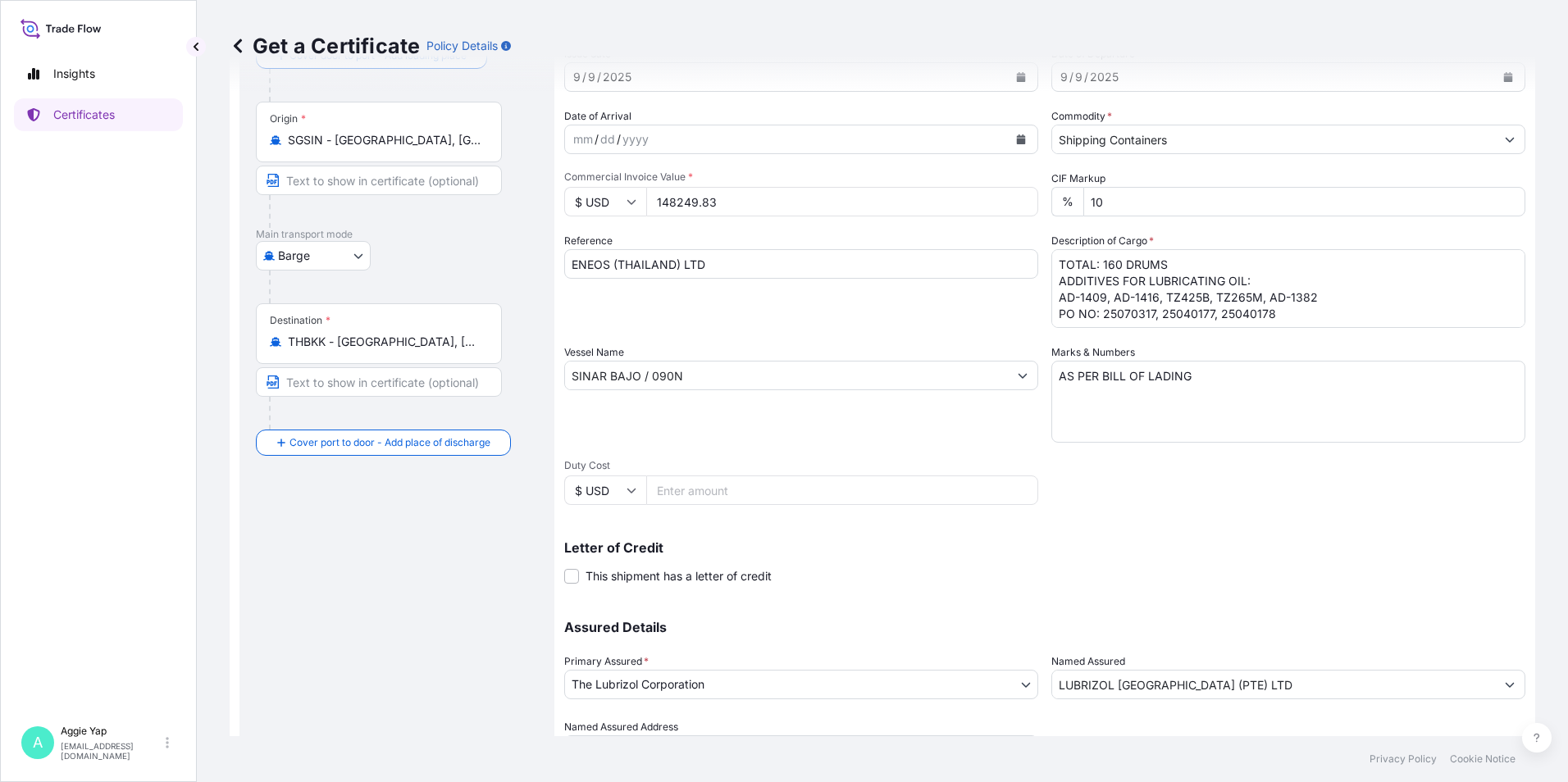
scroll to position [202, 0]
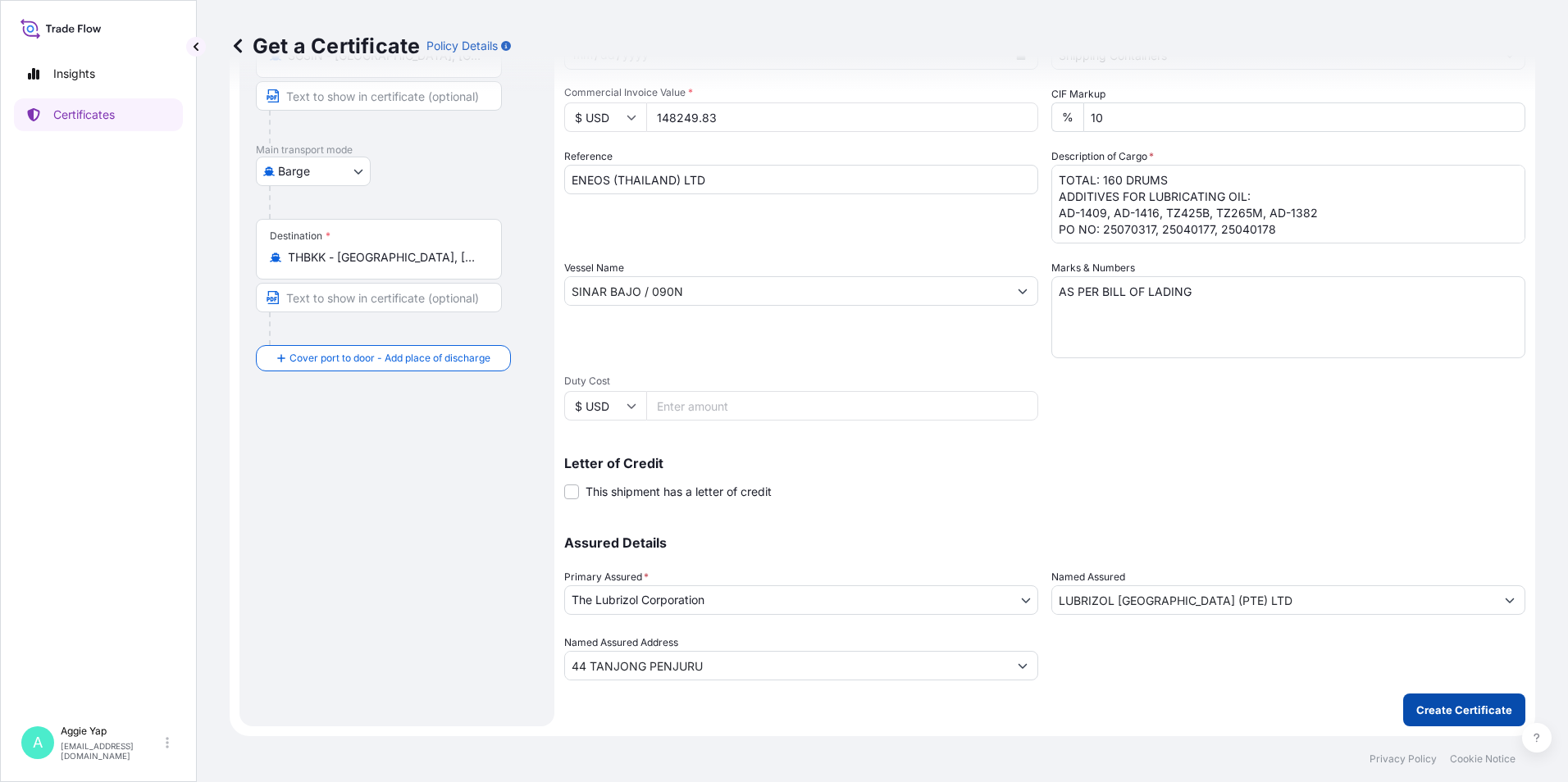
click at [1435, 719] on button "Create Certificate" at bounding box center [1464, 709] width 122 height 33
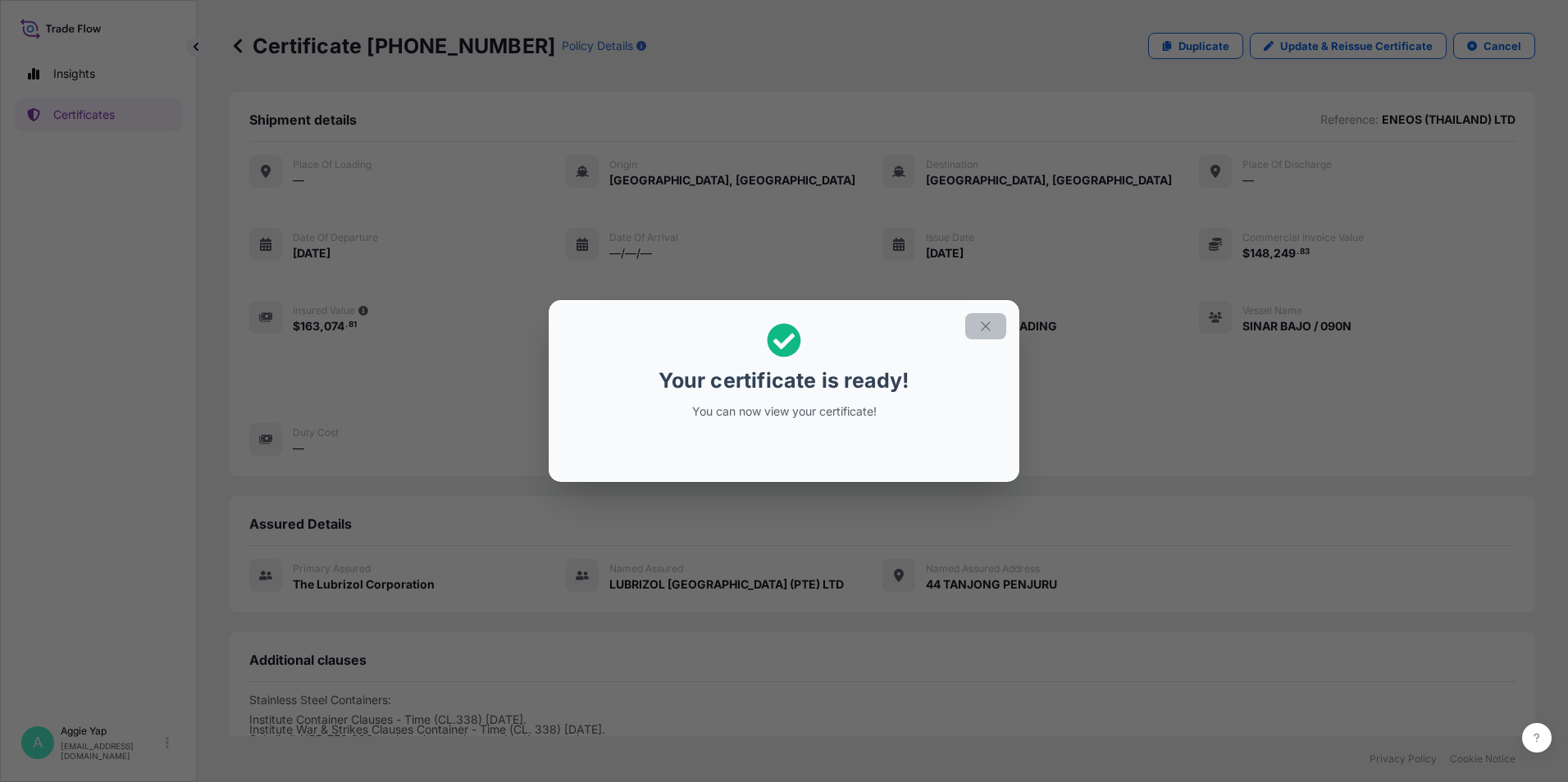
click at [993, 328] on button "button" at bounding box center [985, 326] width 41 height 26
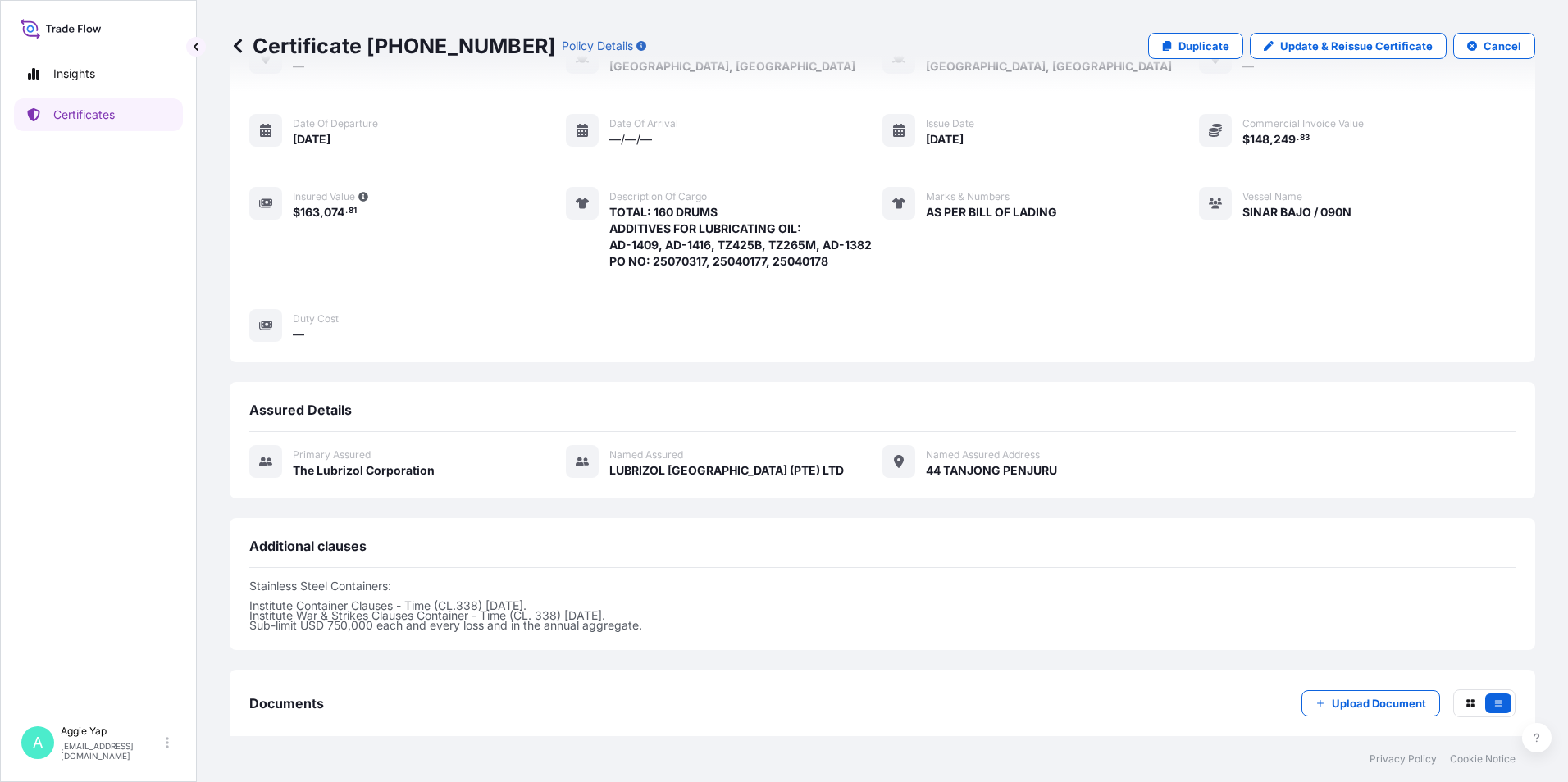
scroll to position [201, 0]
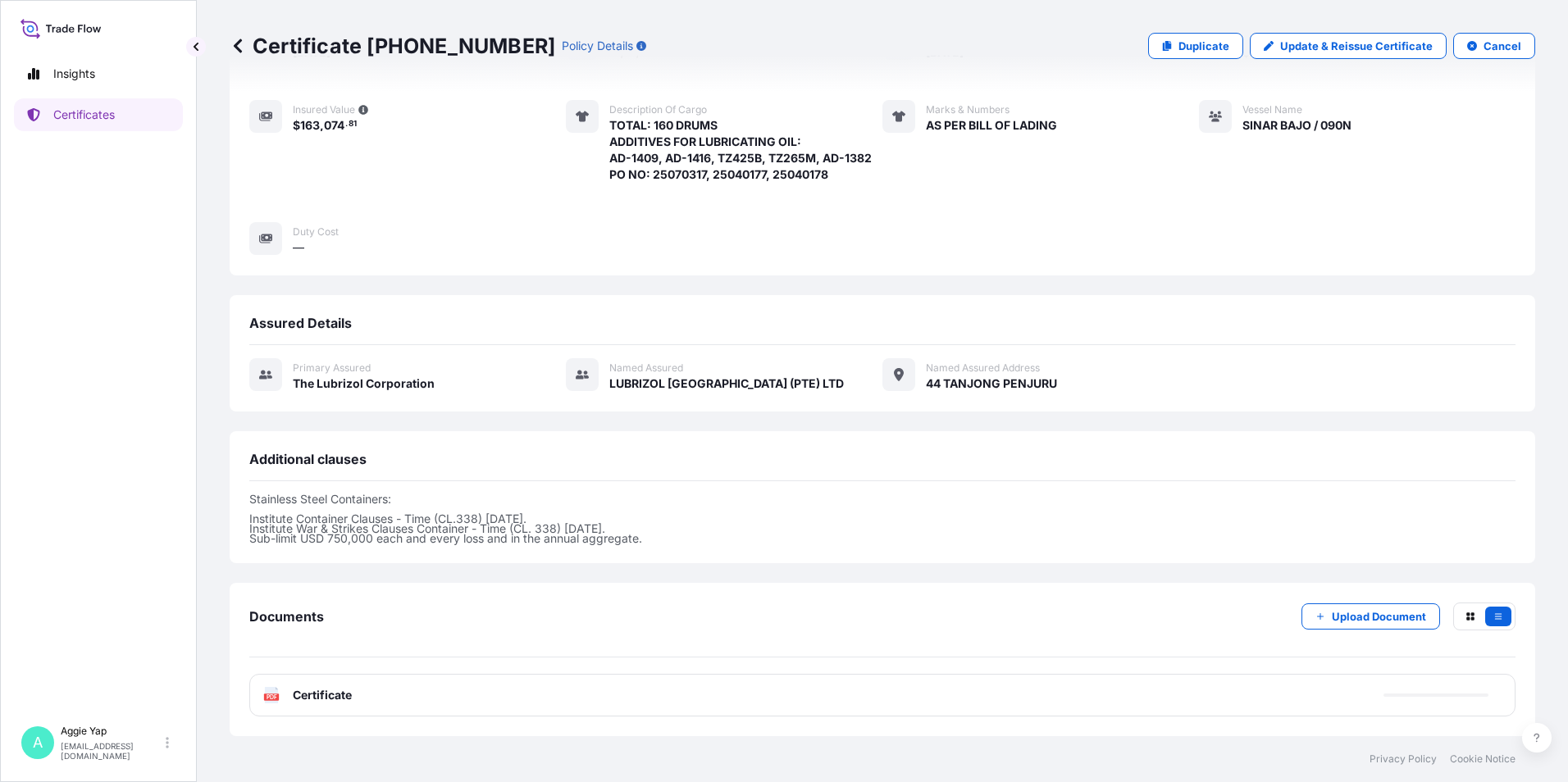
click at [371, 712] on div "PDF Certificate" at bounding box center [882, 694] width 1266 height 43
click at [390, 702] on div "PDF Certificate" at bounding box center [882, 694] width 1266 height 43
click at [402, 696] on div "PDF Certificate" at bounding box center [882, 694] width 1266 height 43
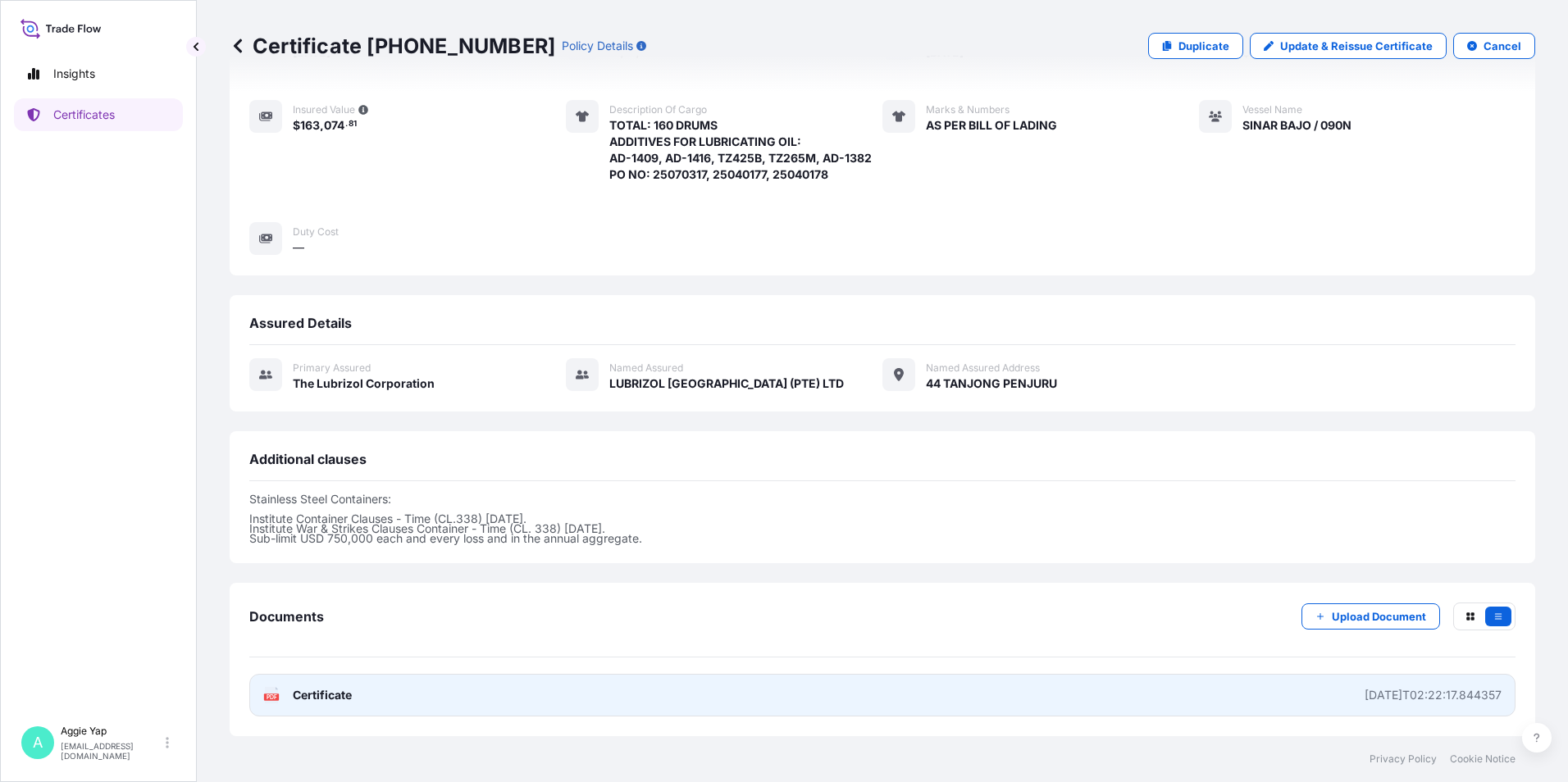
click at [412, 690] on link "PDF Certificate [DATE]T02:22:17.844357" at bounding box center [882, 694] width 1266 height 43
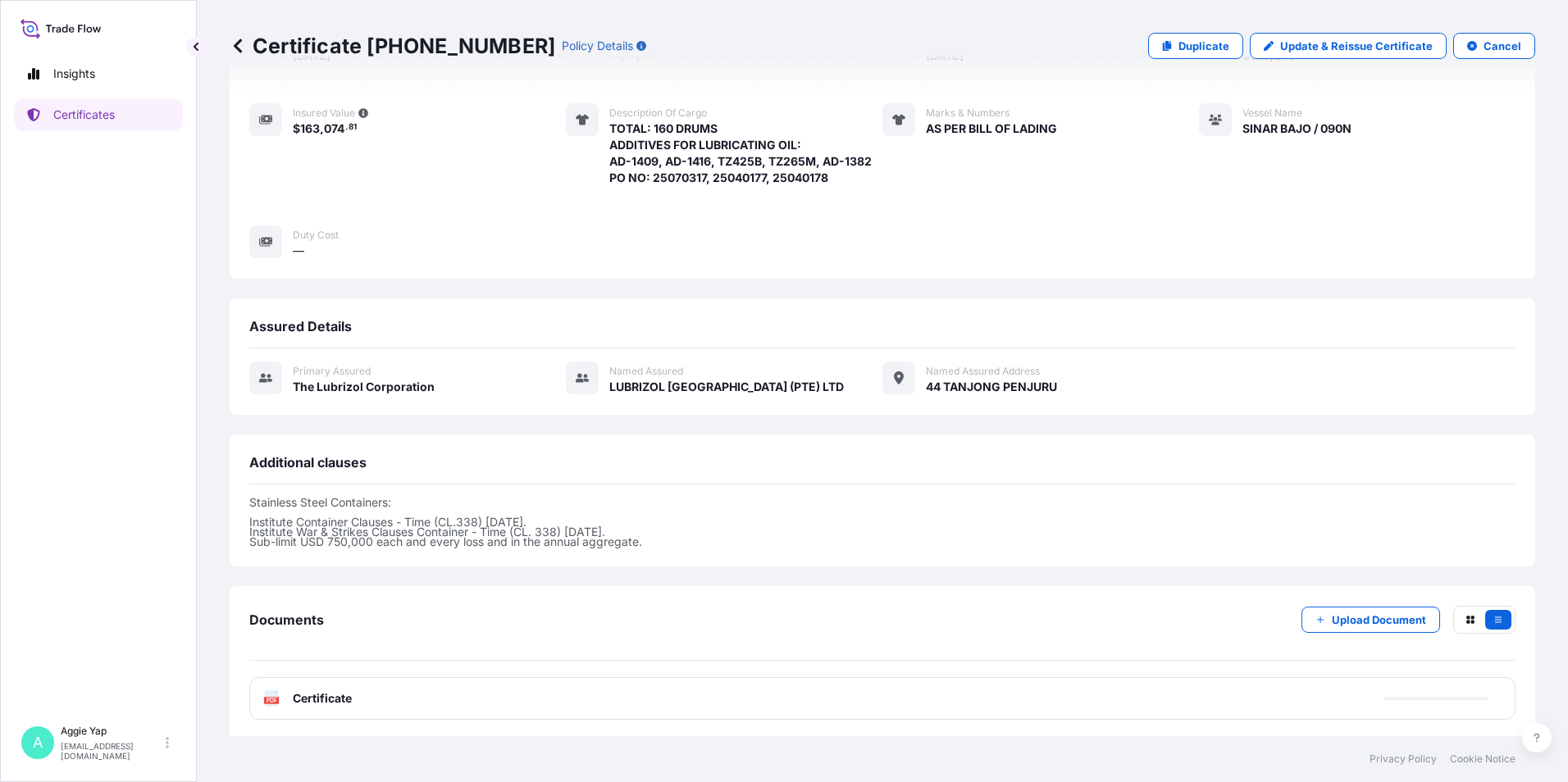
scroll to position [197, 0]
